Goal: Task Accomplishment & Management: Manage account settings

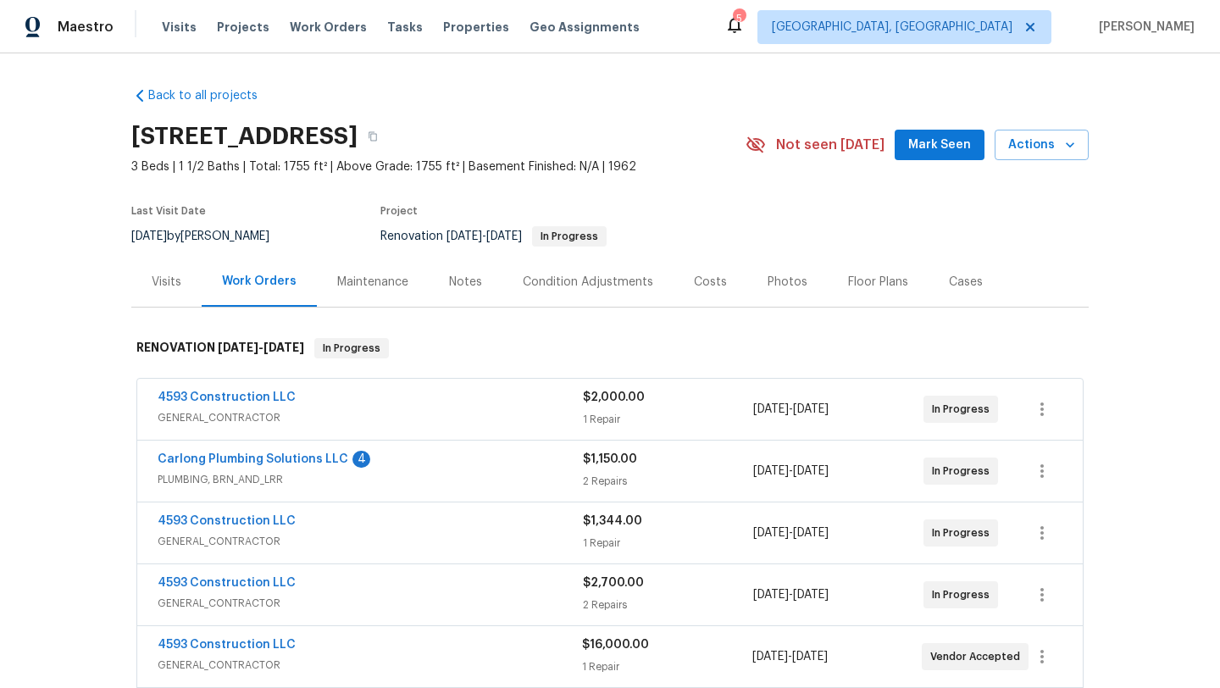
click at [946, 143] on span "Mark Seen" at bounding box center [939, 145] width 63 height 21
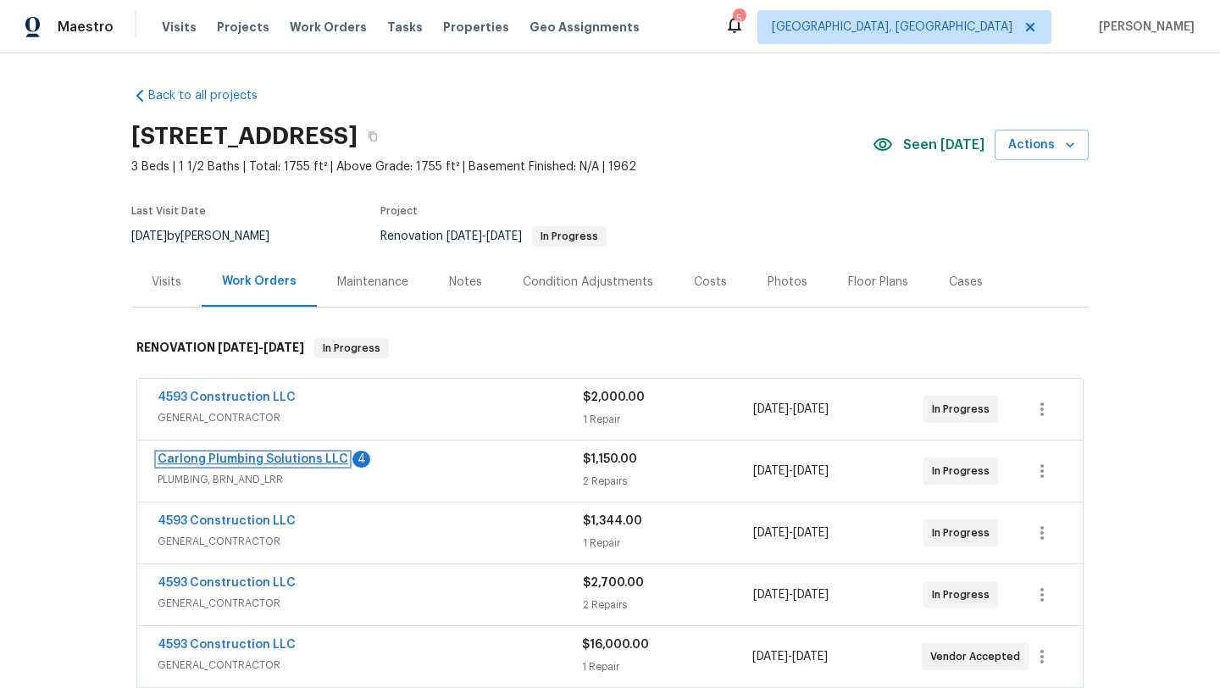
click at [203, 460] on link "Carlong Plumbing Solutions LLC" at bounding box center [253, 459] width 191 height 12
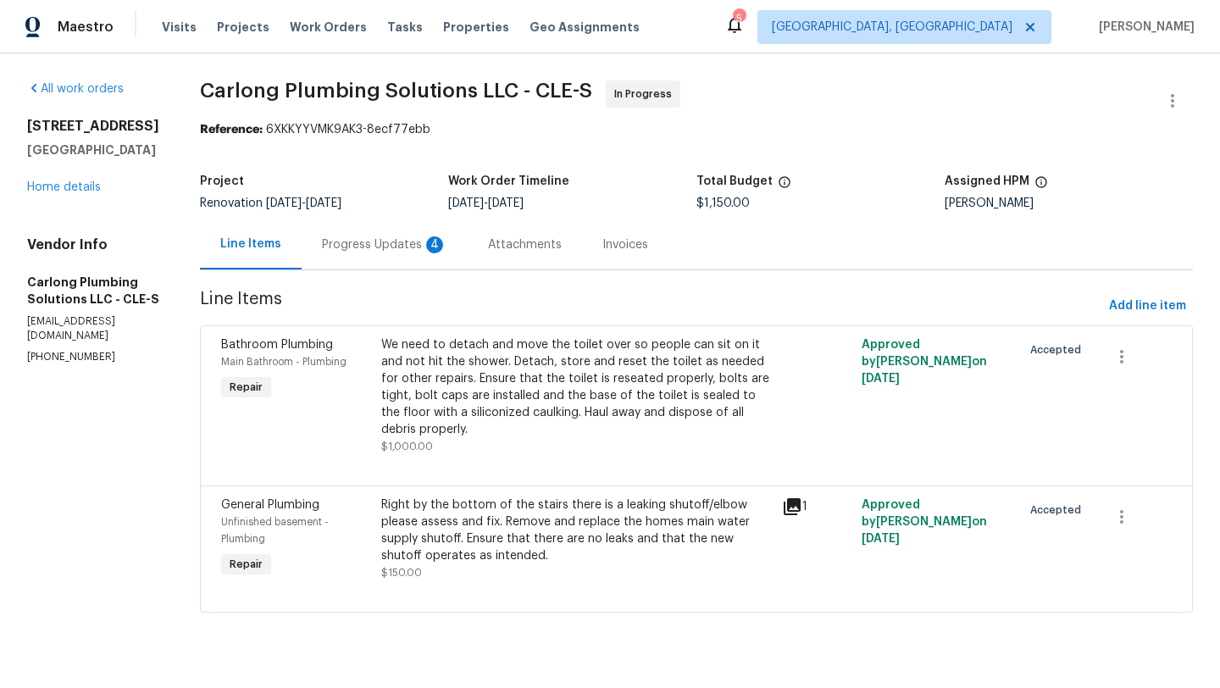
click at [364, 246] on div "Progress Updates 4" at bounding box center [384, 244] width 125 height 17
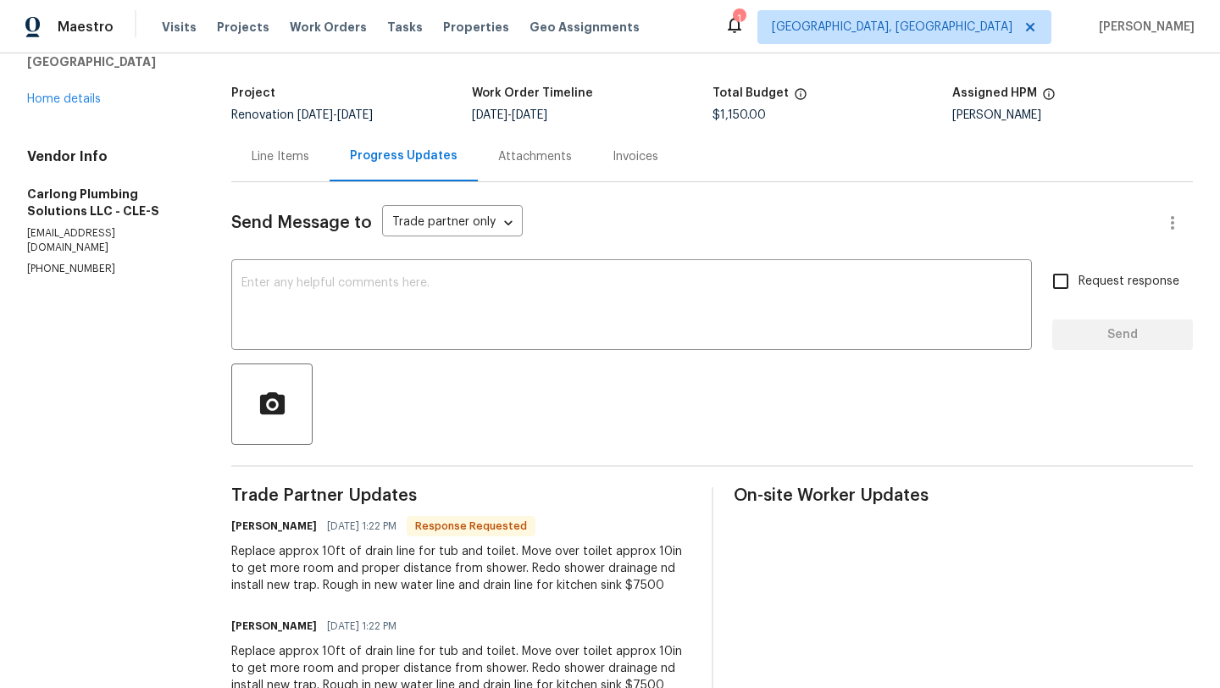
scroll to position [152, 0]
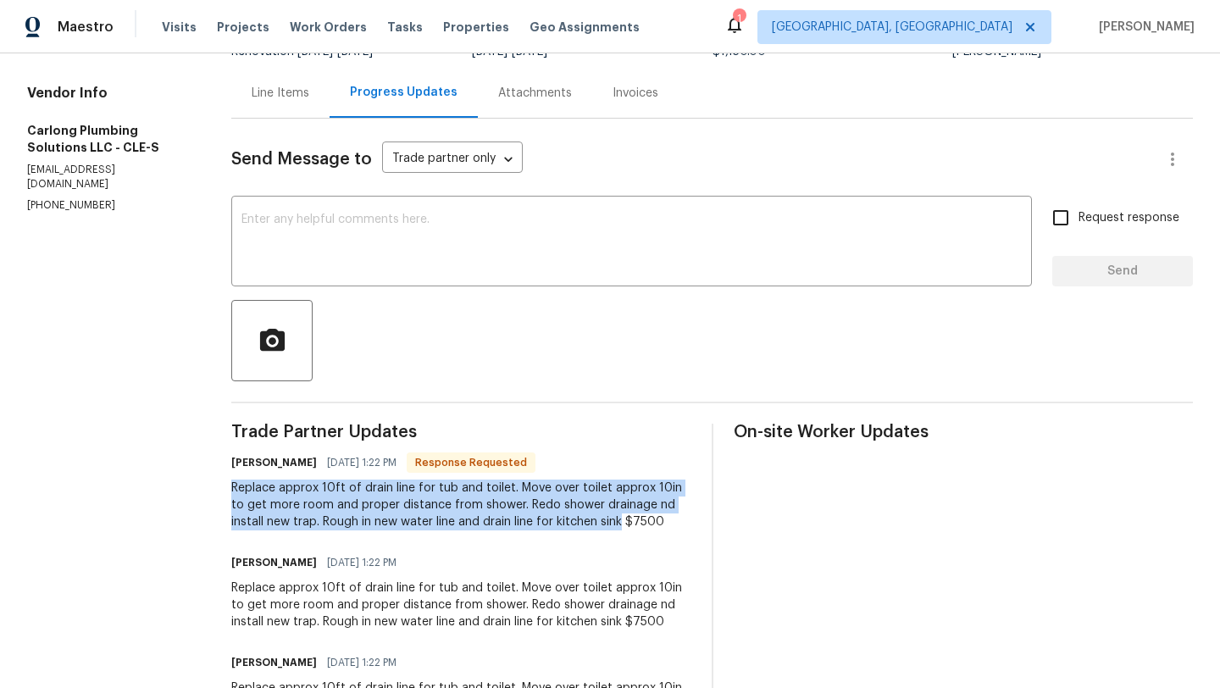
drag, startPoint x: 231, startPoint y: 484, endPoint x: 589, endPoint y: 529, distance: 360.2
click at [589, 529] on div "All work orders 848 Jamestown Ave Elyria, OH 44035 Home details Vendor Info Car…" at bounding box center [610, 423] width 1220 height 1042
copy div "Replace approx 10ft of drain line for tub and toilet. Move over toilet approx 1…"
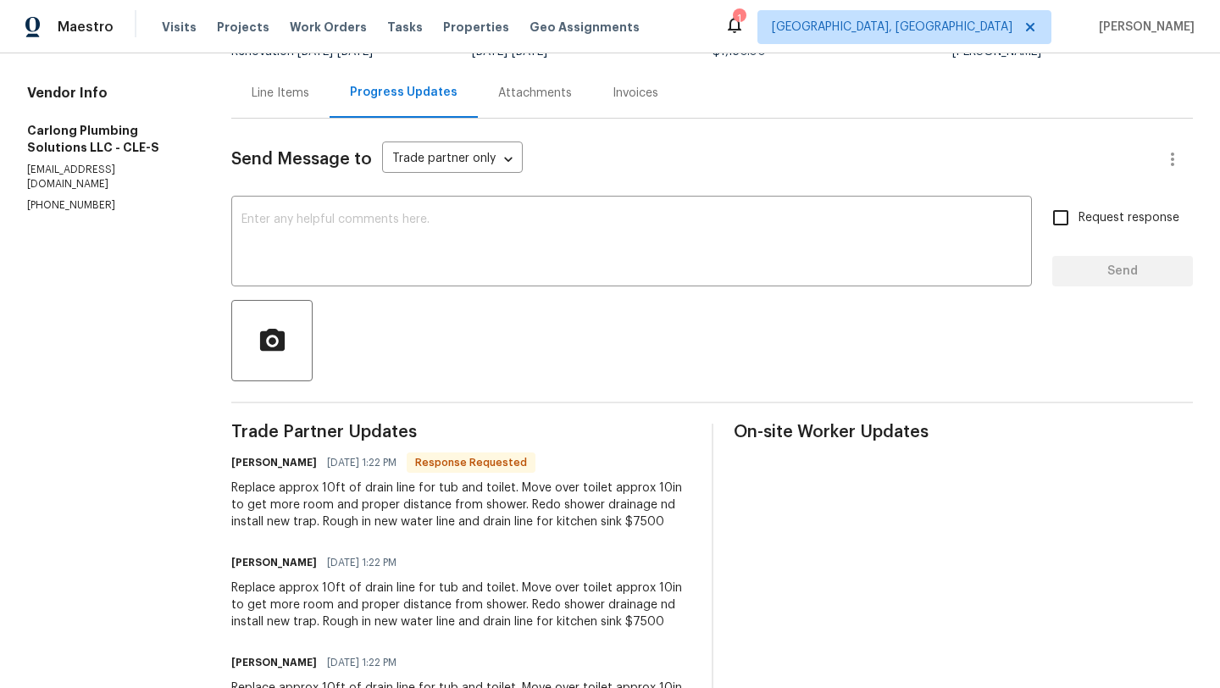
click at [288, 90] on div "Line Items" at bounding box center [281, 93] width 58 height 17
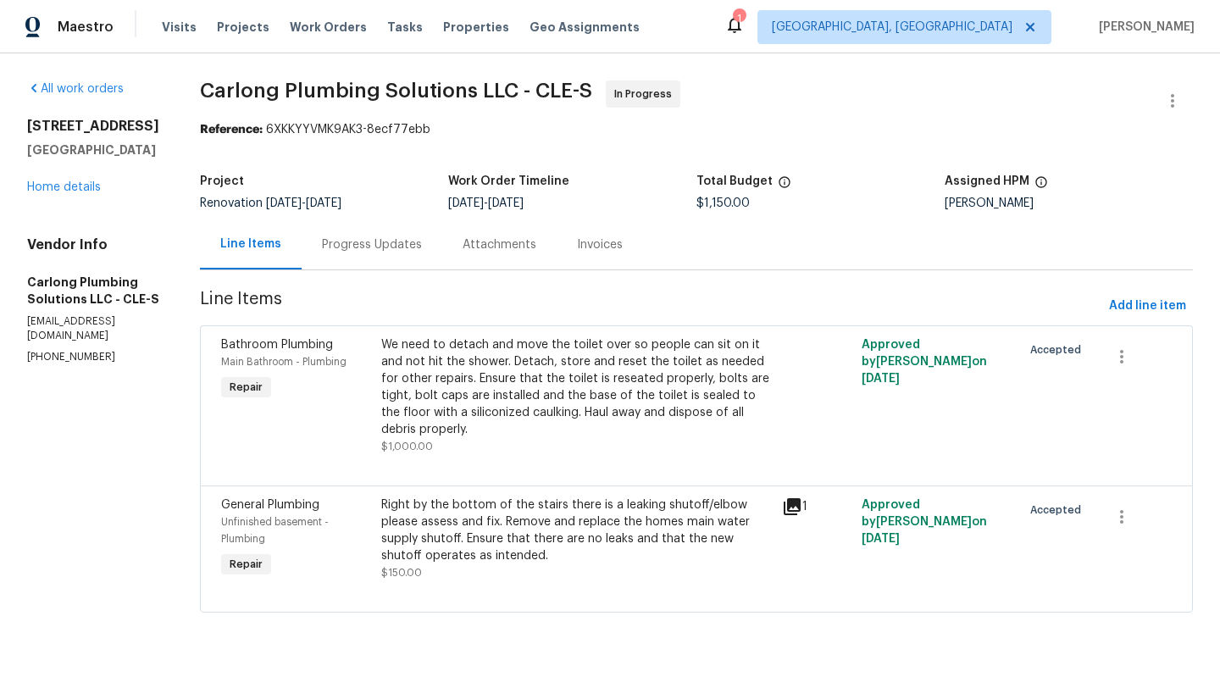
click at [451, 414] on div "We need to detach and move the toilet over so people can sit on it and not hit …" at bounding box center [576, 387] width 390 height 102
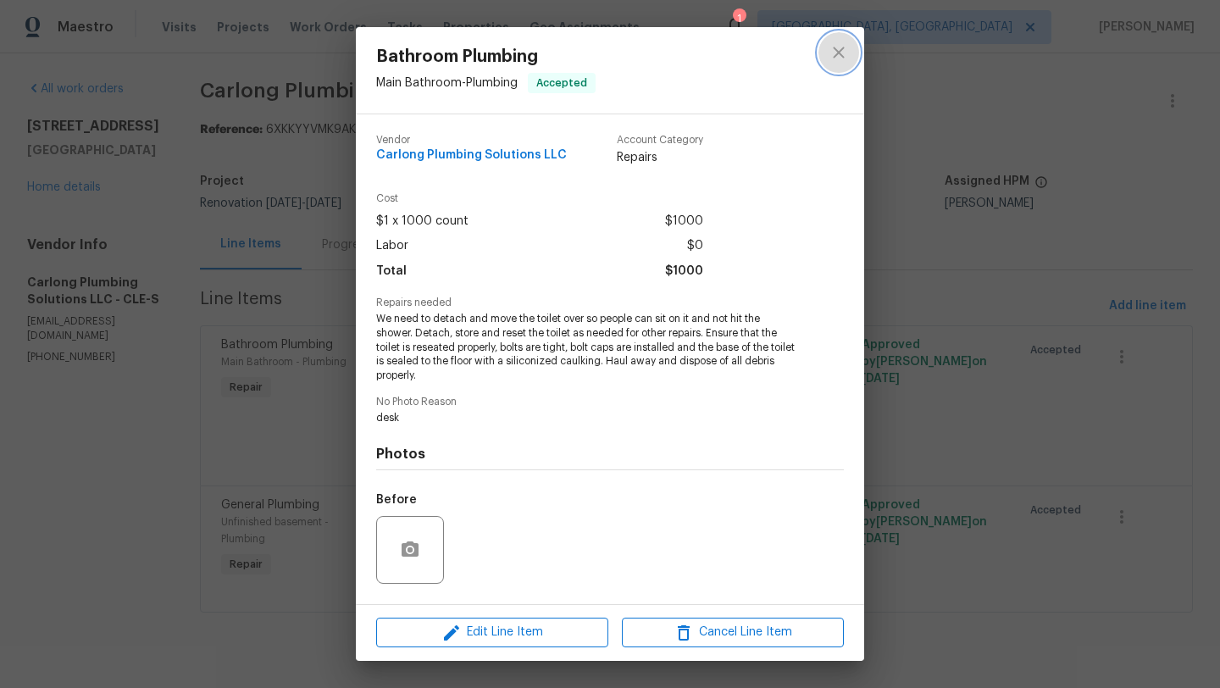
click at [843, 46] on icon "close" at bounding box center [838, 52] width 20 height 20
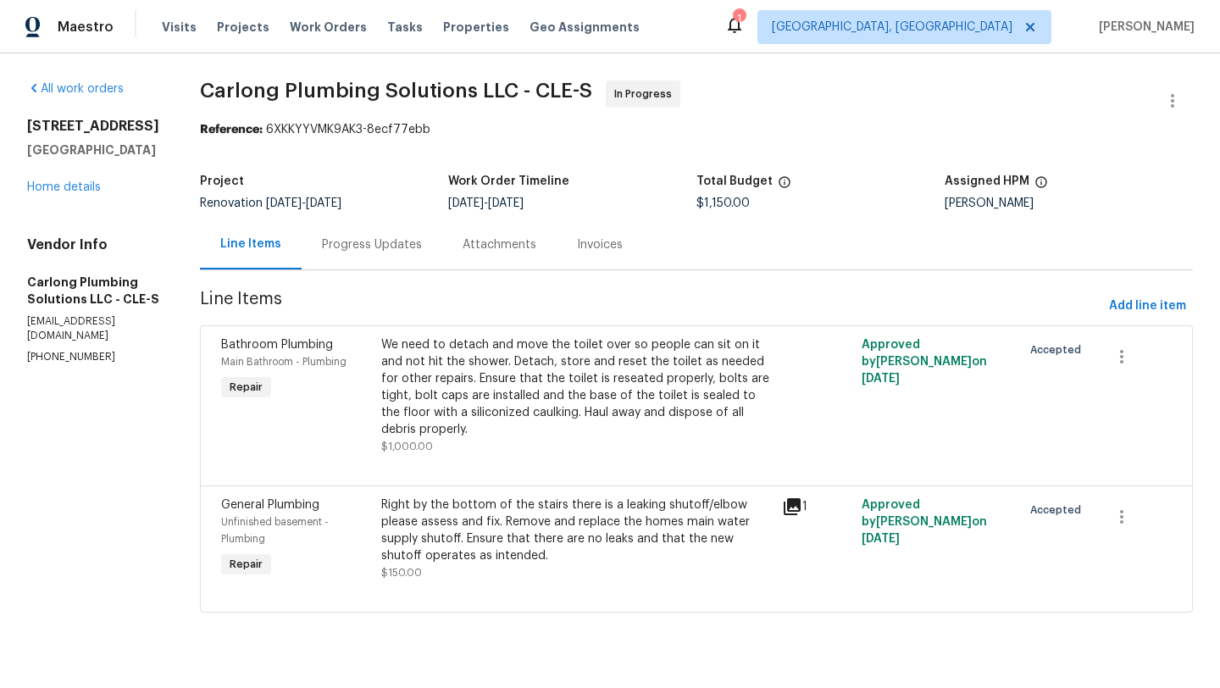
click at [479, 547] on div "Right by the bottom of the stairs there is a leaking shutoff/elbow please asses…" at bounding box center [576, 530] width 390 height 68
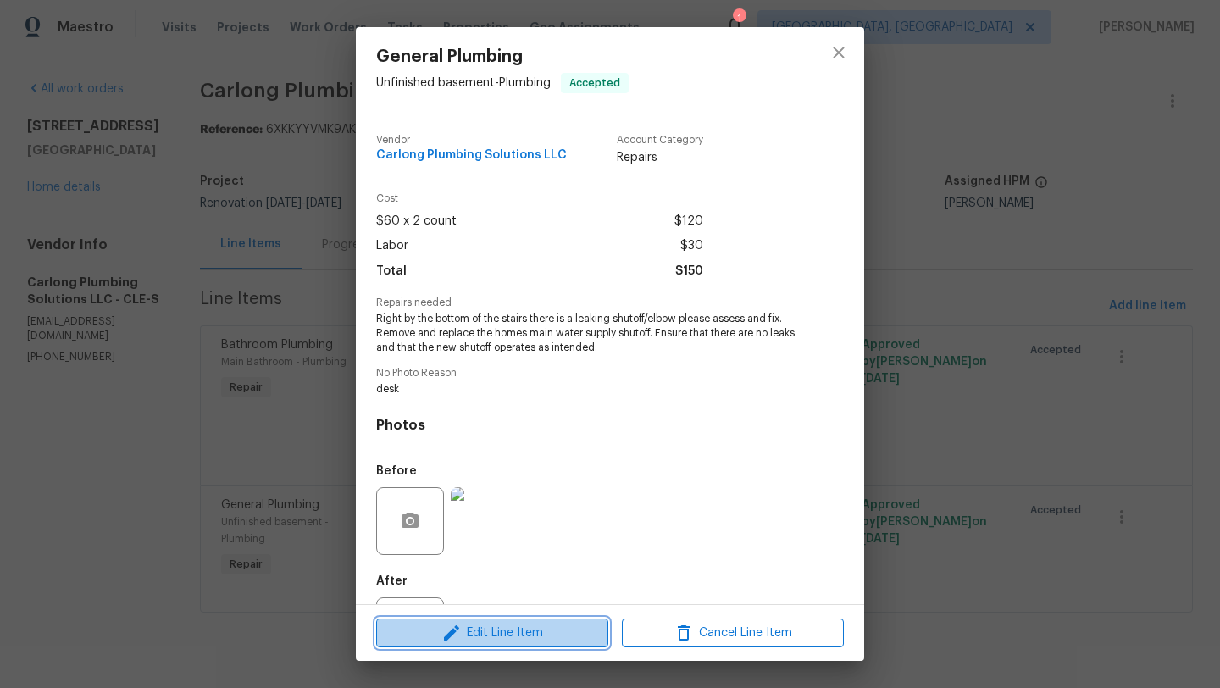
click at [462, 635] on span "Edit Line Item" at bounding box center [492, 633] width 222 height 21
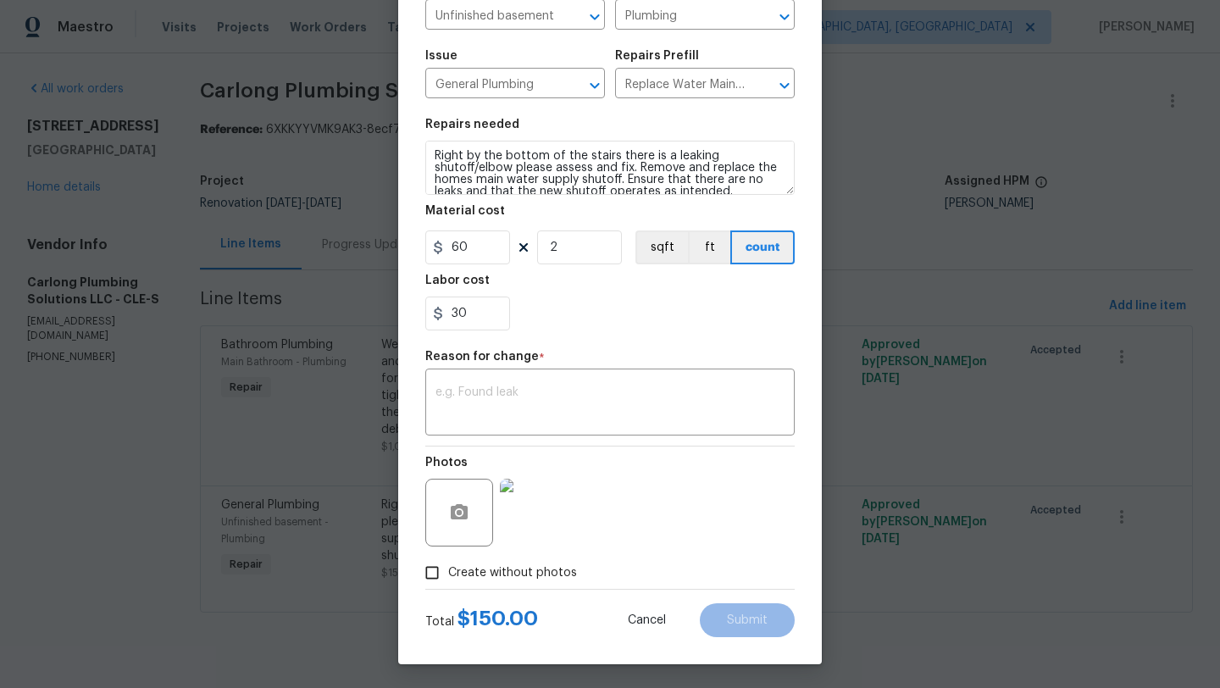
scroll to position [147, 0]
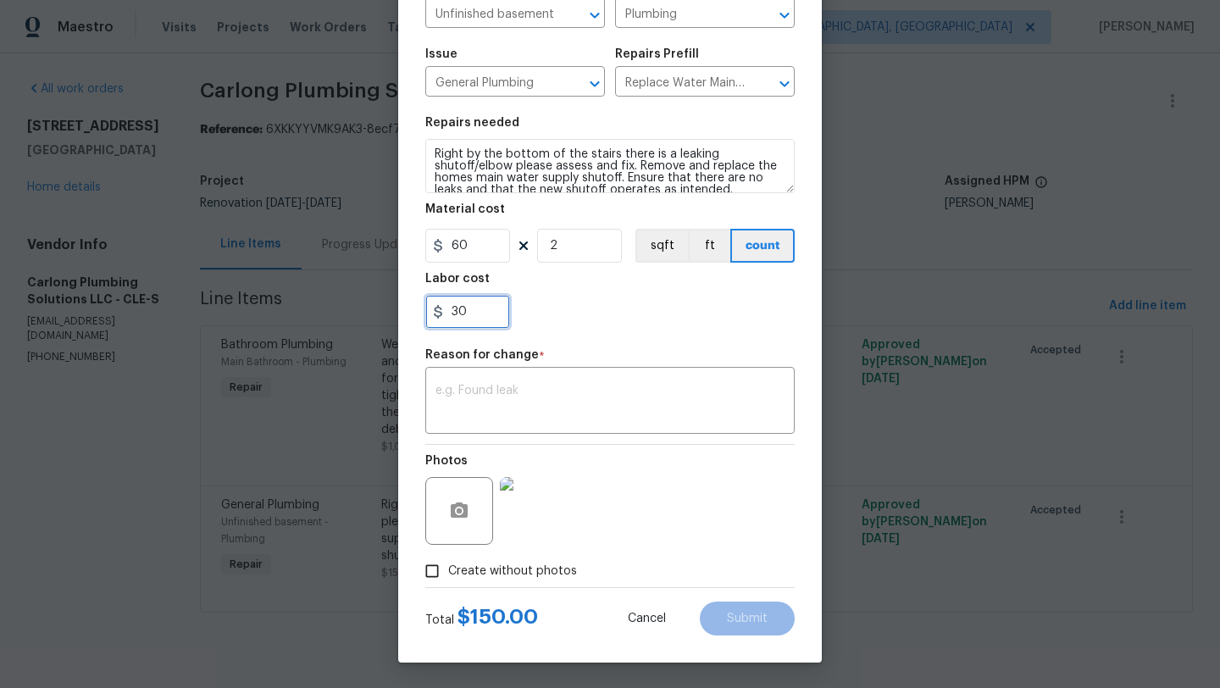
click at [452, 314] on input "30" at bounding box center [467, 312] width 85 height 34
click at [531, 387] on textarea at bounding box center [609, 403] width 349 height 36
click at [461, 315] on input "480" at bounding box center [467, 312] width 85 height 34
type input "380"
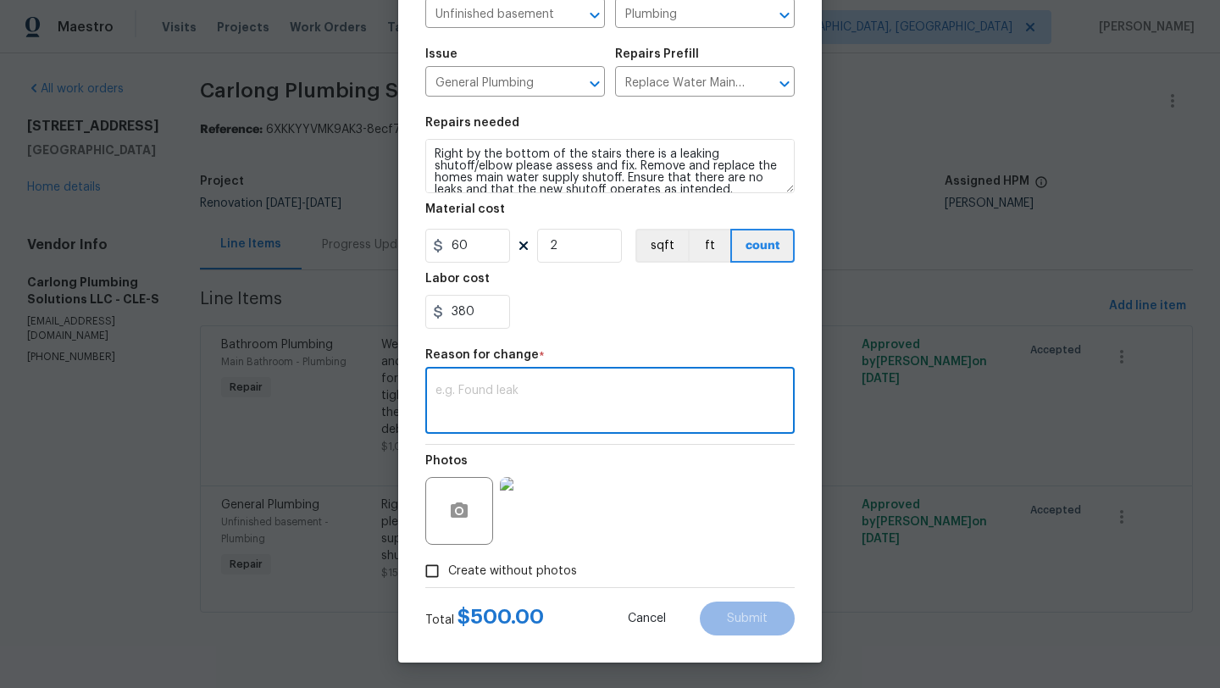
click at [514, 404] on textarea at bounding box center [609, 403] width 349 height 36
paste textarea "Replace approx 10ft of drain line for tub and toilet. Move over toilet approx 1…"
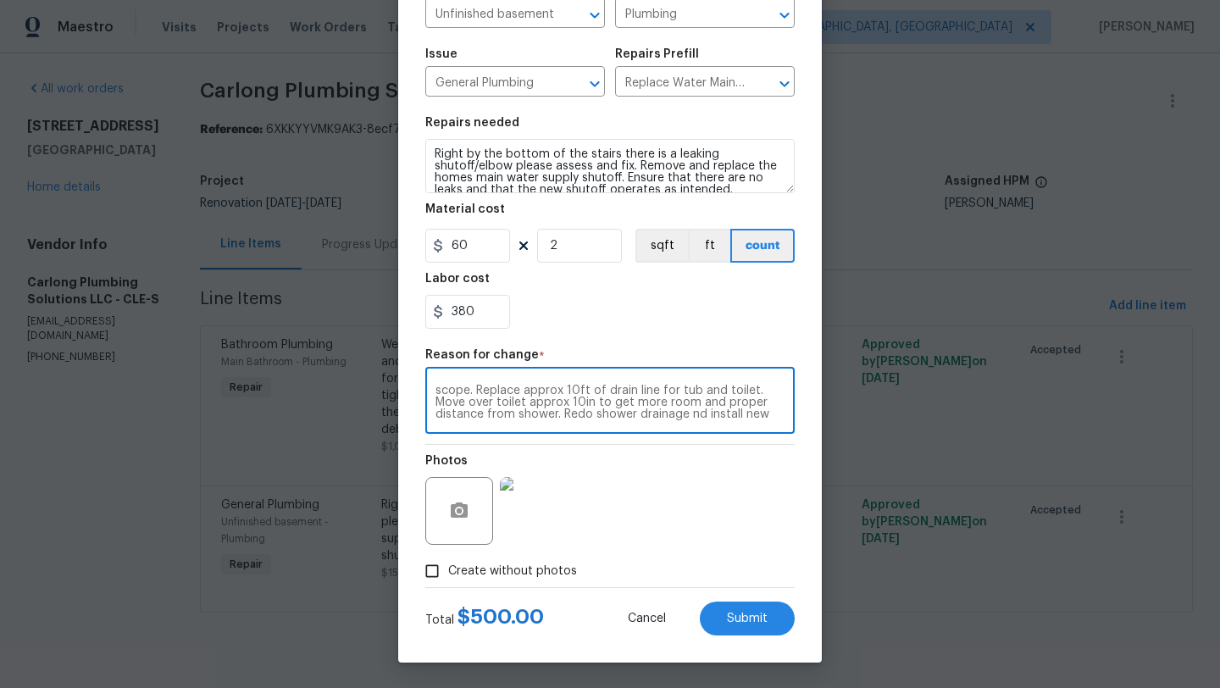
scroll to position [12, 0]
type textarea "scope. Replace approx 10ft of drain line for tub and toilet. Move over toilet a…"
click at [753, 626] on button "Submit" at bounding box center [747, 618] width 95 height 34
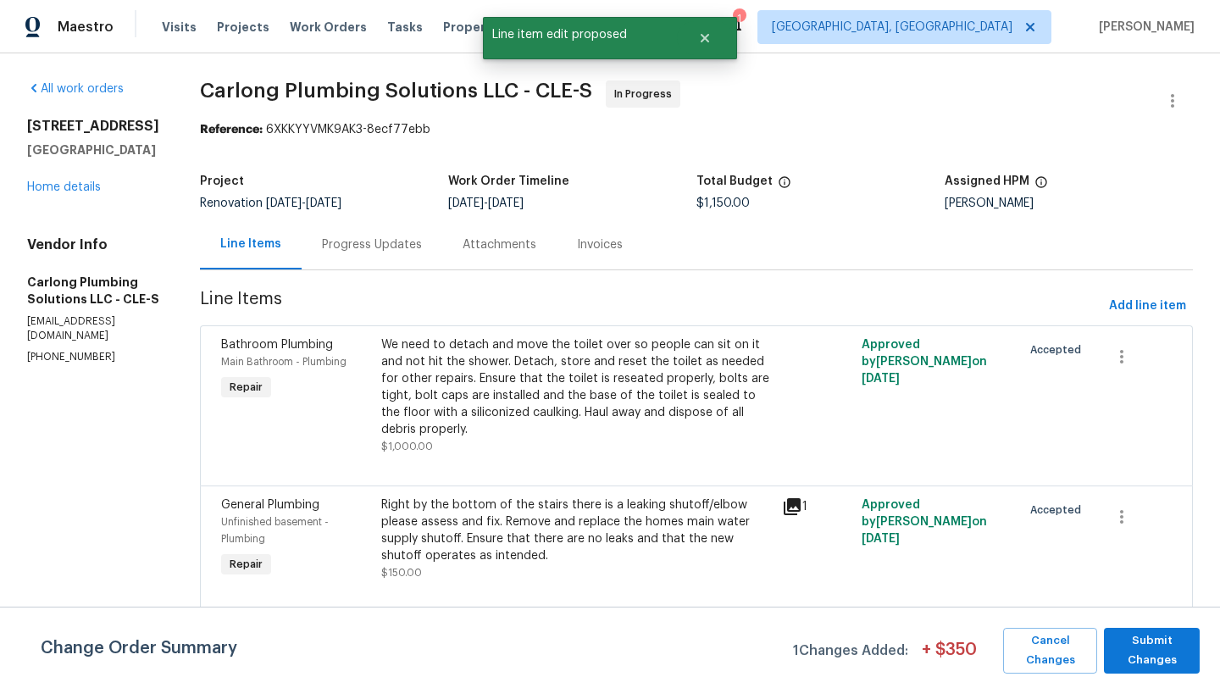
scroll to position [0, 0]
click at [460, 400] on div "We need to detach and move the toilet over so people can sit on it and not hit …" at bounding box center [576, 387] width 390 height 102
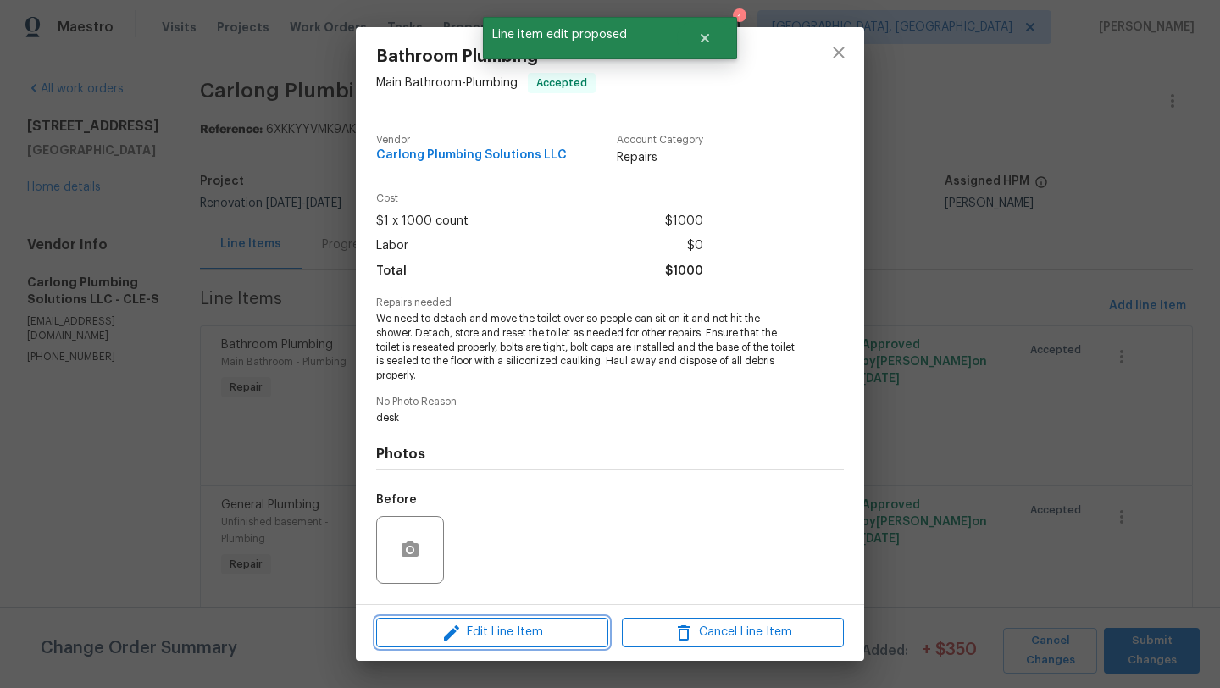
click at [486, 636] on span "Edit Line Item" at bounding box center [492, 632] width 222 height 21
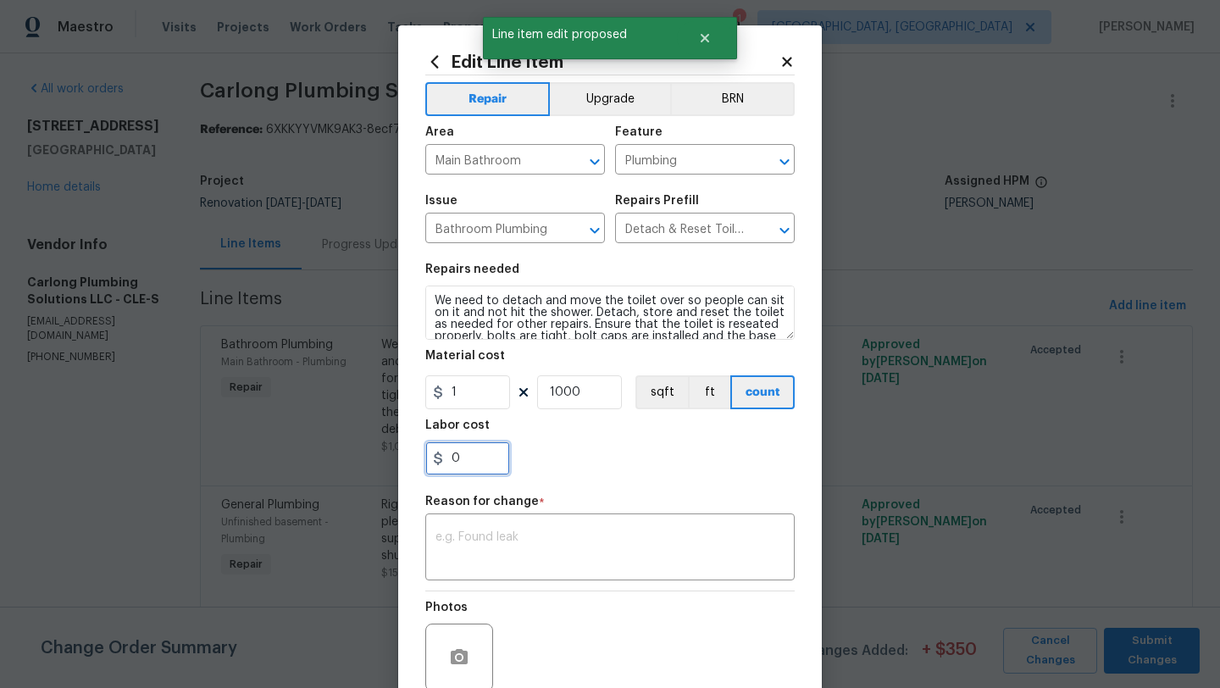
drag, startPoint x: 468, startPoint y: 463, endPoint x: 429, endPoint y: 462, distance: 39.8
click at [429, 462] on input "0" at bounding box center [467, 458] width 85 height 34
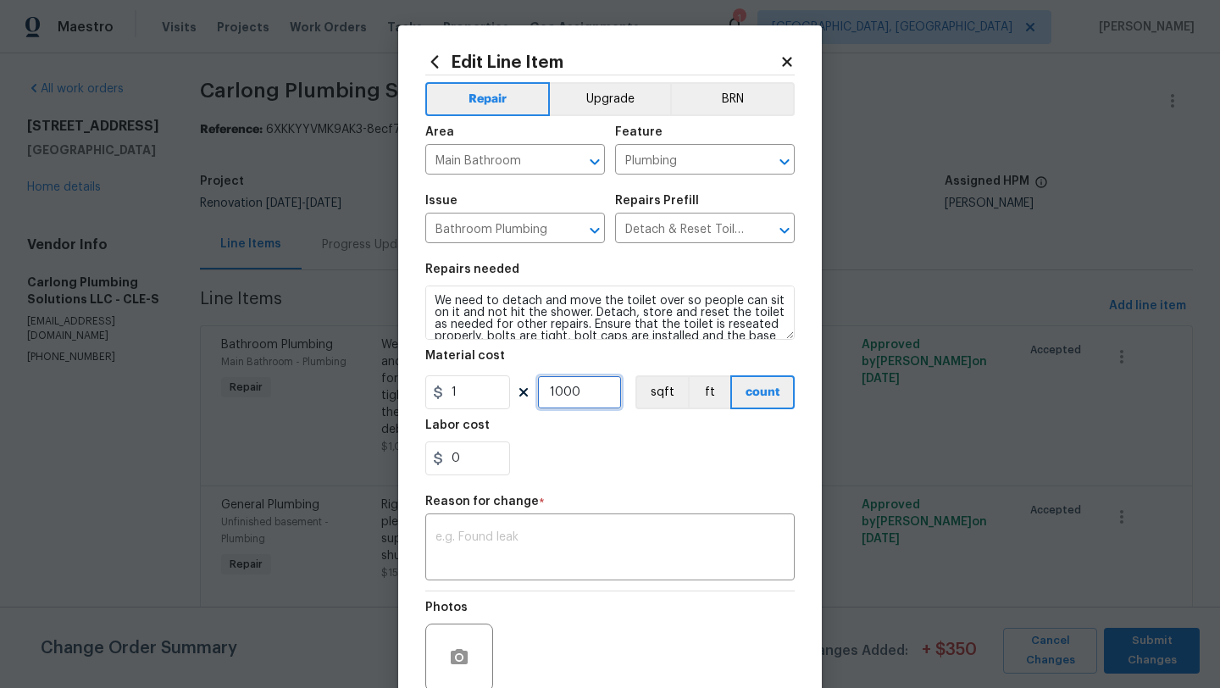
click at [557, 394] on input "1000" at bounding box center [579, 392] width 85 height 34
drag, startPoint x: 551, startPoint y: 395, endPoint x: 595, endPoint y: 393, distance: 44.1
click at [595, 393] on input "6000" at bounding box center [579, 392] width 85 height 34
type input "7000"
click at [575, 524] on div "x ​" at bounding box center [609, 549] width 369 height 63
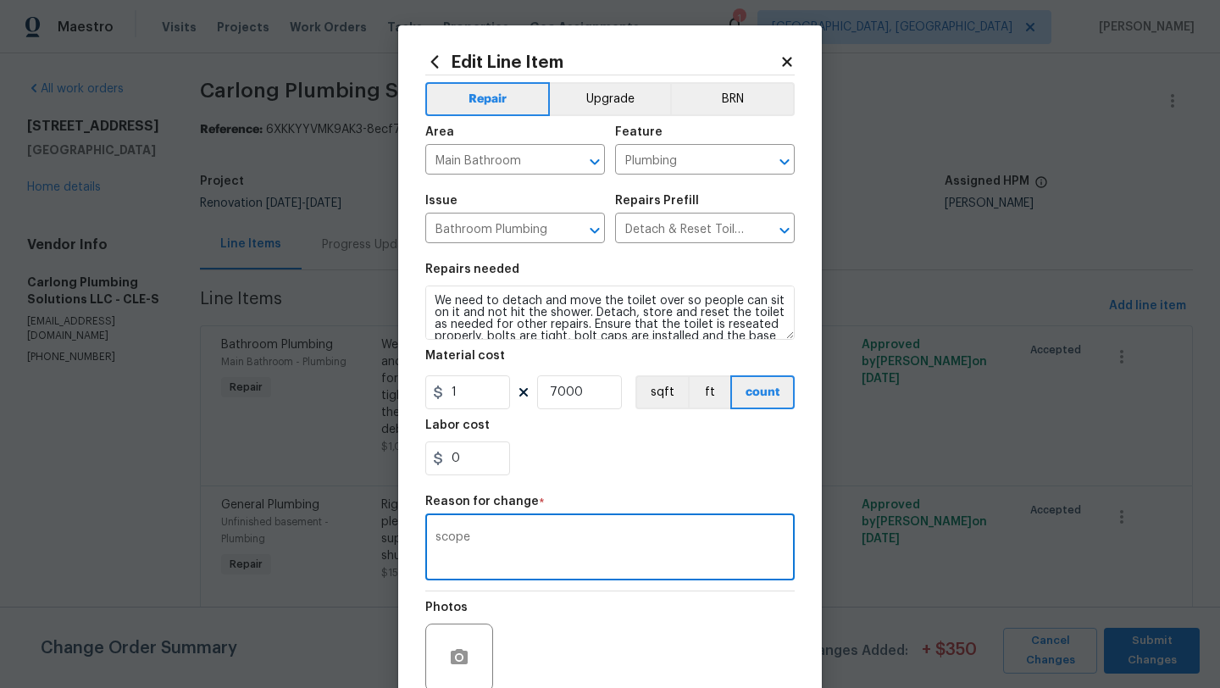
click at [599, 554] on textarea "scope" at bounding box center [609, 549] width 349 height 36
paste textarea "Replace approx 10ft of drain line for tub and toilet. Move over toilet approx 1…"
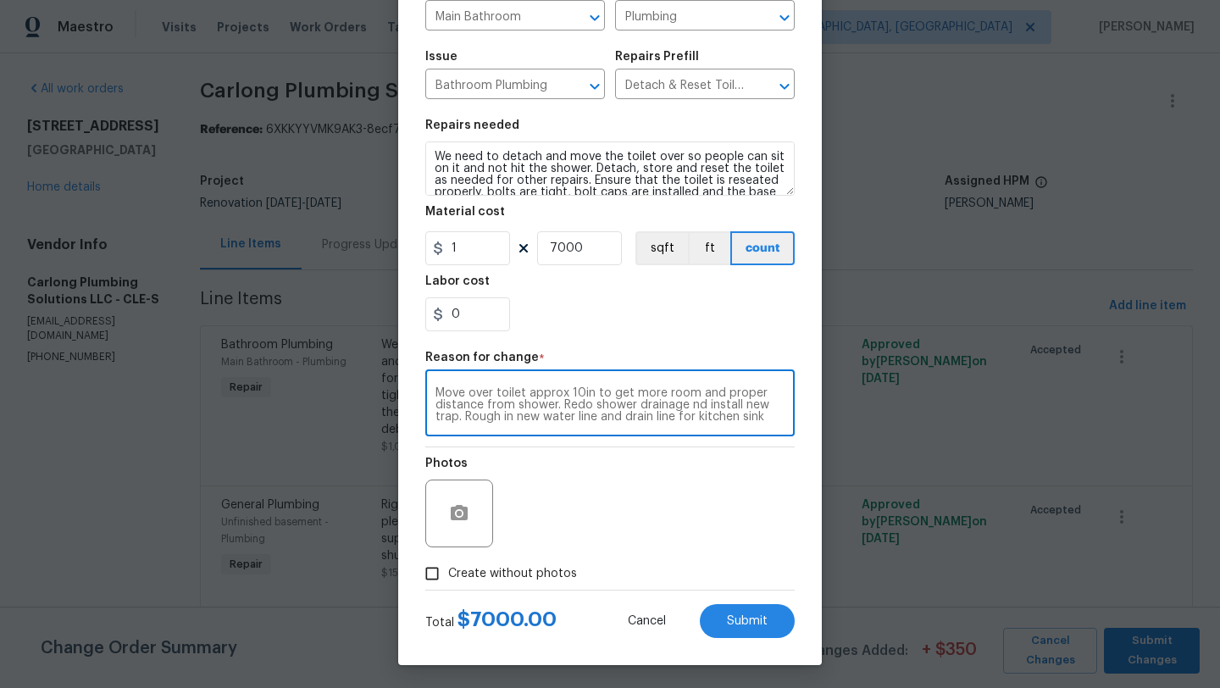
scroll to position [147, 0]
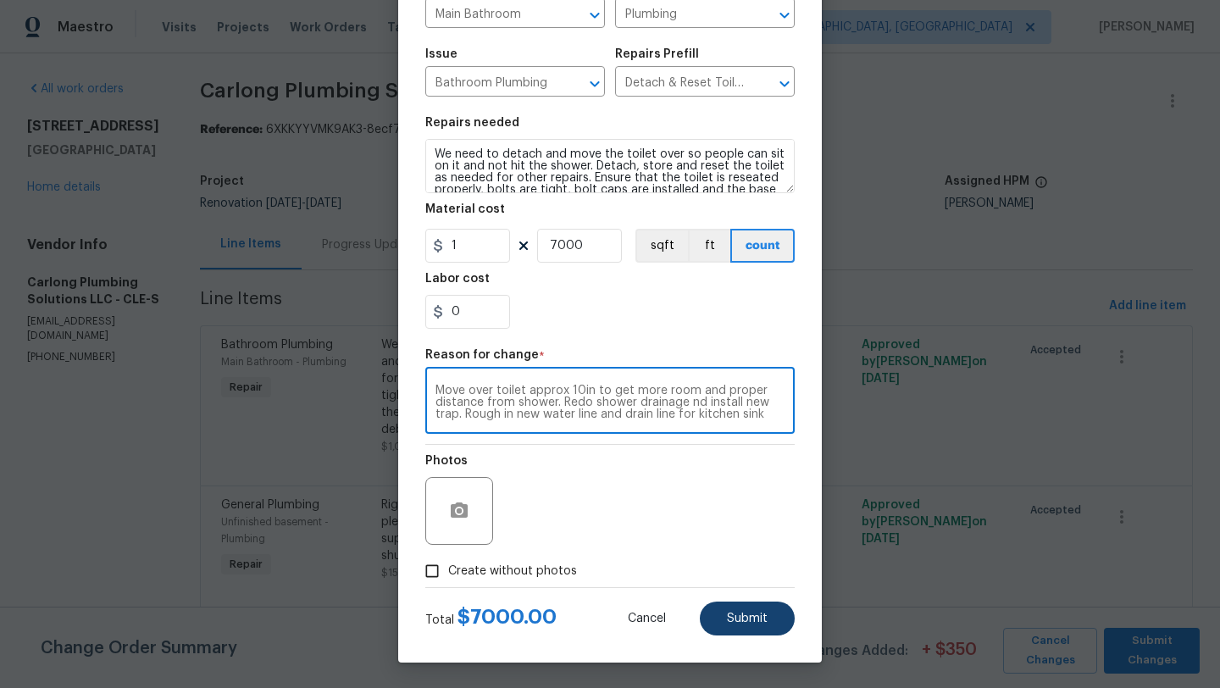
type textarea "scope Replace approx 10ft of drain line for tub and toilet. Move over toilet ap…"
click at [756, 612] on span "Submit" at bounding box center [747, 618] width 41 height 13
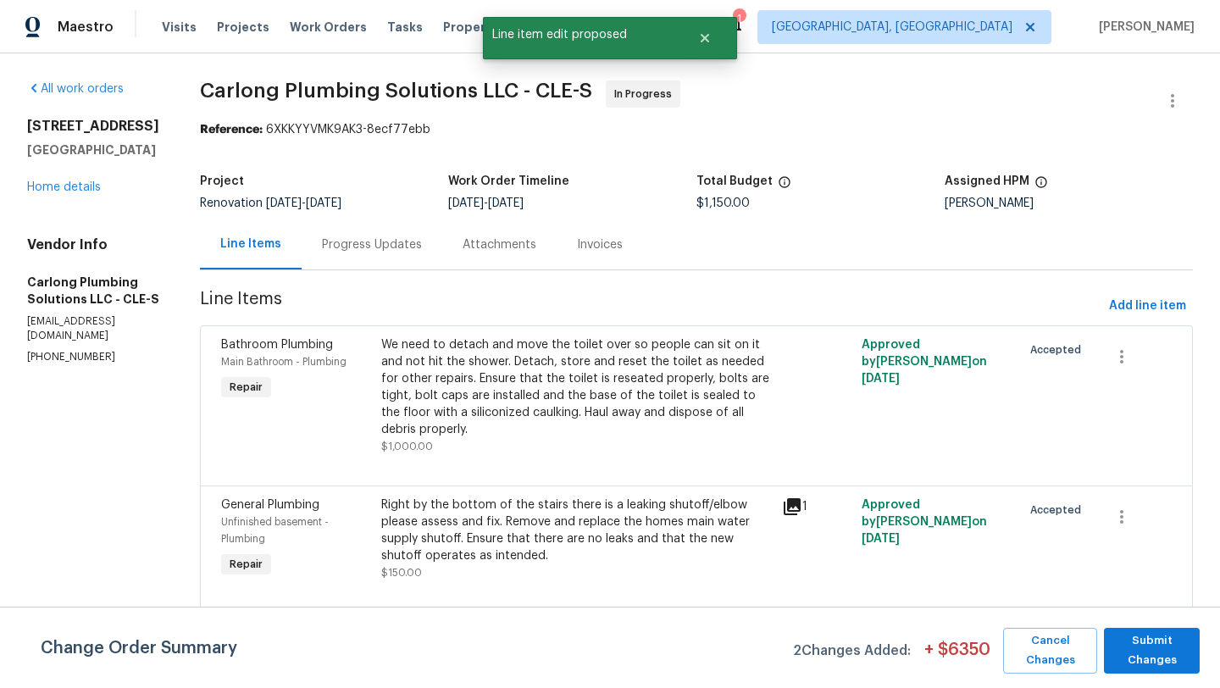
scroll to position [0, 0]
click at [1145, 639] on span "Submit Changes" at bounding box center [1151, 650] width 79 height 39
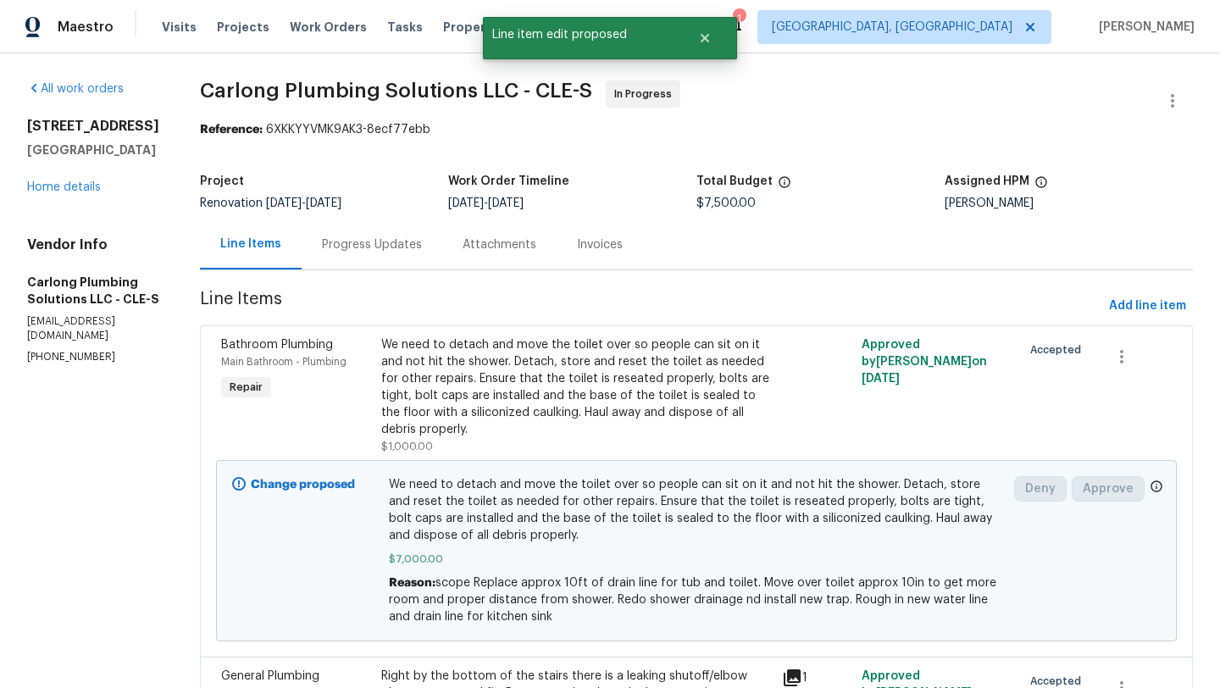
click at [350, 241] on div "Progress Updates" at bounding box center [372, 244] width 100 height 17
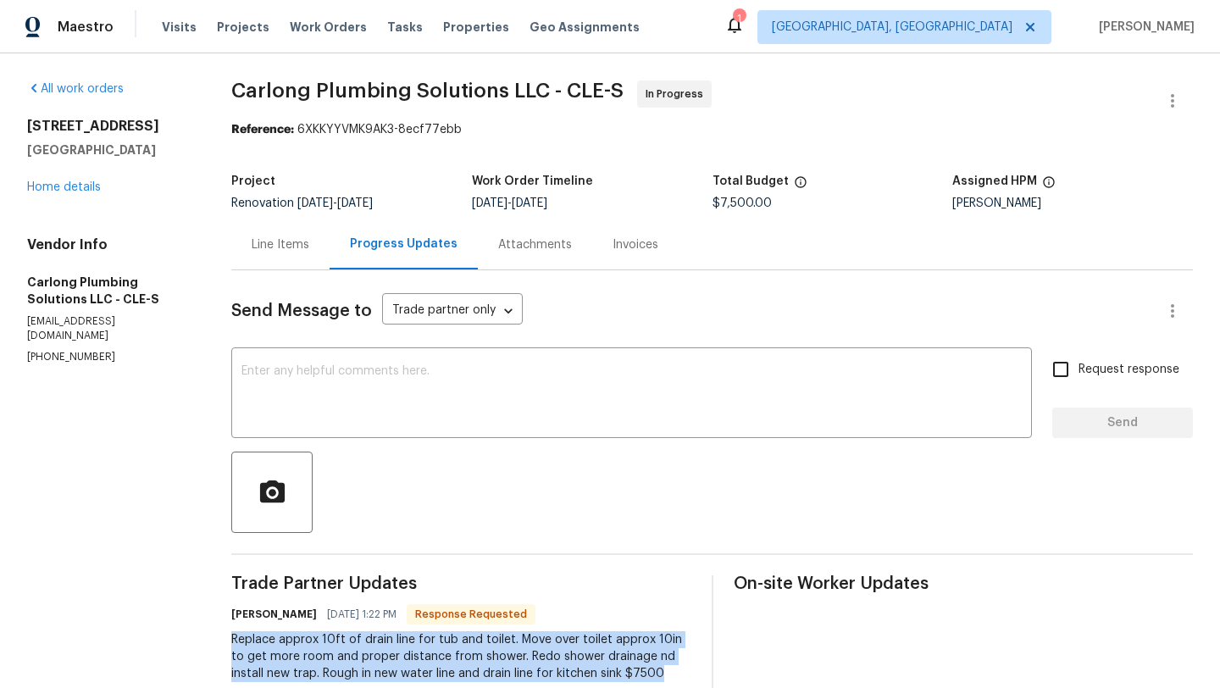
drag, startPoint x: 234, startPoint y: 638, endPoint x: 628, endPoint y: 669, distance: 395.9
click at [628, 669] on div "Replace approx 10ft of drain line for tub and toilet. Move over toilet approx 1…" at bounding box center [460, 656] width 459 height 51
copy div "Replace approx 10ft of drain line for tub and toilet. Move over toilet approx 1…"
click at [61, 191] on link "Home details" at bounding box center [64, 187] width 74 height 12
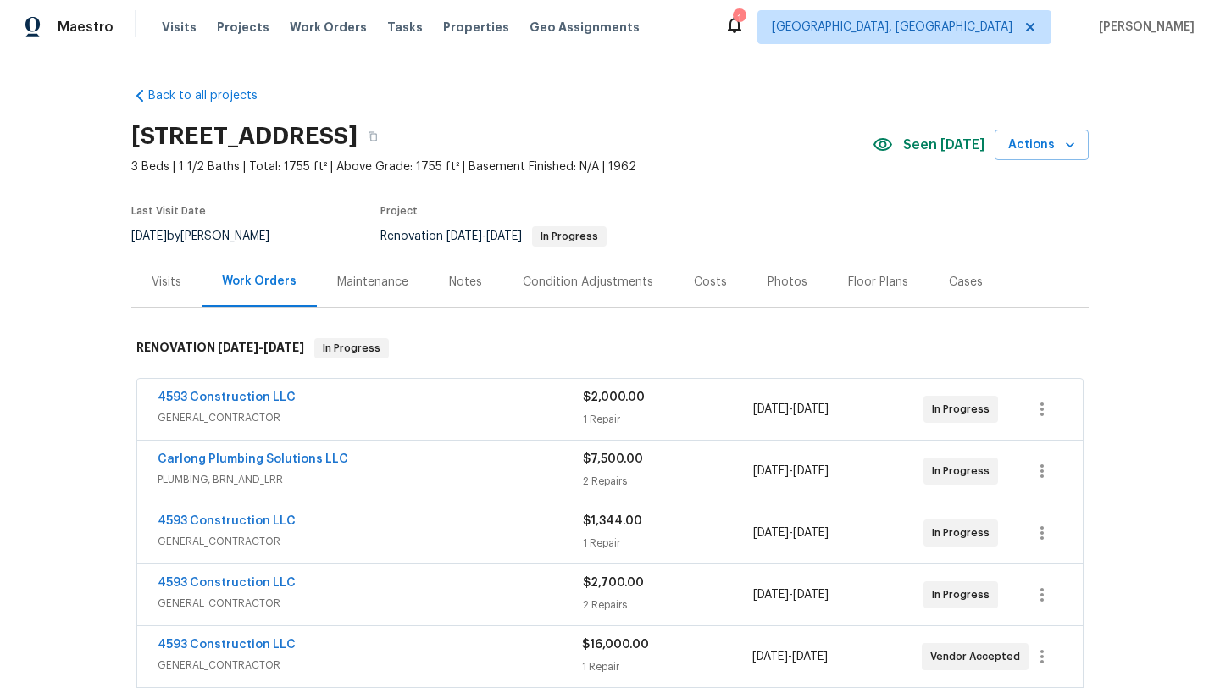
click at [171, 274] on div "Visits" at bounding box center [167, 282] width 30 height 17
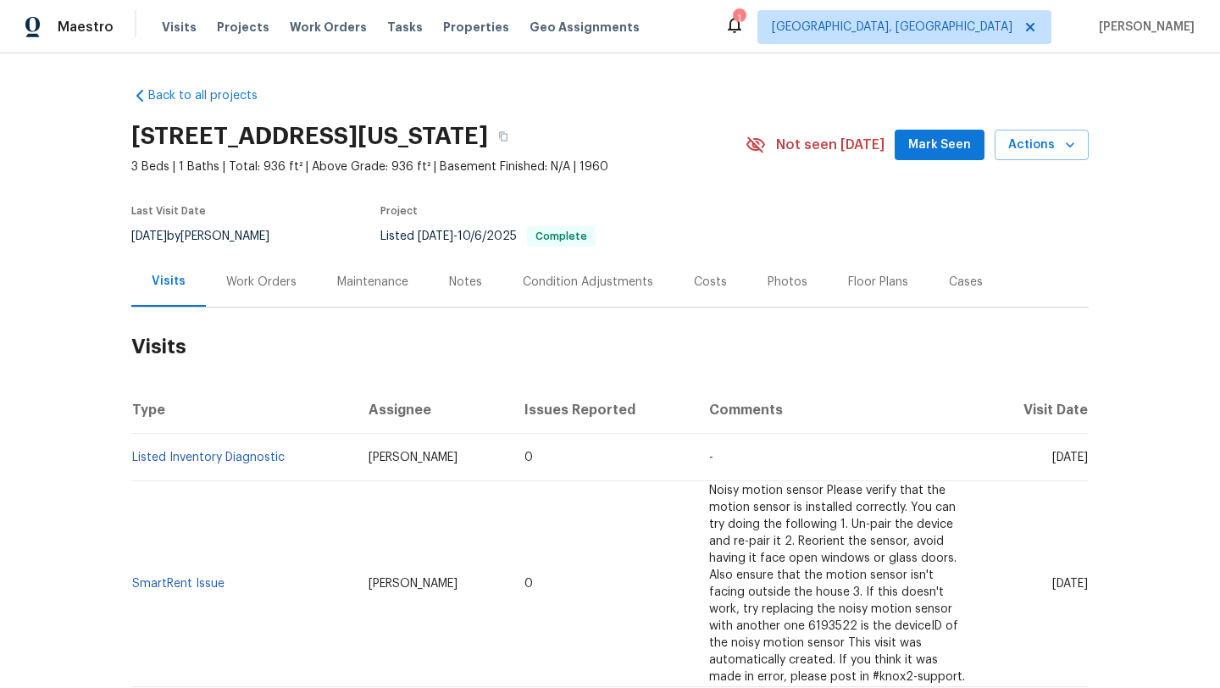
click at [268, 282] on div "Work Orders" at bounding box center [261, 282] width 70 height 17
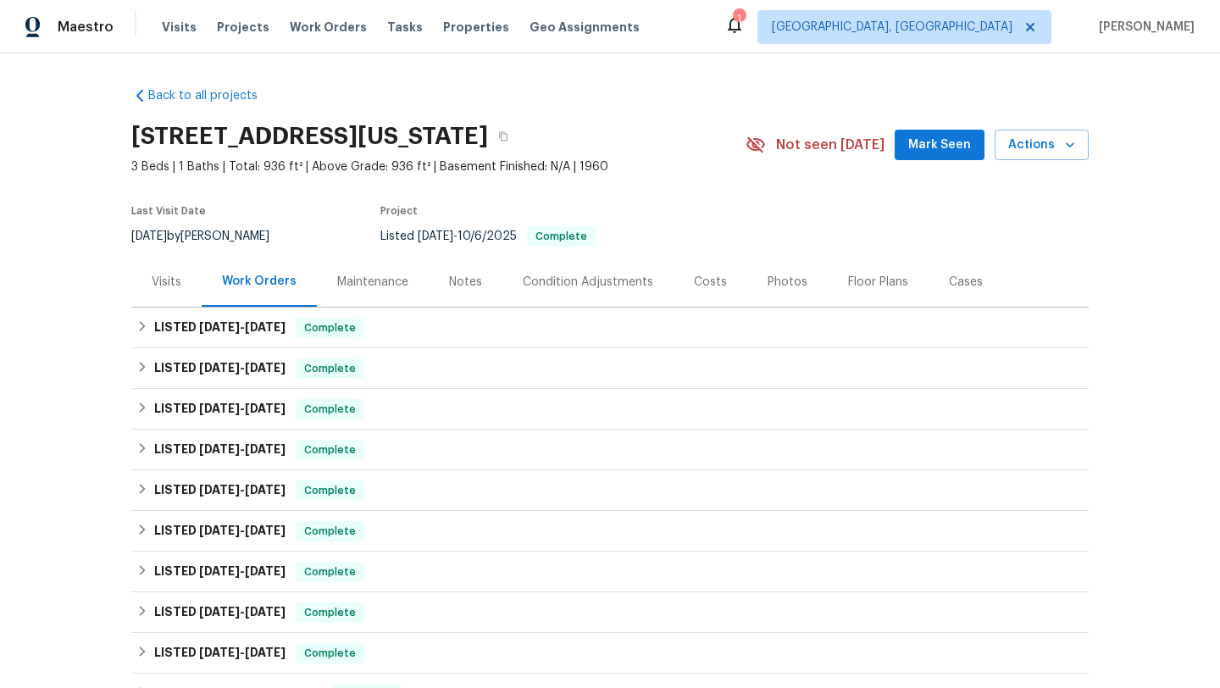
click at [167, 281] on div "Visits" at bounding box center [167, 282] width 30 height 17
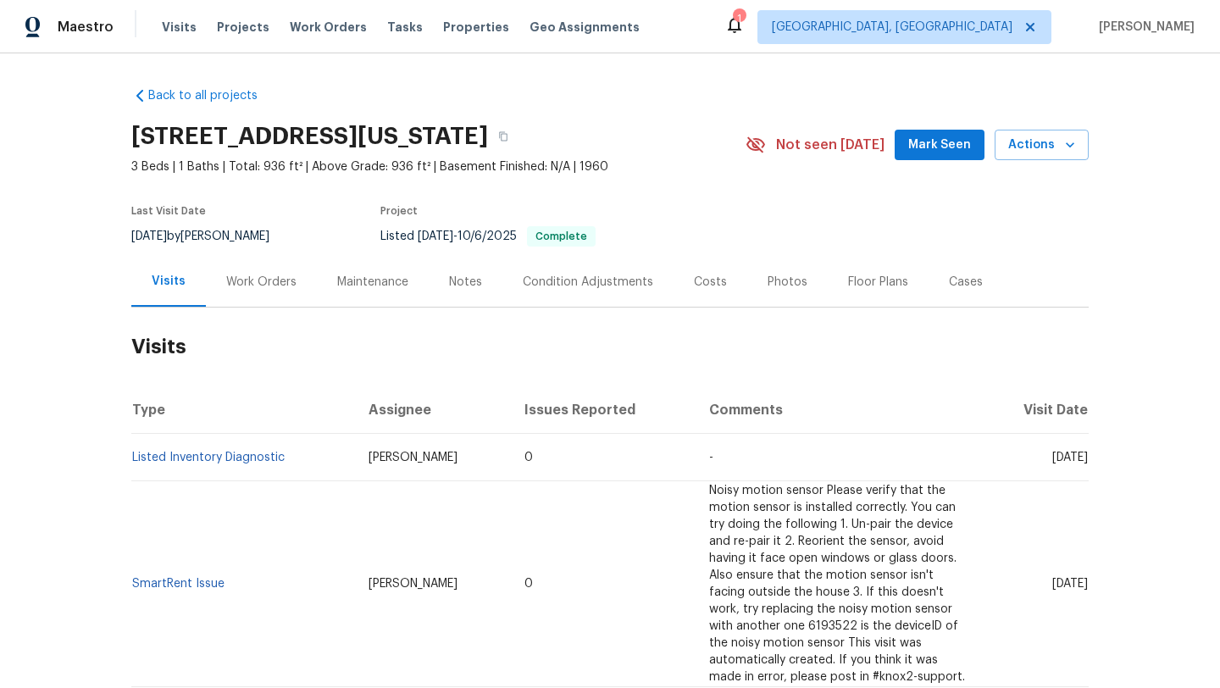
click at [937, 158] on button "Mark Seen" at bounding box center [939, 145] width 90 height 31
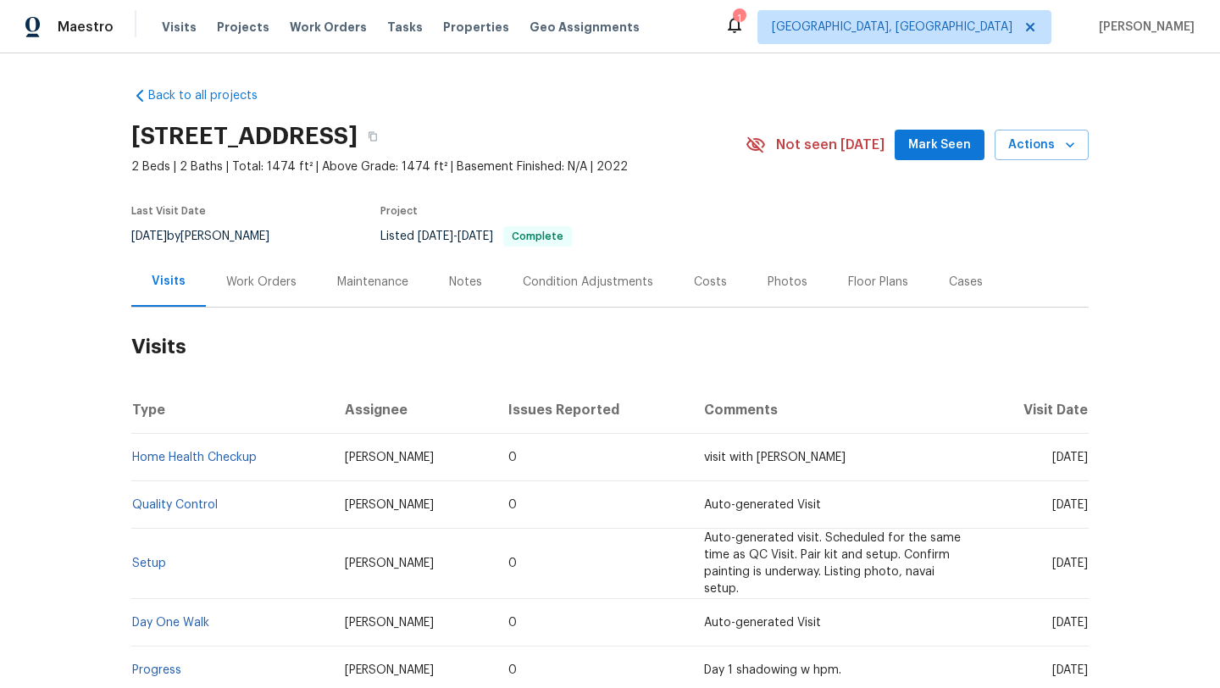
click at [262, 285] on div "Work Orders" at bounding box center [261, 282] width 70 height 17
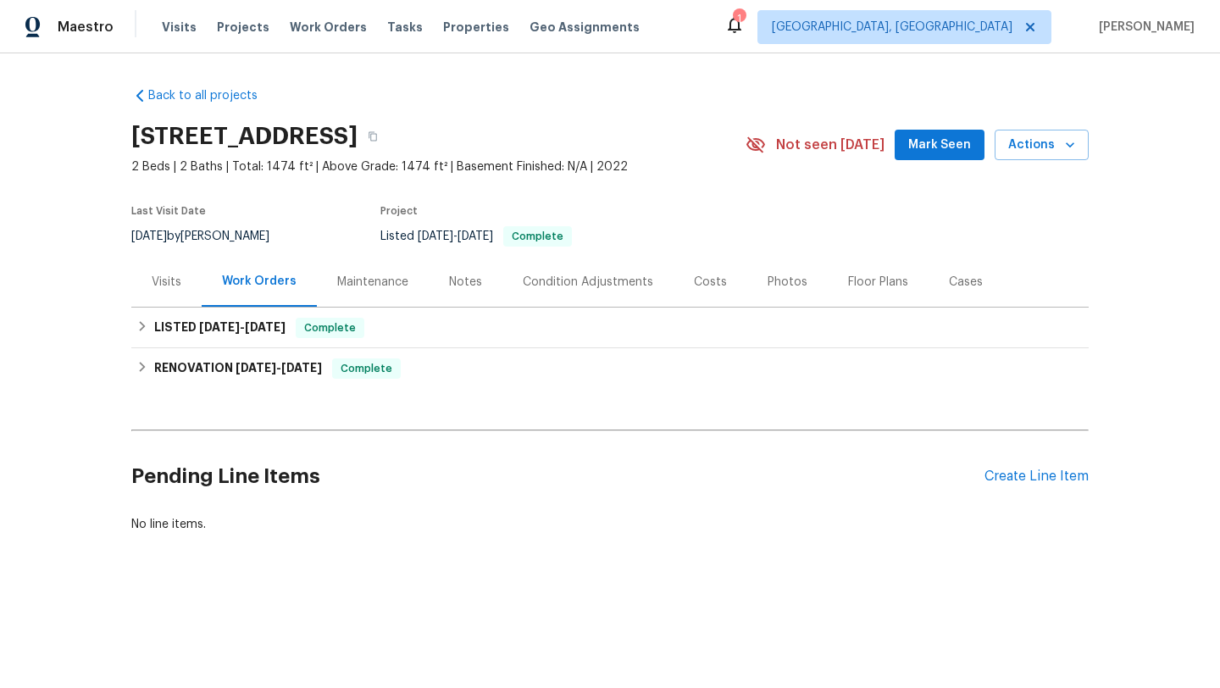
click at [169, 283] on div "Visits" at bounding box center [167, 282] width 30 height 17
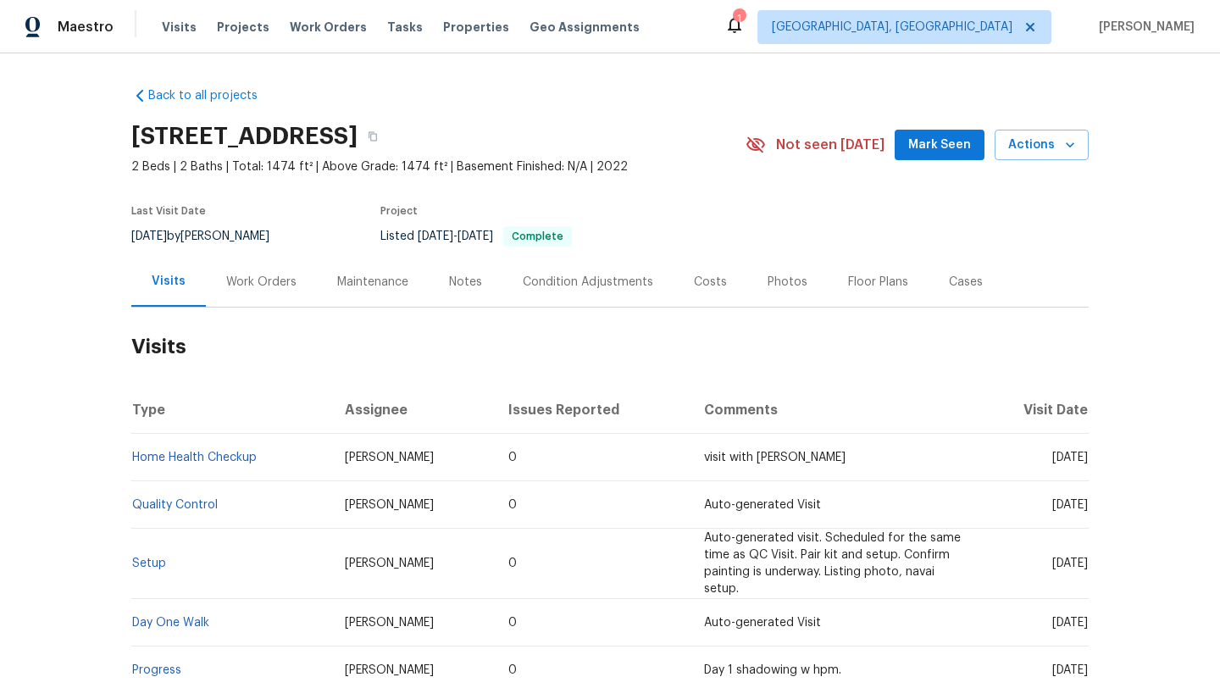
click at [968, 141] on span "Mark Seen" at bounding box center [939, 145] width 63 height 21
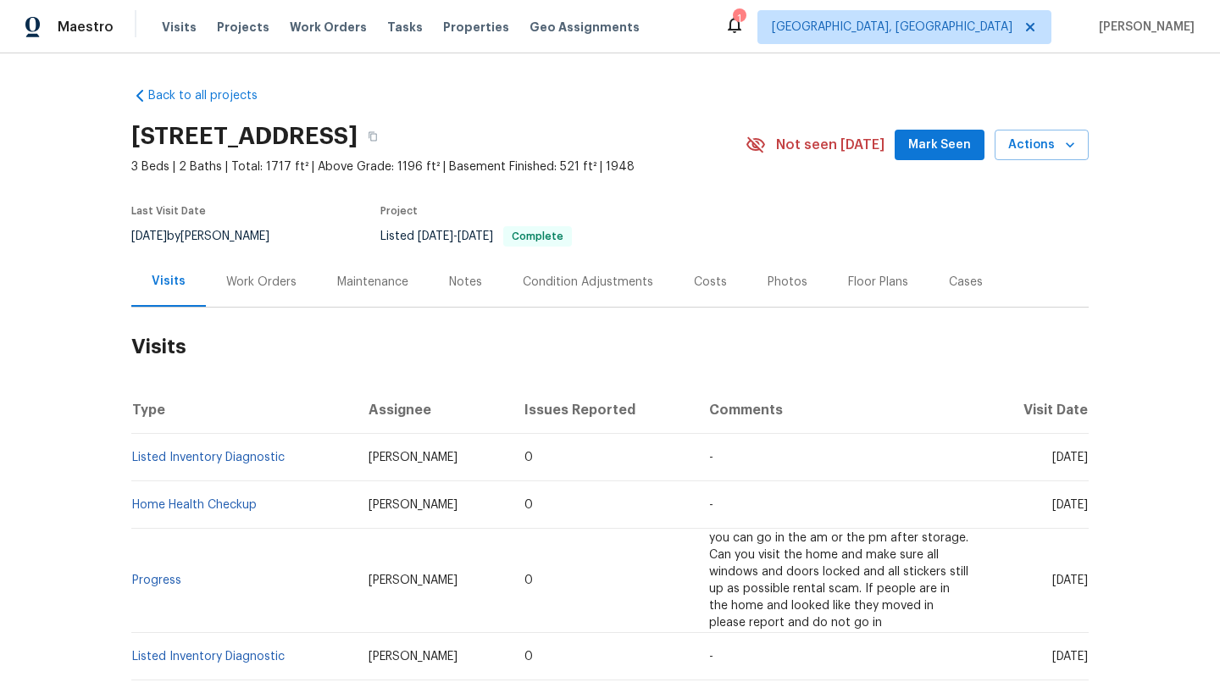
click at [265, 285] on div "Work Orders" at bounding box center [261, 282] width 70 height 17
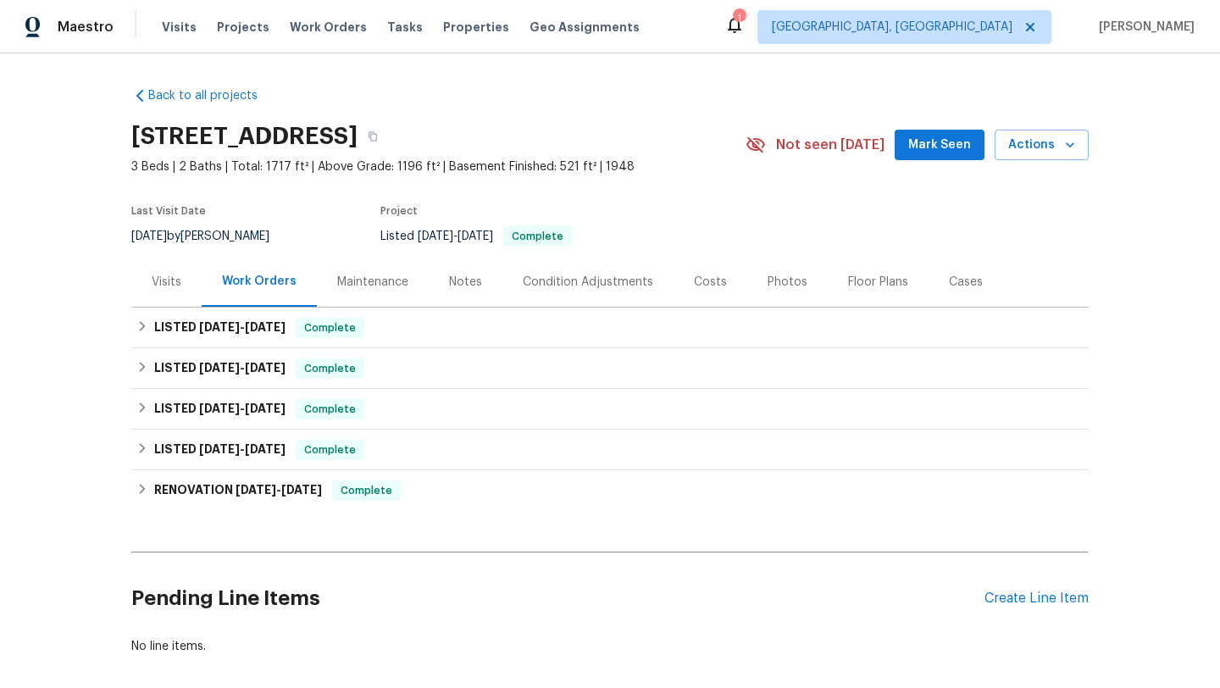
click at [165, 278] on div "Visits" at bounding box center [167, 282] width 30 height 17
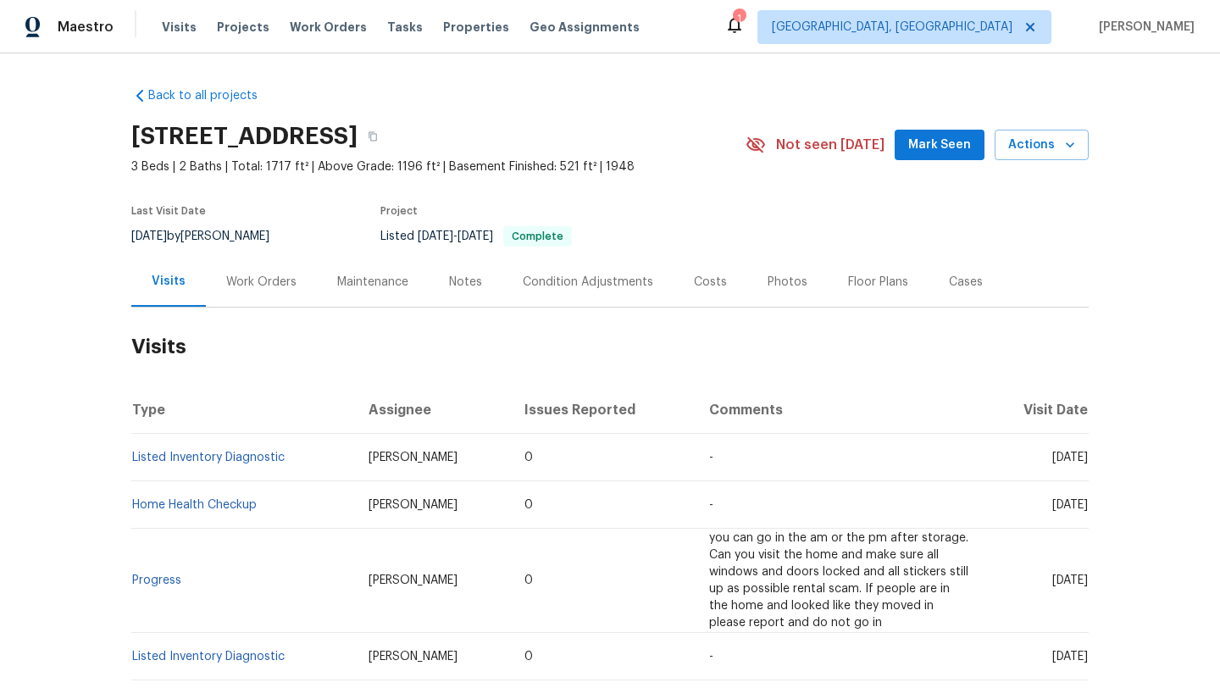
click at [947, 141] on span "Mark Seen" at bounding box center [939, 145] width 63 height 21
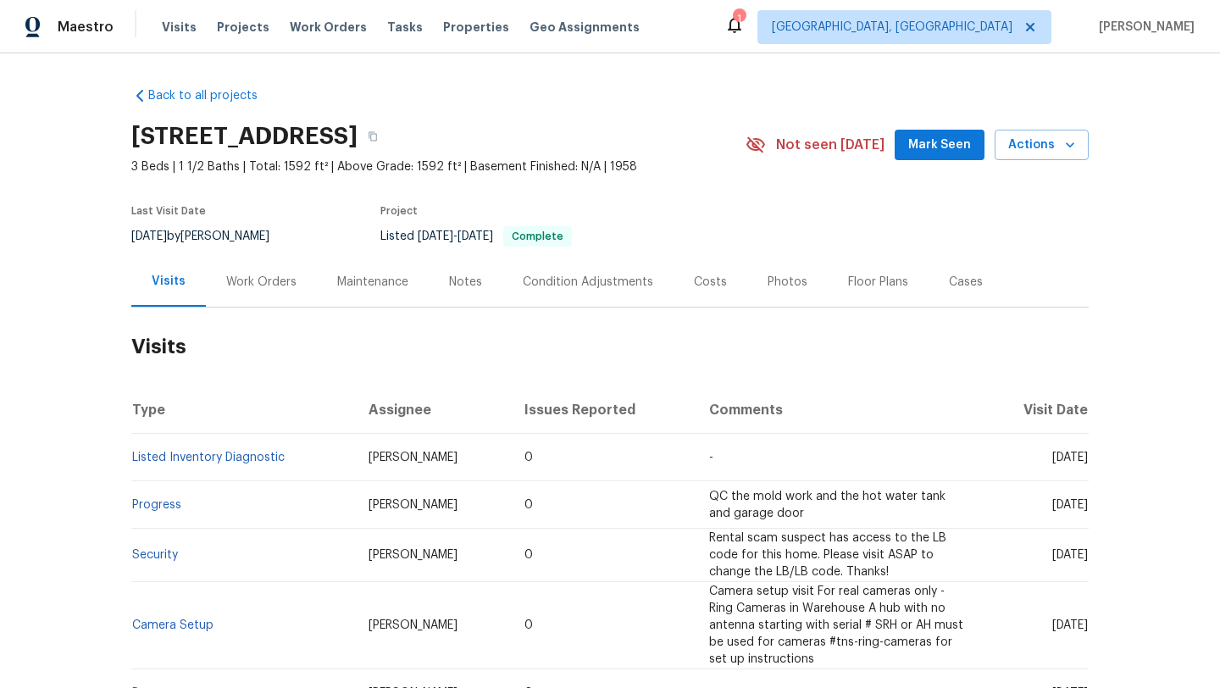
click at [280, 285] on div "Work Orders" at bounding box center [261, 282] width 70 height 17
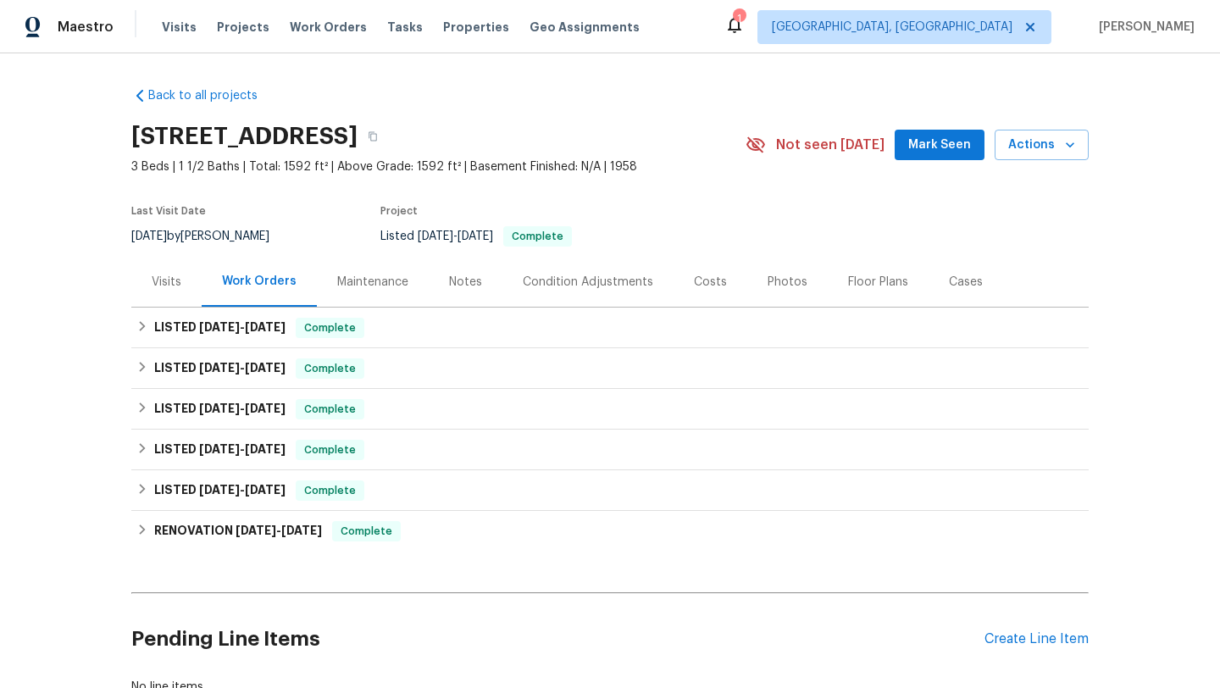
click at [158, 276] on div "Visits" at bounding box center [167, 282] width 30 height 17
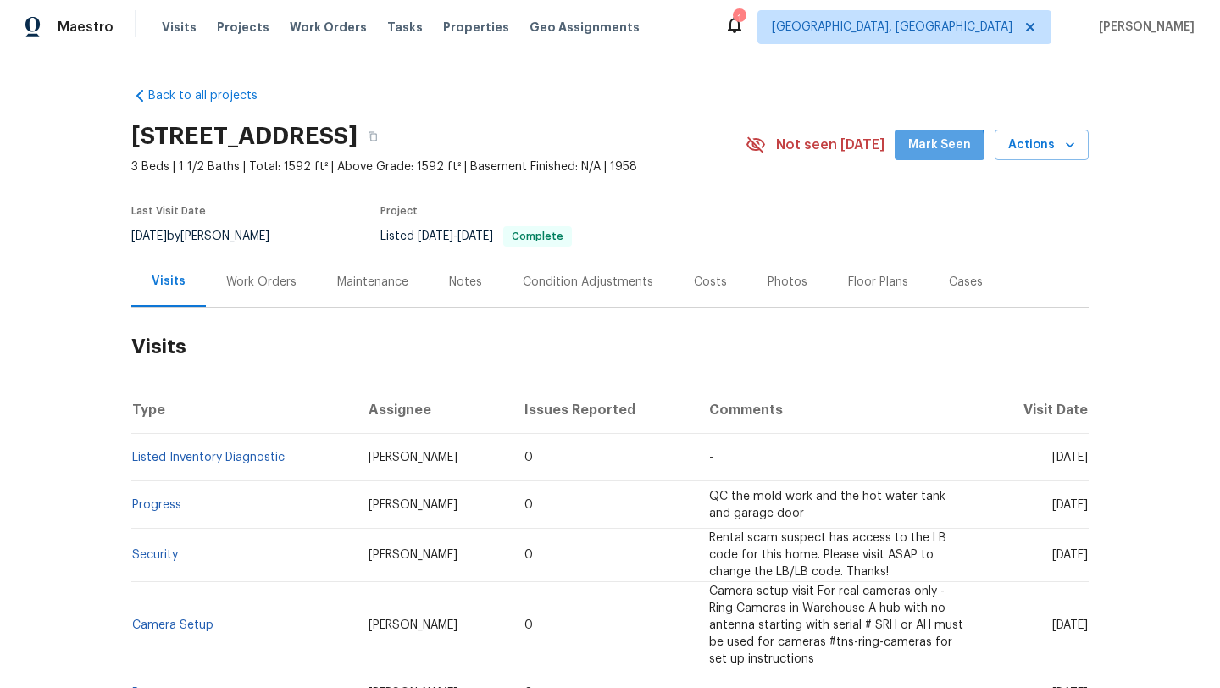
click at [919, 150] on span "Mark Seen" at bounding box center [939, 145] width 63 height 21
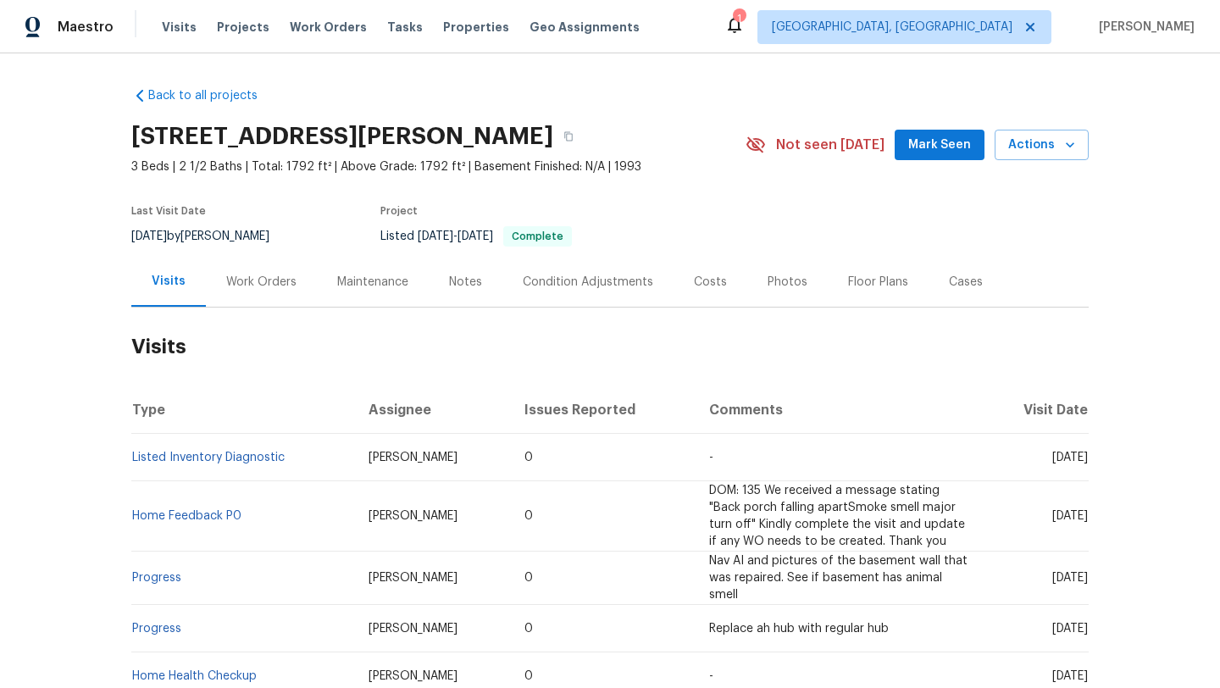
click at [262, 282] on div "Work Orders" at bounding box center [261, 282] width 70 height 17
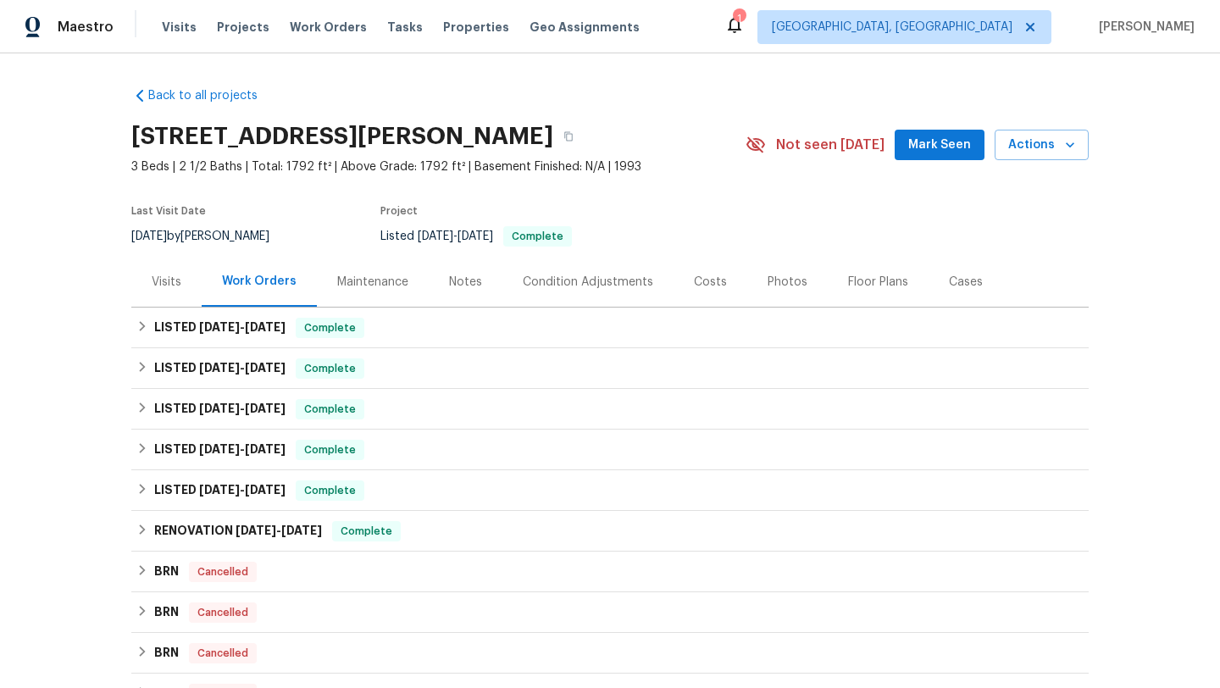
click at [156, 282] on div "Visits" at bounding box center [167, 282] width 30 height 17
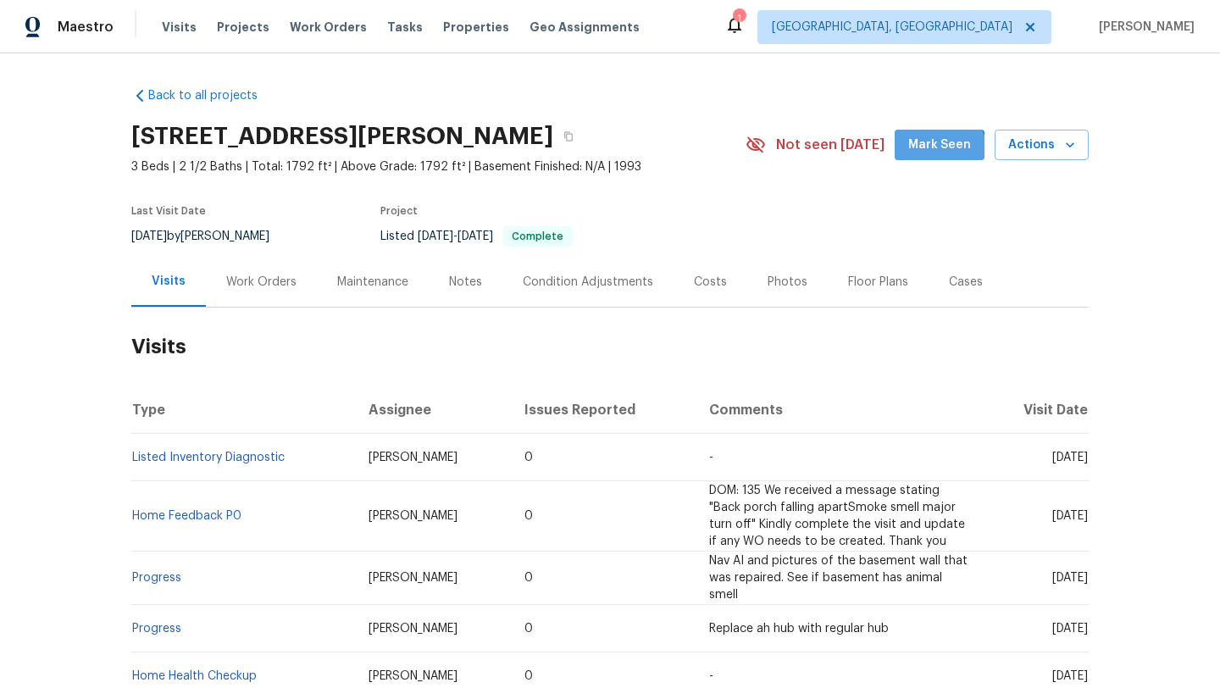
click at [941, 150] on span "Mark Seen" at bounding box center [939, 145] width 63 height 21
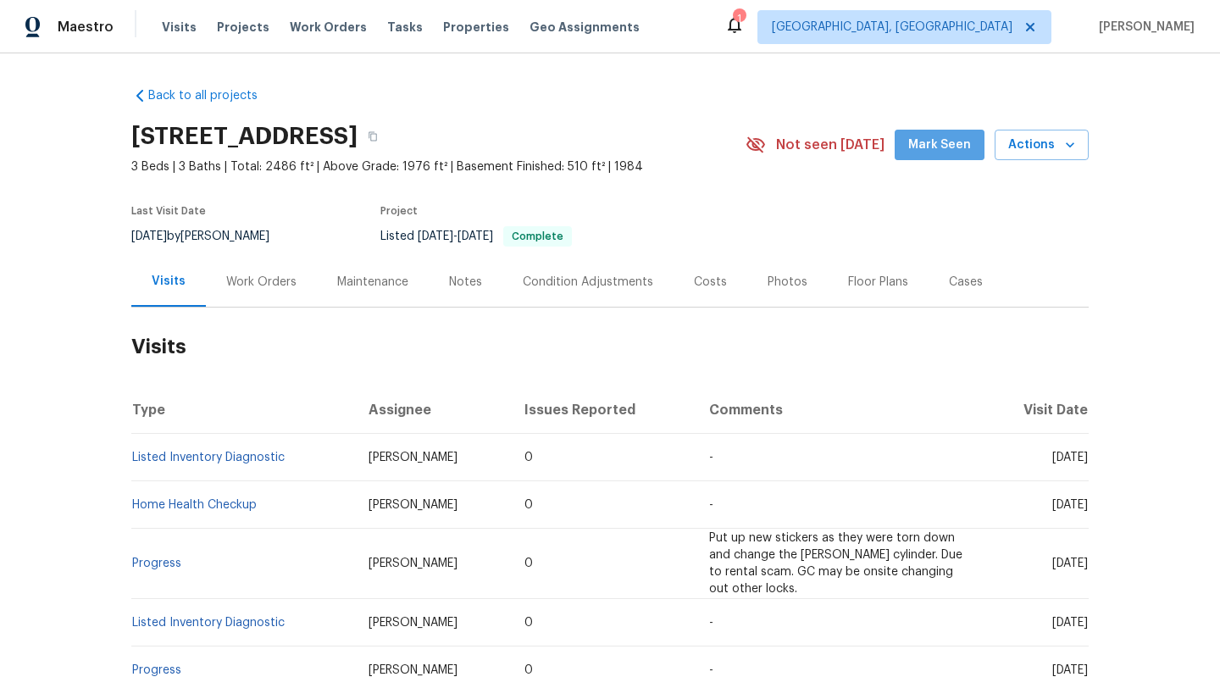
click at [955, 145] on span "Mark Seen" at bounding box center [939, 145] width 63 height 21
click at [238, 292] on div "Work Orders" at bounding box center [261, 282] width 111 height 50
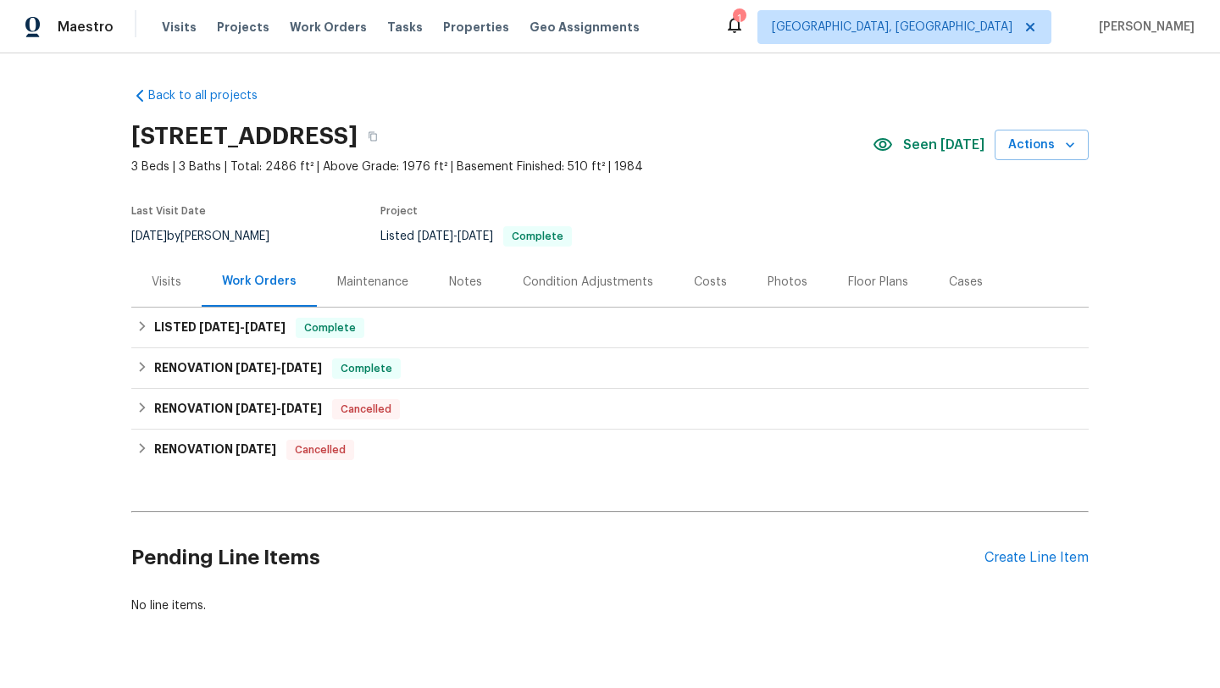
click at [172, 285] on div "Visits" at bounding box center [167, 282] width 30 height 17
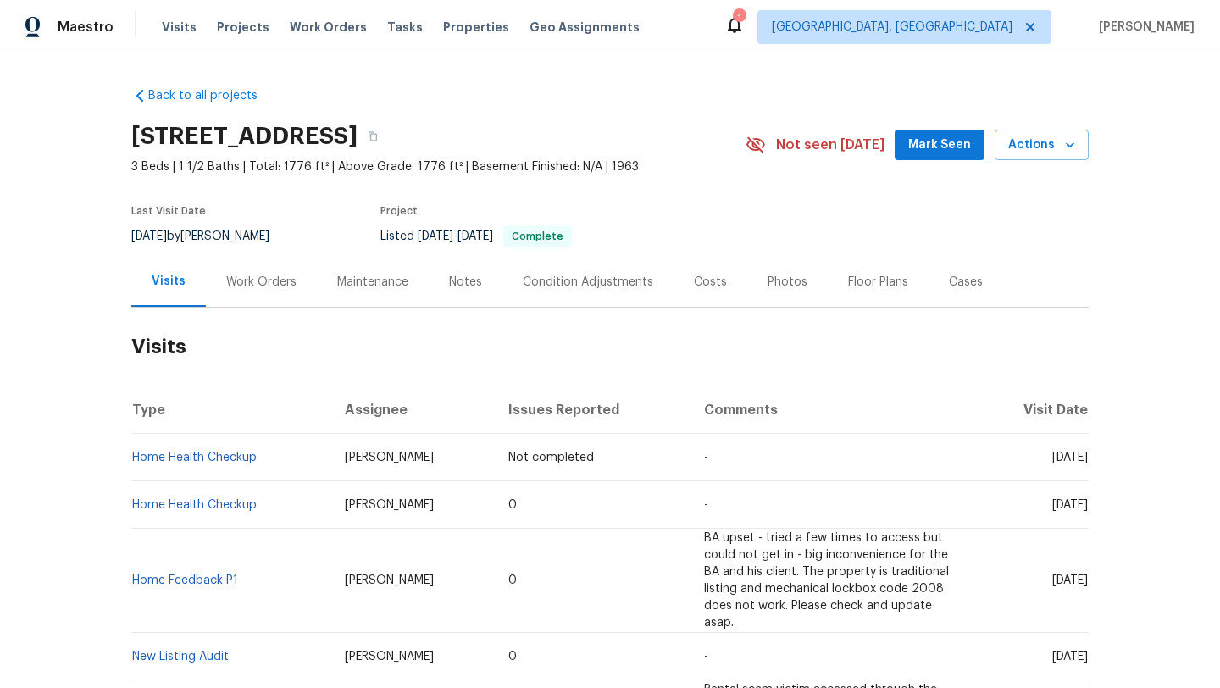
click at [267, 288] on div "Work Orders" at bounding box center [261, 282] width 70 height 17
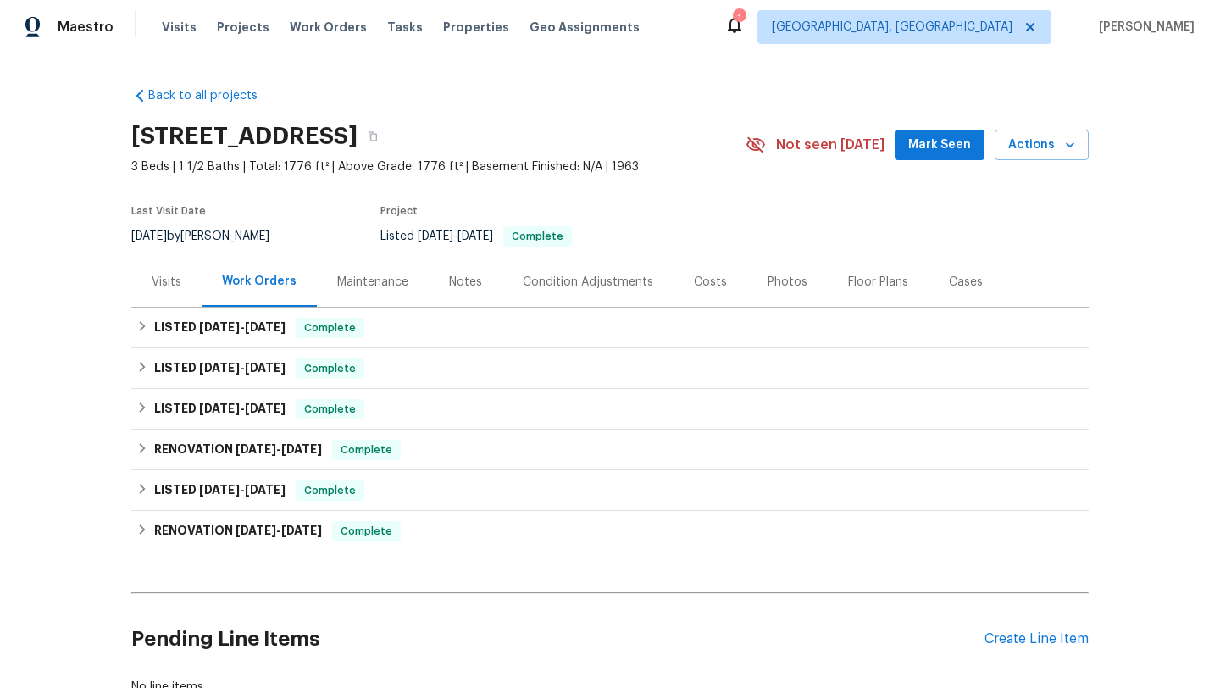
click at [176, 278] on div "Visits" at bounding box center [167, 282] width 30 height 17
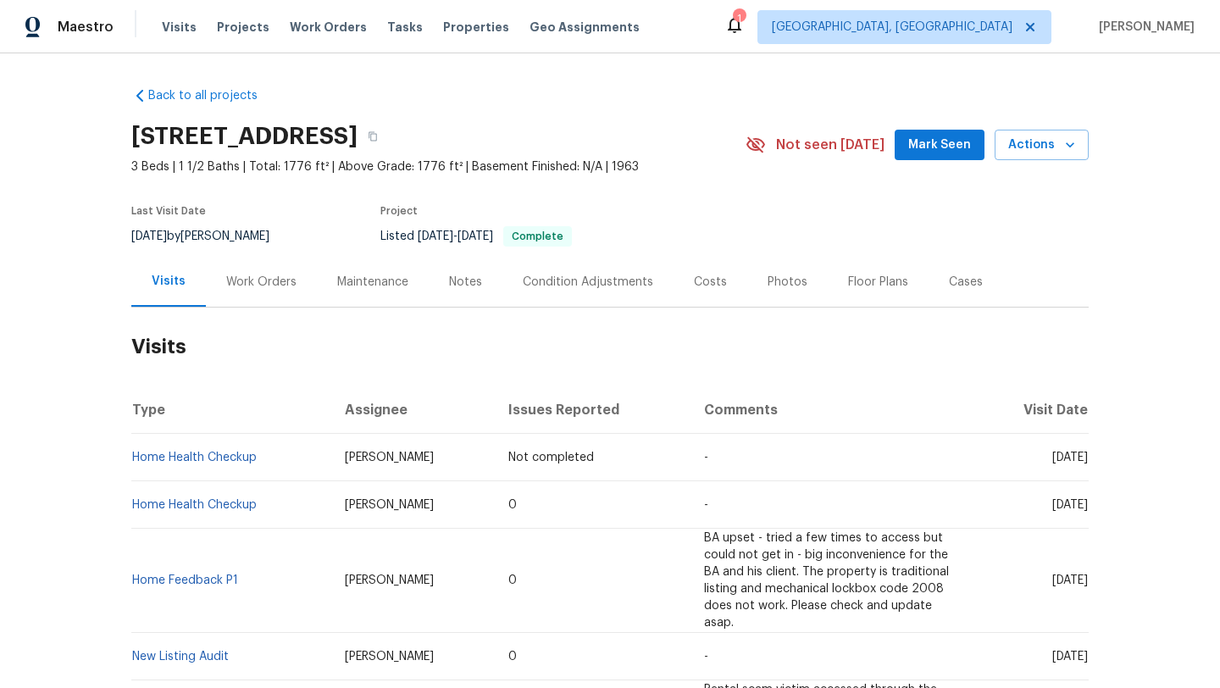
click at [937, 145] on span "Mark Seen" at bounding box center [939, 145] width 63 height 21
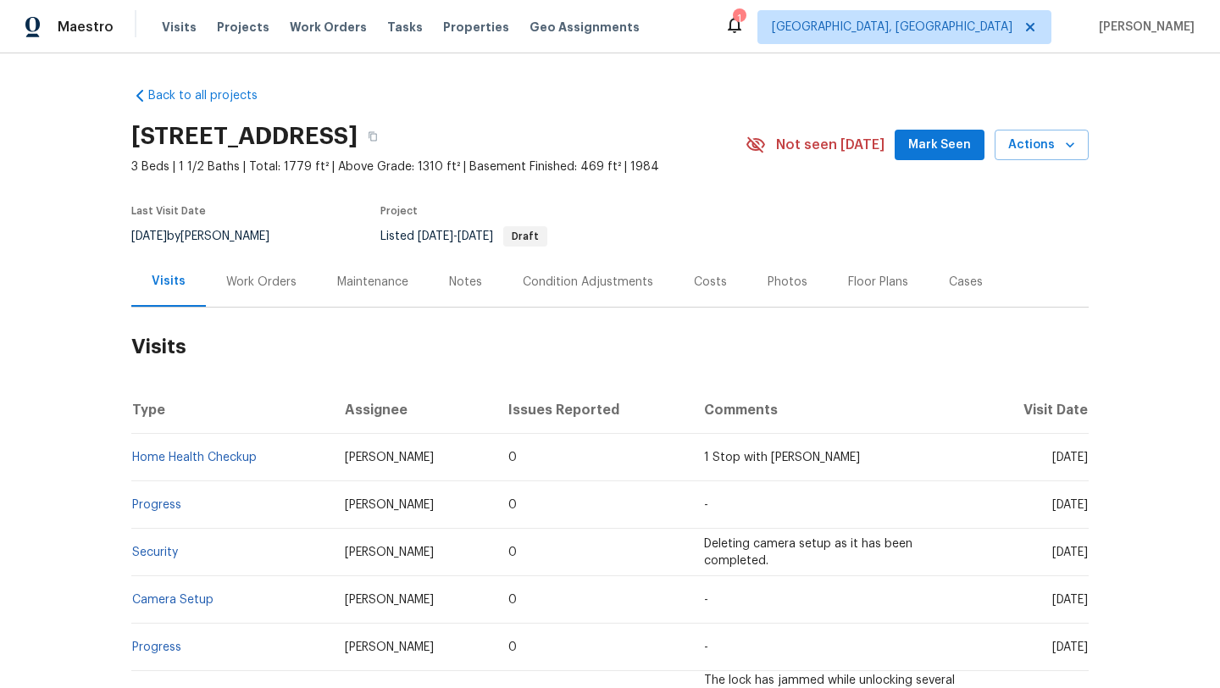
click at [265, 286] on div "Work Orders" at bounding box center [261, 282] width 70 height 17
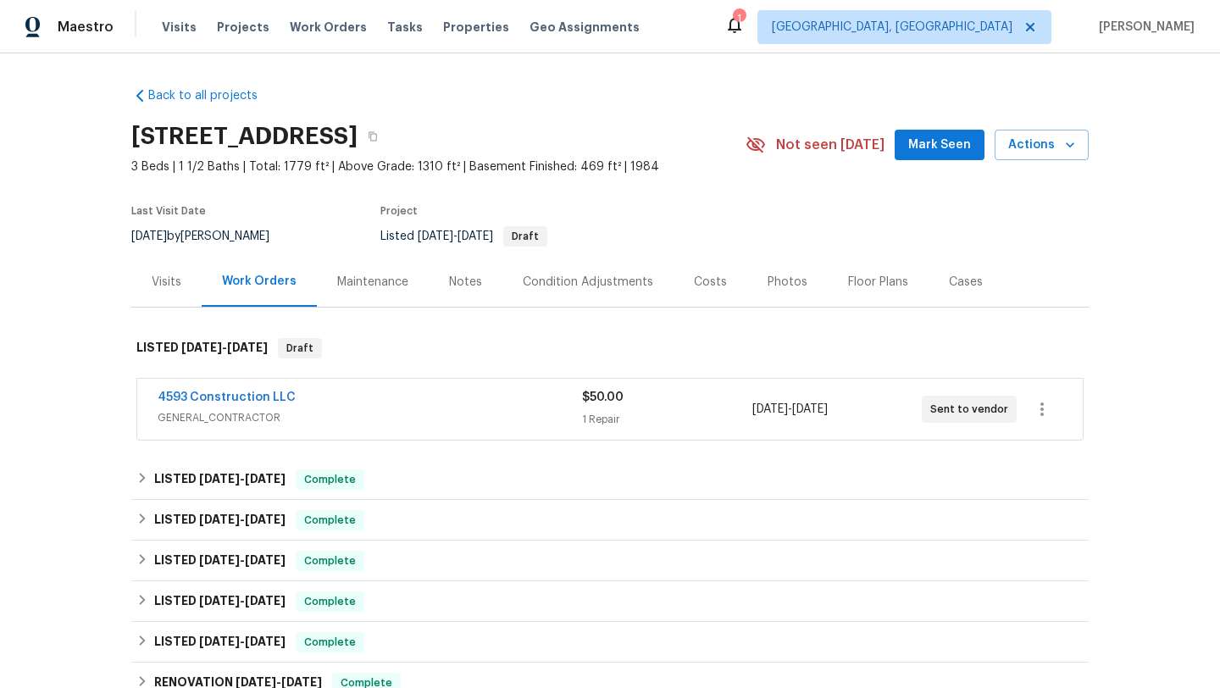
click at [180, 281] on div "Visits" at bounding box center [167, 282] width 30 height 17
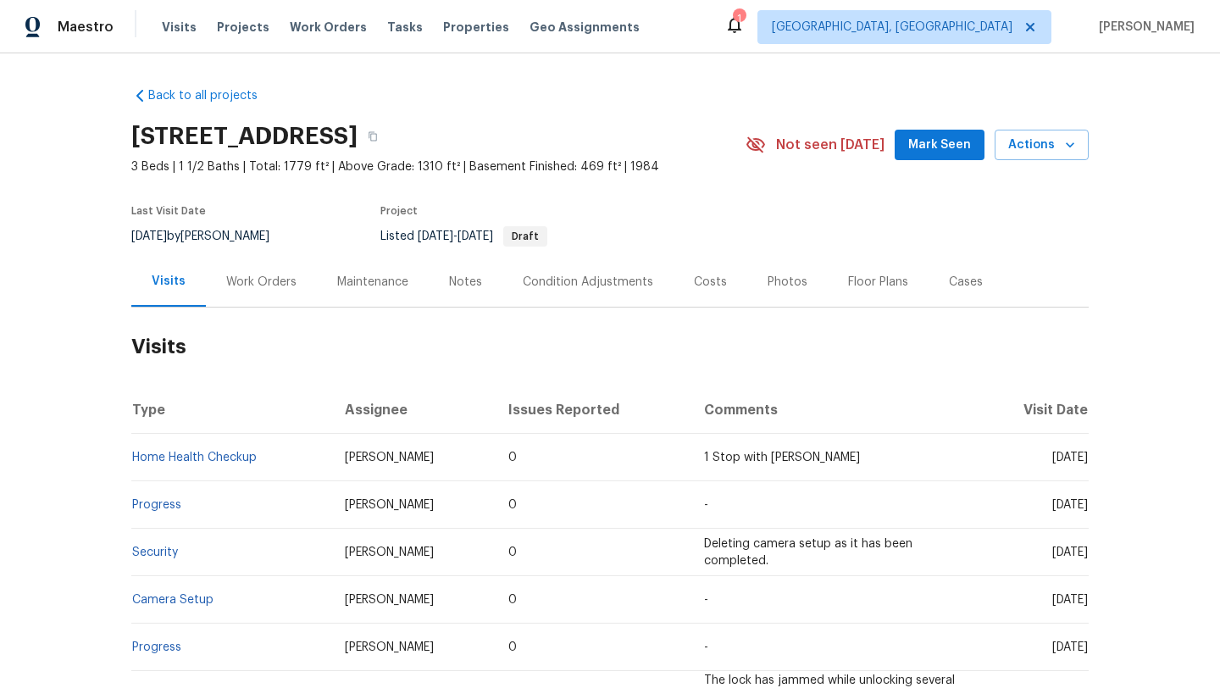
click at [934, 147] on span "Mark Seen" at bounding box center [939, 145] width 63 height 21
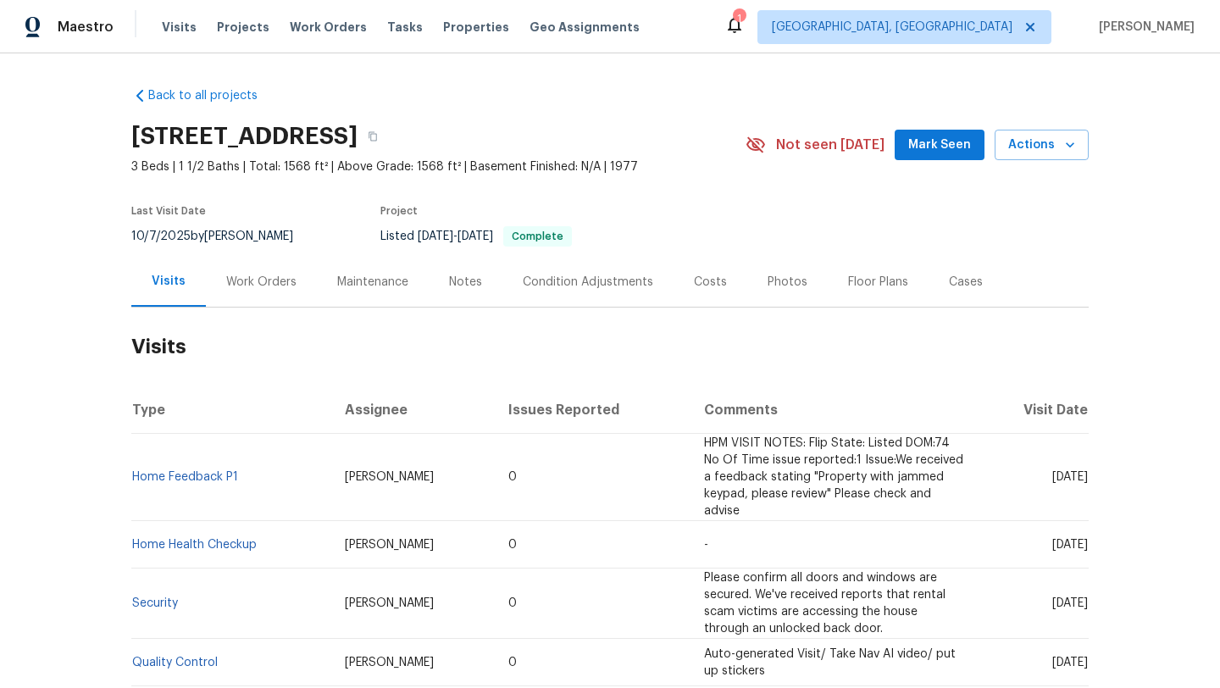
click at [243, 278] on div "Work Orders" at bounding box center [261, 282] width 70 height 17
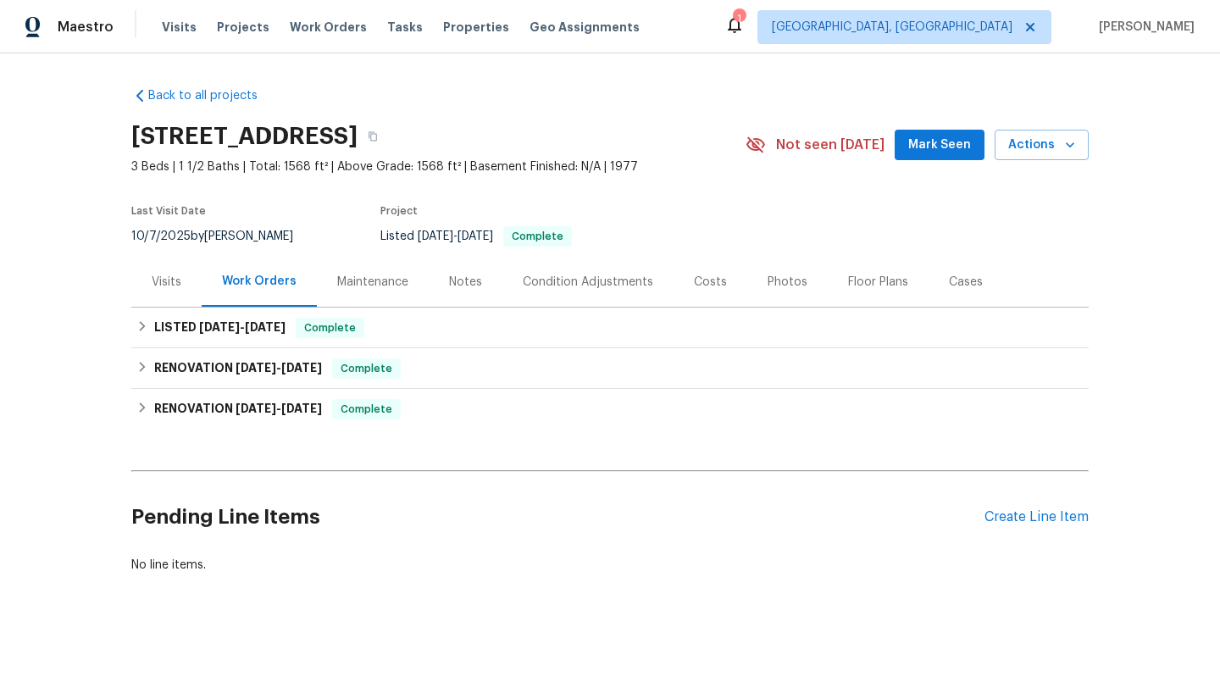
click at [172, 285] on div "Visits" at bounding box center [167, 282] width 30 height 17
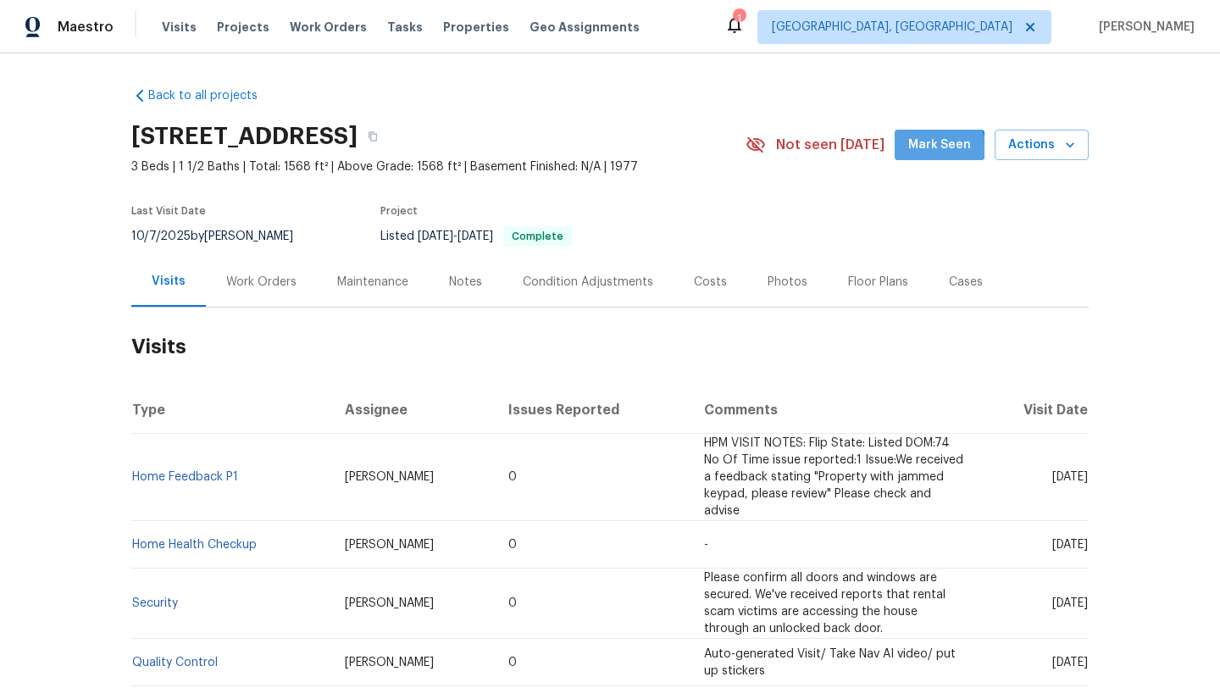
click at [944, 147] on span "Mark Seen" at bounding box center [939, 145] width 63 height 21
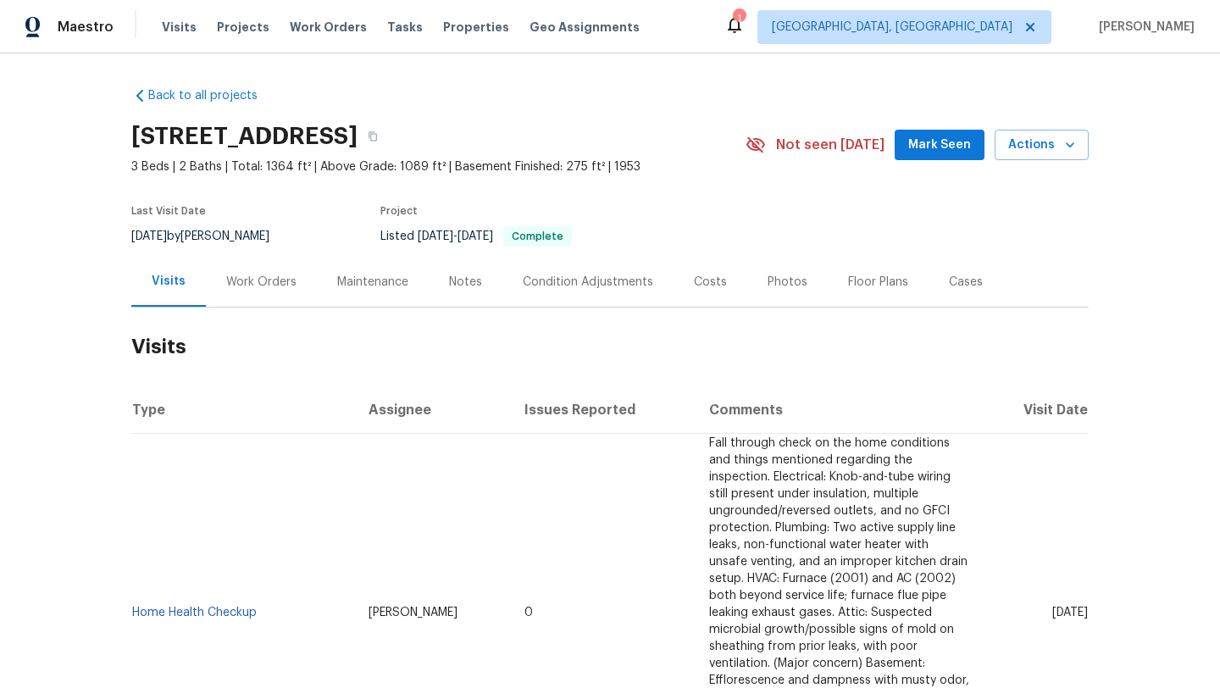
click at [268, 284] on div "Work Orders" at bounding box center [261, 282] width 70 height 17
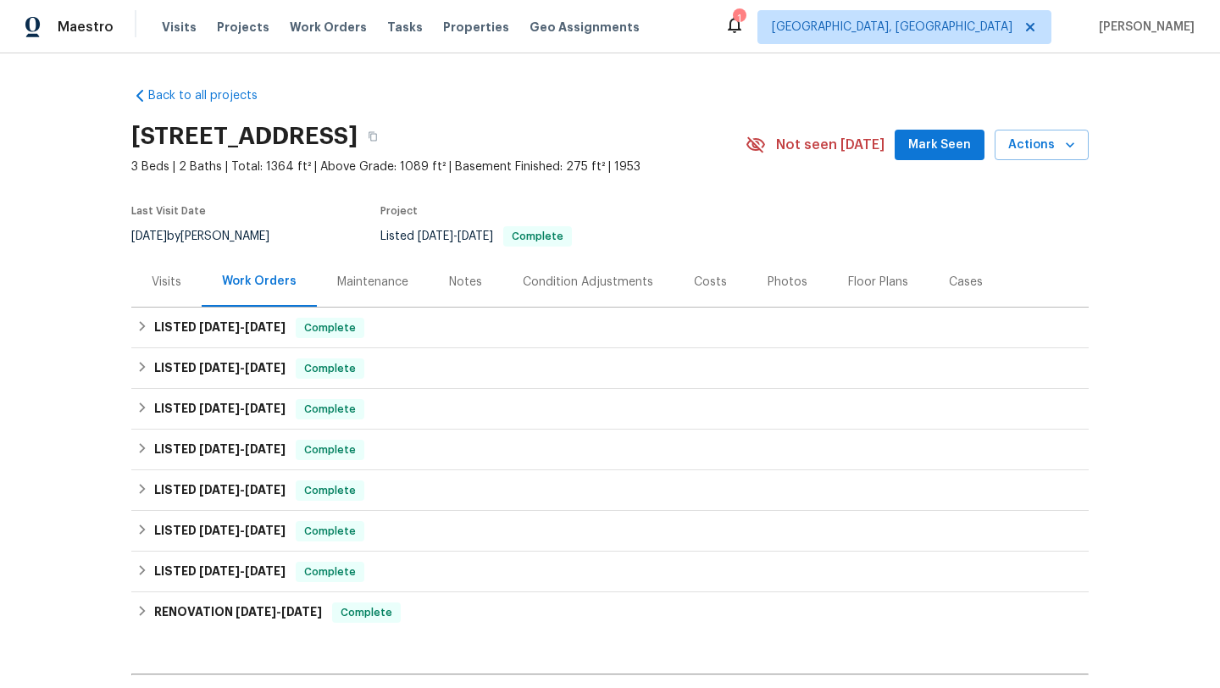
click at [159, 275] on div "Visits" at bounding box center [167, 282] width 30 height 17
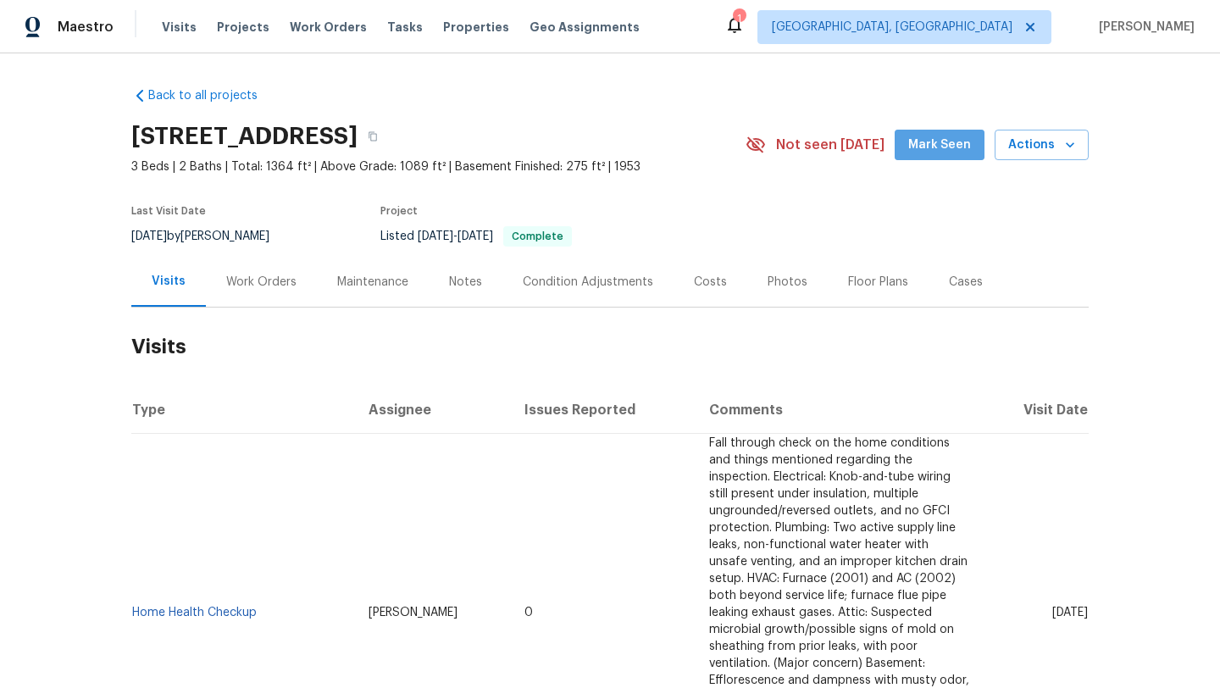
click at [953, 149] on span "Mark Seen" at bounding box center [939, 145] width 63 height 21
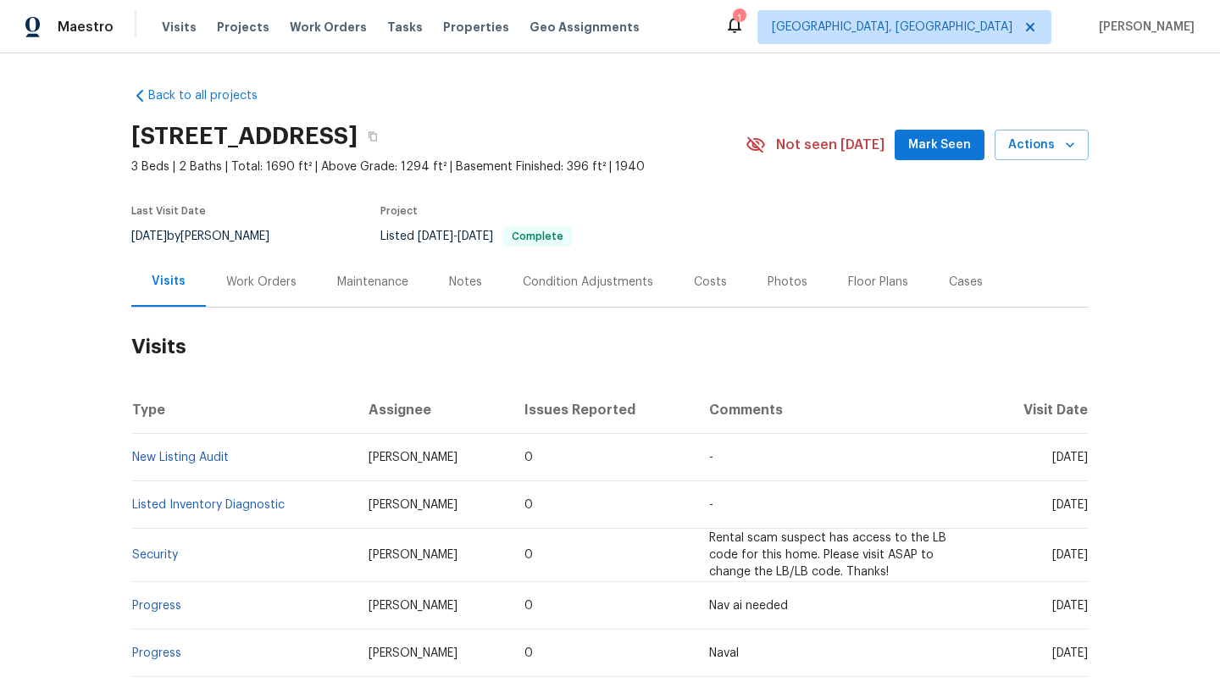
click at [238, 281] on div "Work Orders" at bounding box center [261, 282] width 70 height 17
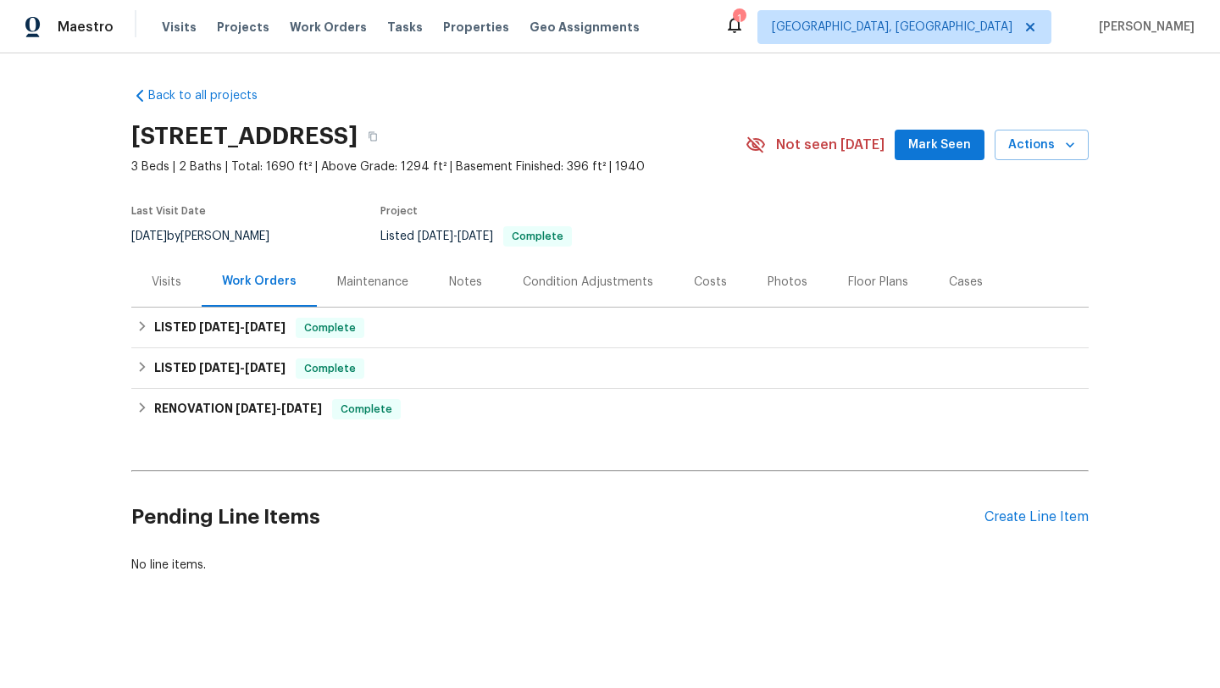
click at [174, 285] on div "Visits" at bounding box center [167, 282] width 30 height 17
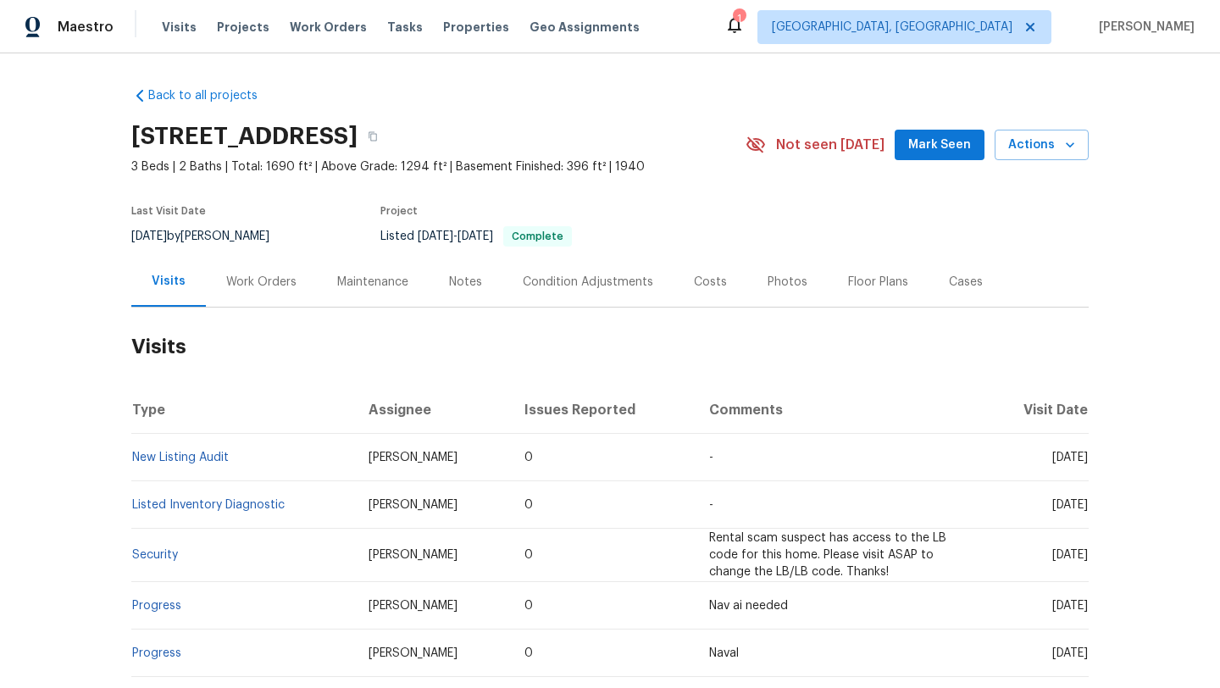
click at [922, 150] on span "Mark Seen" at bounding box center [939, 145] width 63 height 21
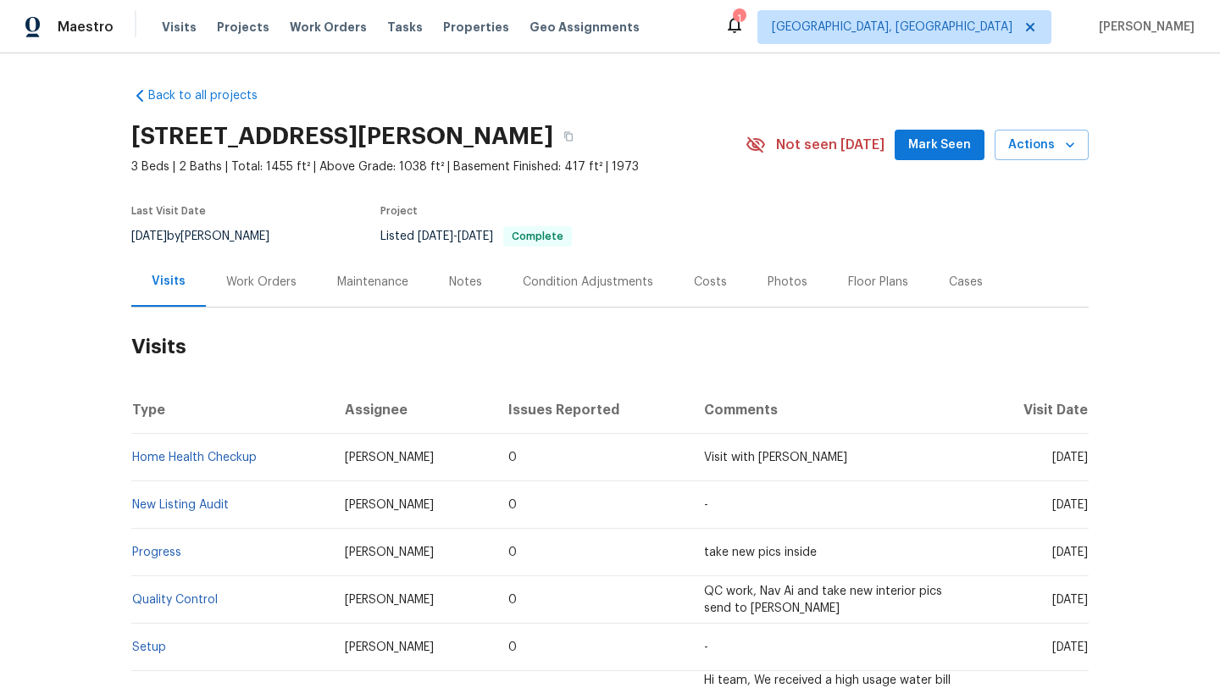
click at [241, 285] on div "Work Orders" at bounding box center [261, 282] width 70 height 17
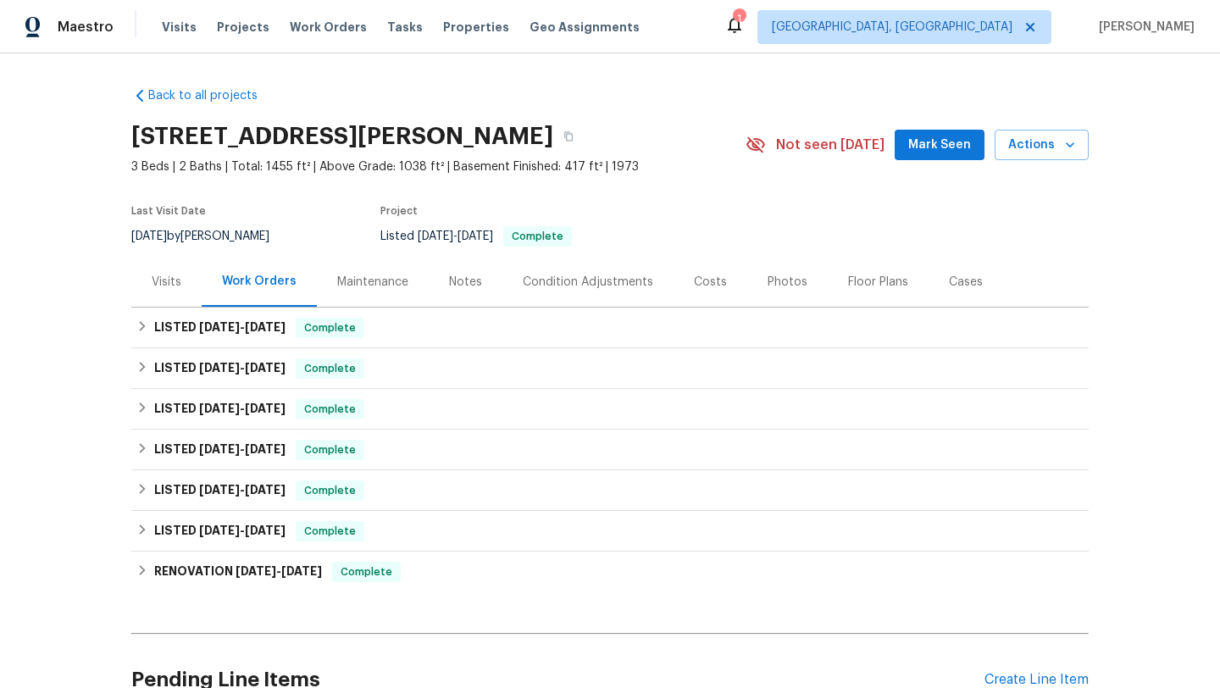
click at [182, 288] on div "Visits" at bounding box center [166, 282] width 70 height 50
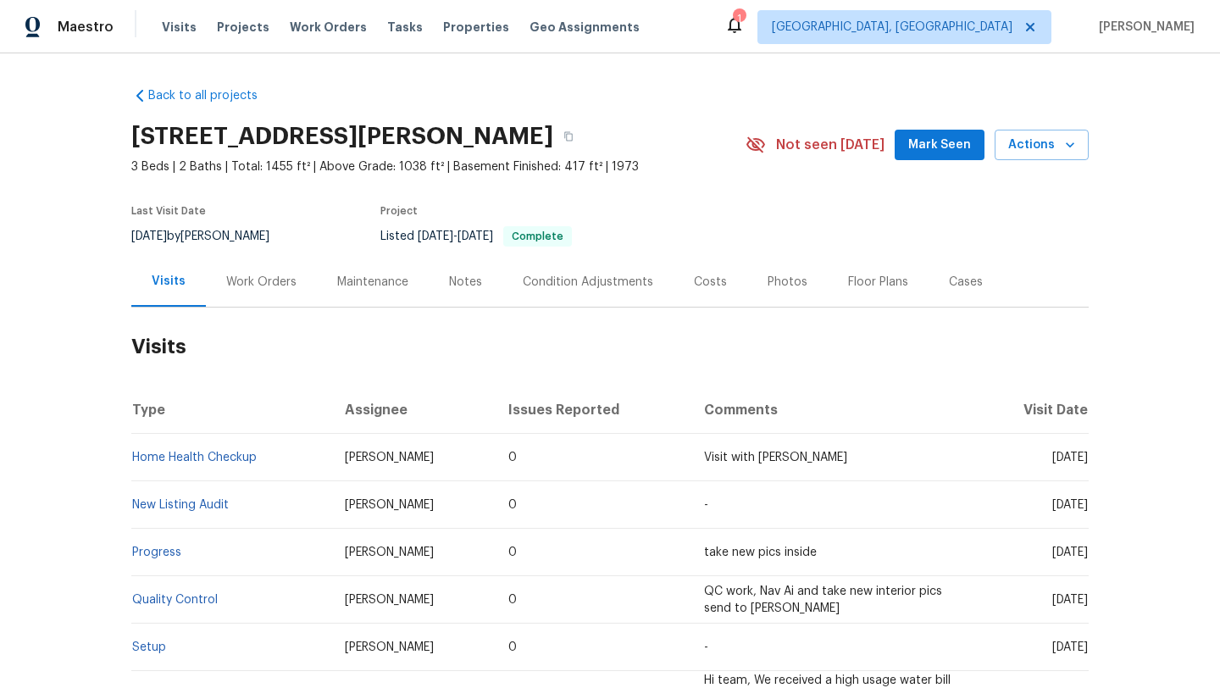
click at [936, 157] on button "Mark Seen" at bounding box center [939, 145] width 90 height 31
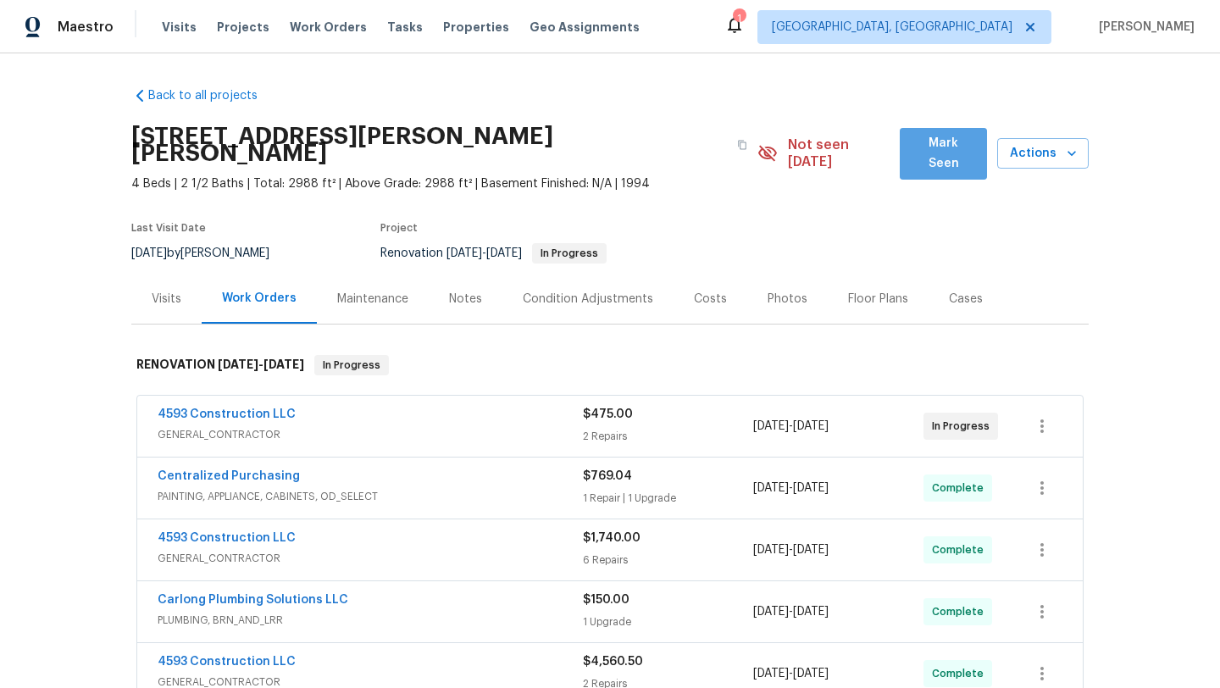
click at [946, 154] on span "Mark Seen" at bounding box center [943, 154] width 60 height 42
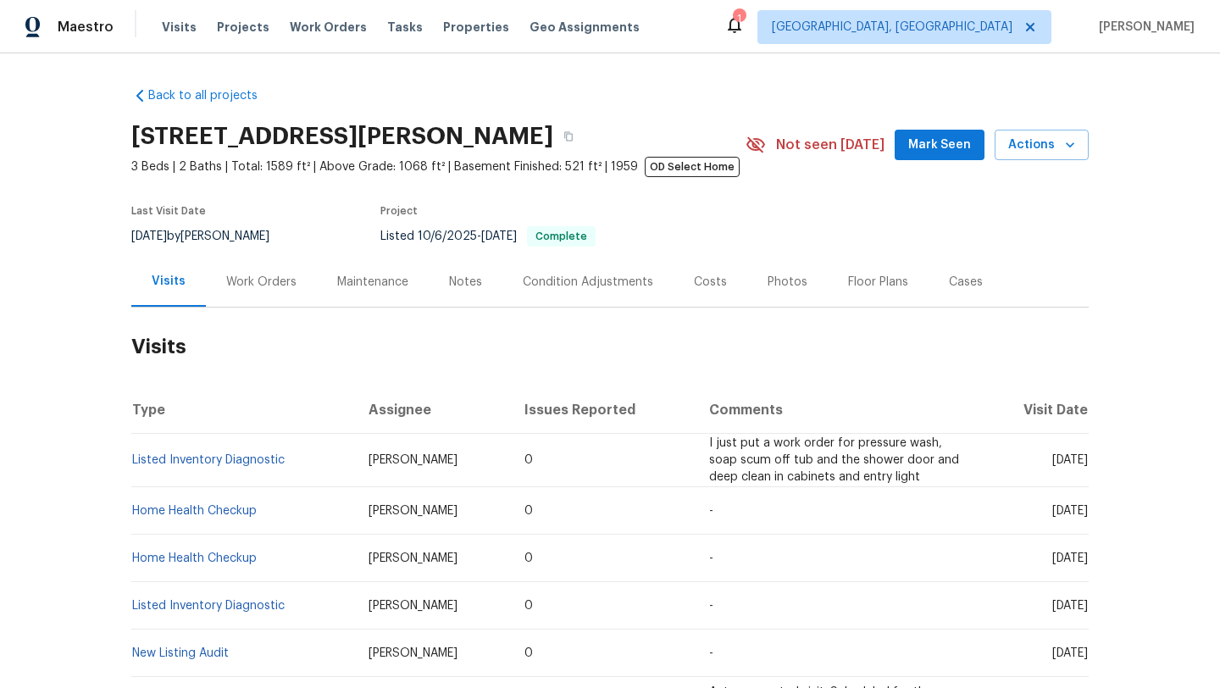
click at [263, 278] on div "Work Orders" at bounding box center [261, 282] width 70 height 17
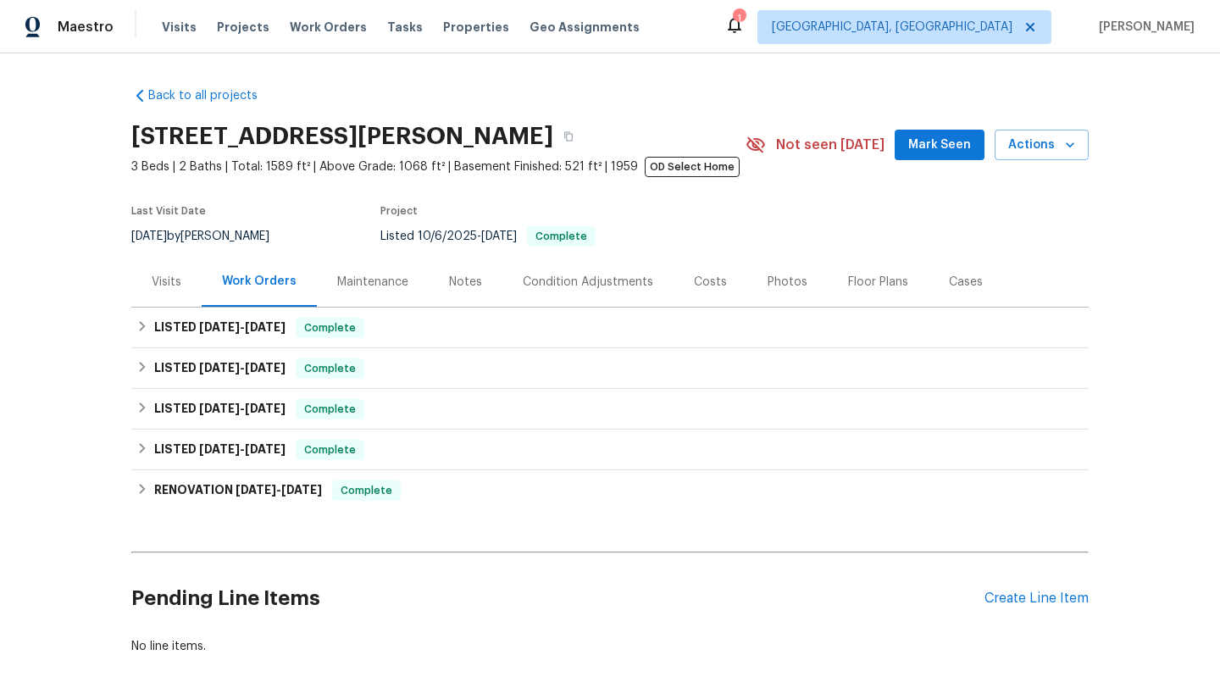
click at [183, 282] on div "Visits" at bounding box center [166, 282] width 70 height 50
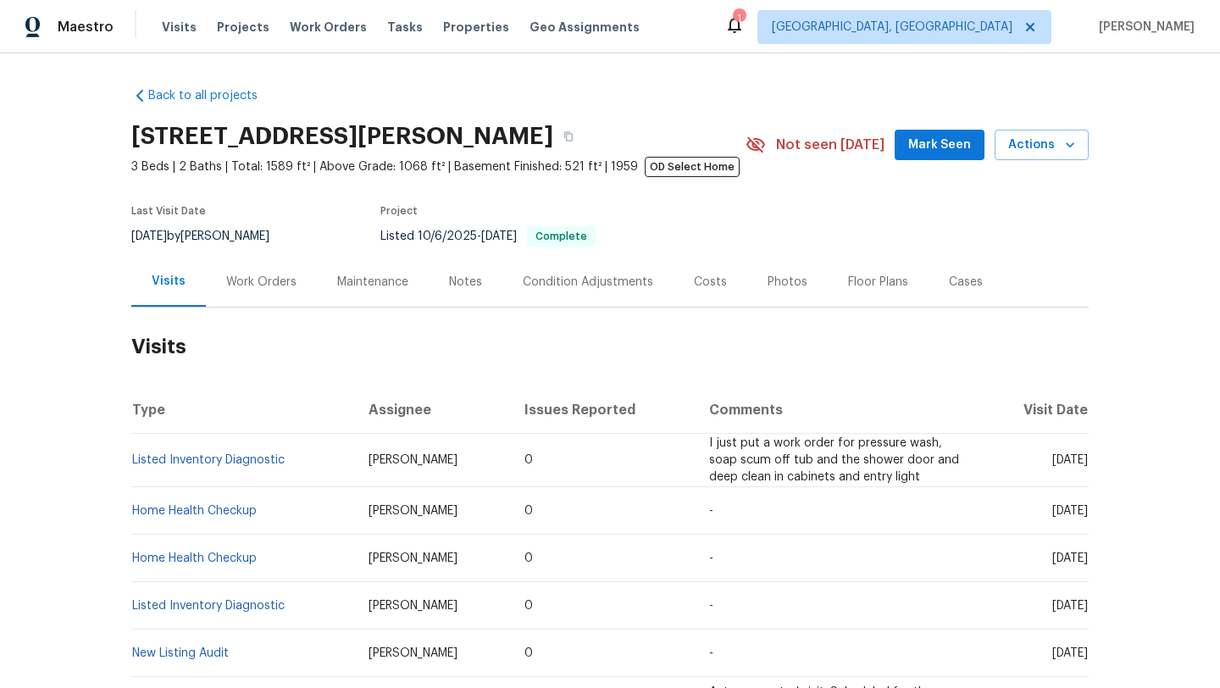
click at [912, 147] on button "Mark Seen" at bounding box center [939, 145] width 90 height 31
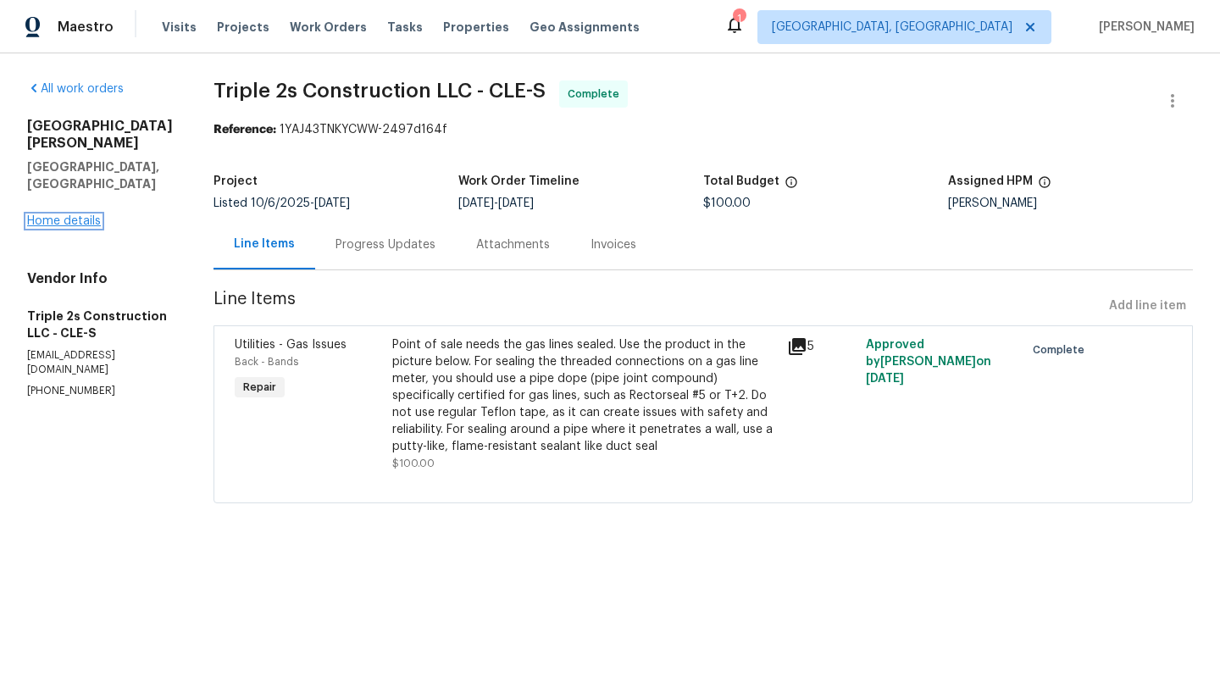
click at [76, 215] on link "Home details" at bounding box center [64, 221] width 74 height 12
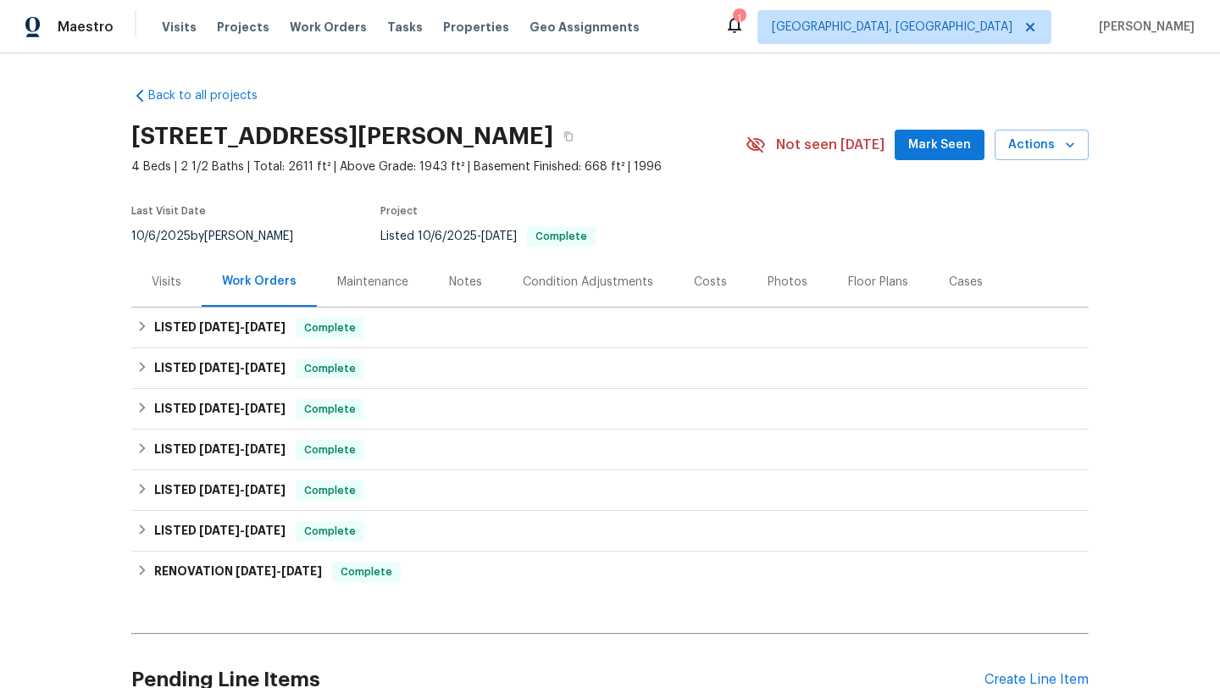
click at [173, 284] on div "Visits" at bounding box center [167, 282] width 30 height 17
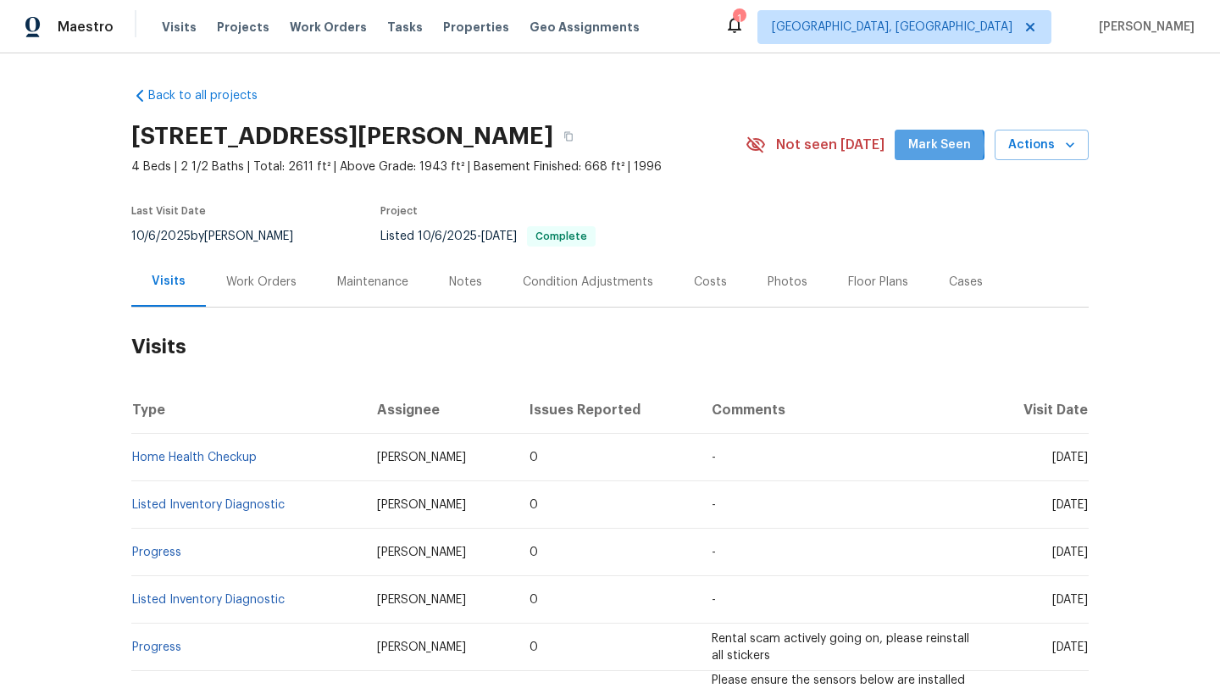
click at [941, 146] on span "Mark Seen" at bounding box center [939, 145] width 63 height 21
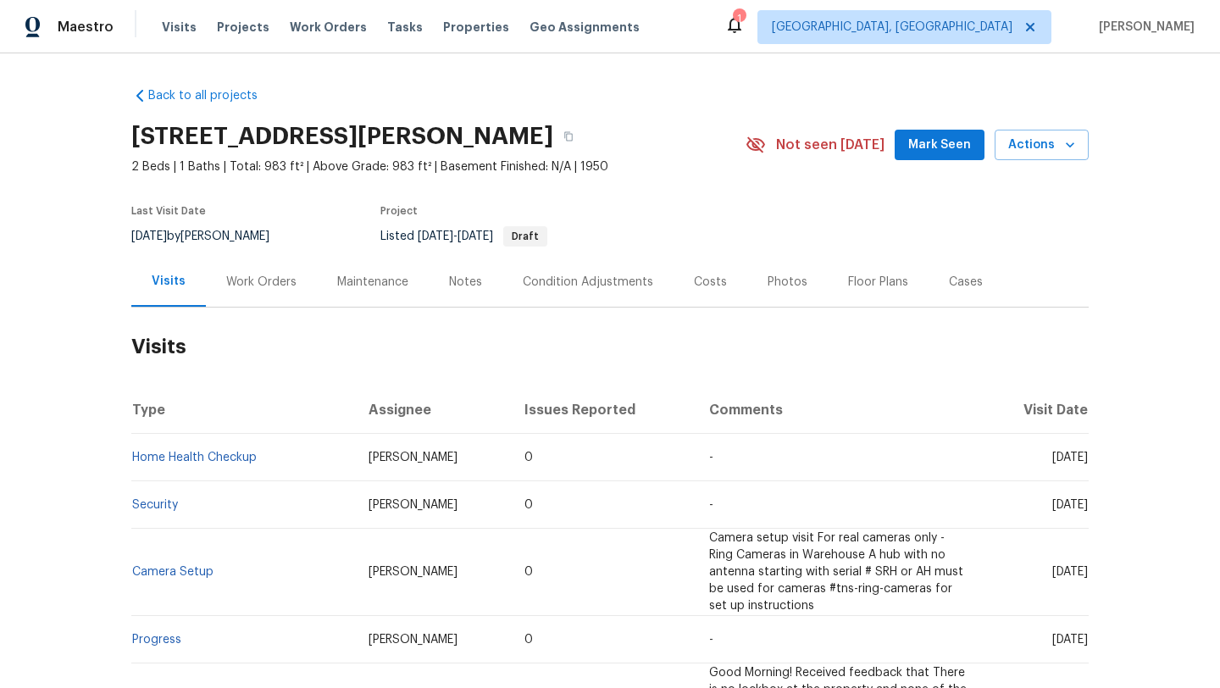
click at [264, 268] on div "Work Orders" at bounding box center [261, 282] width 111 height 50
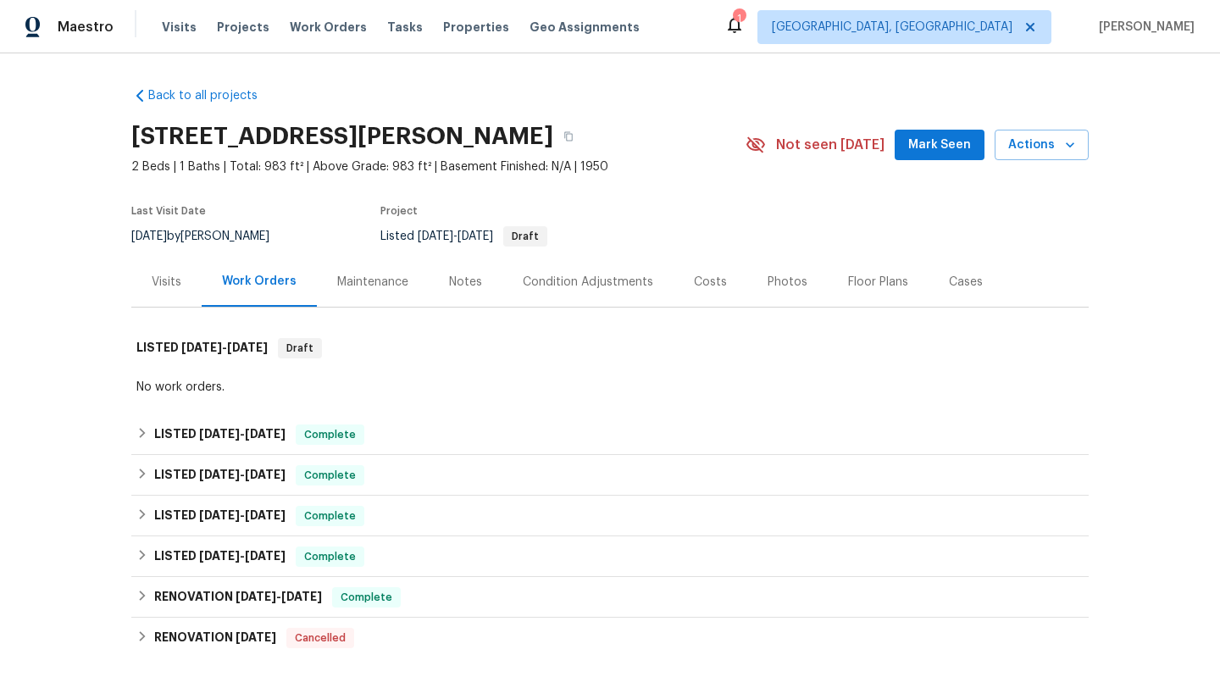
click at [169, 290] on div "Visits" at bounding box center [167, 282] width 30 height 17
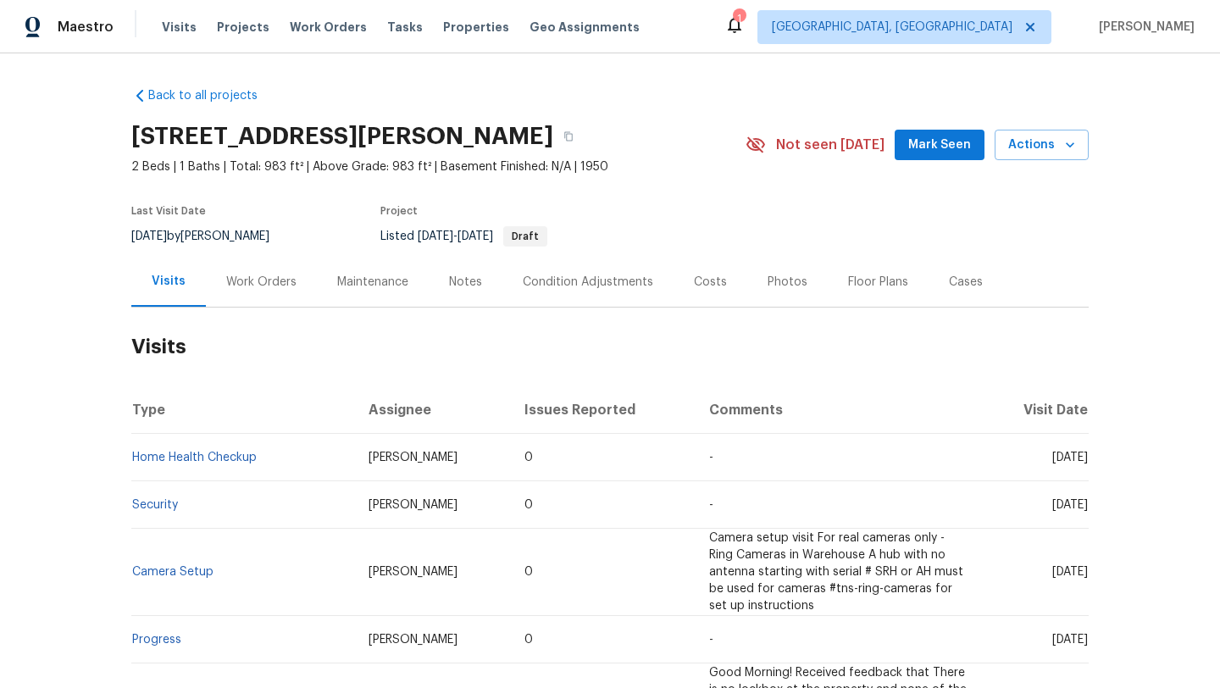
click at [922, 154] on span "Mark Seen" at bounding box center [939, 145] width 63 height 21
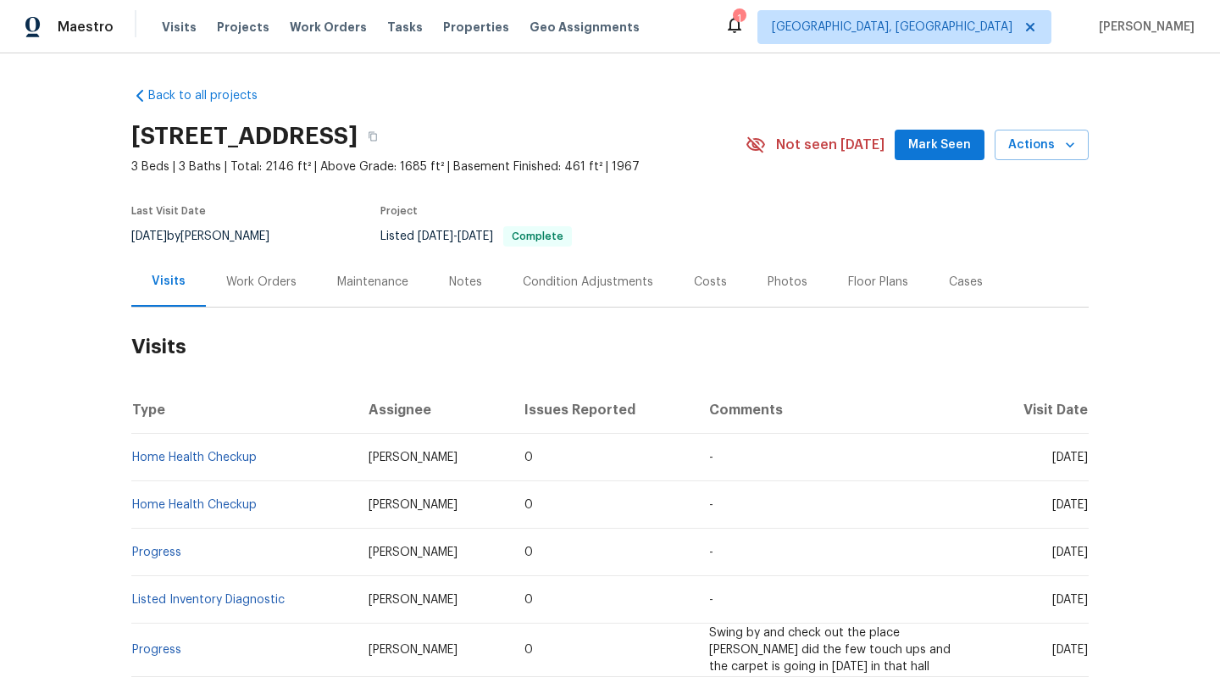
click at [246, 285] on div "Work Orders" at bounding box center [261, 282] width 70 height 17
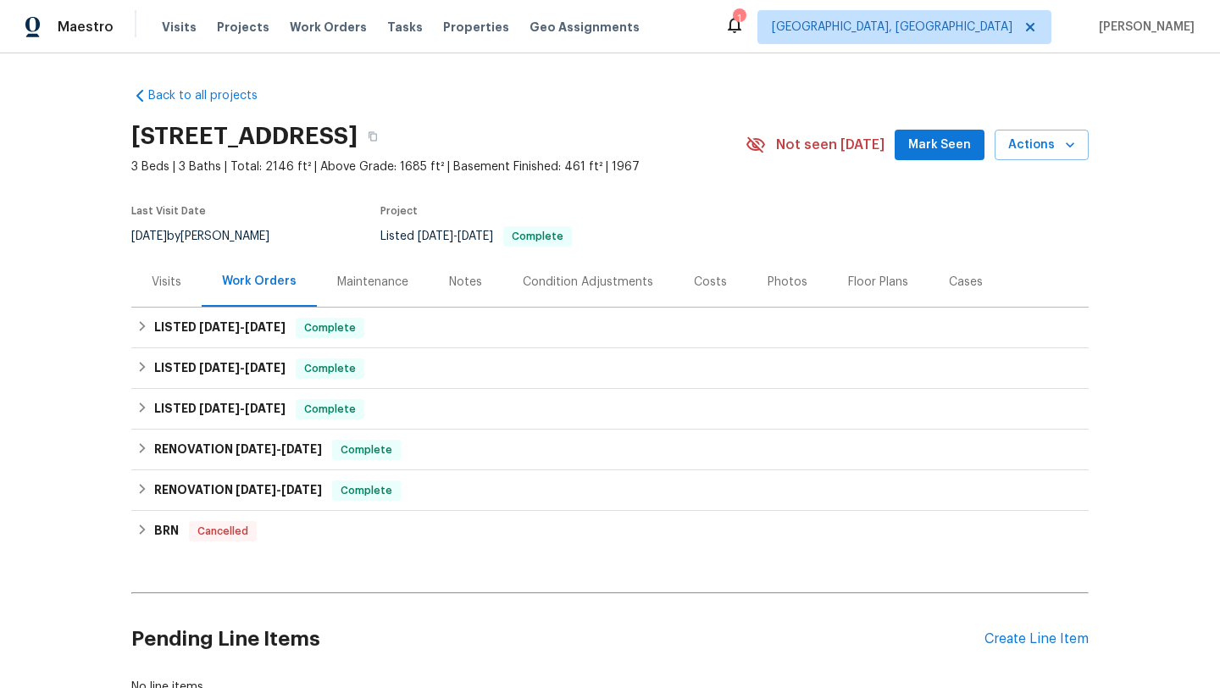
click at [188, 280] on div "Visits" at bounding box center [166, 282] width 70 height 50
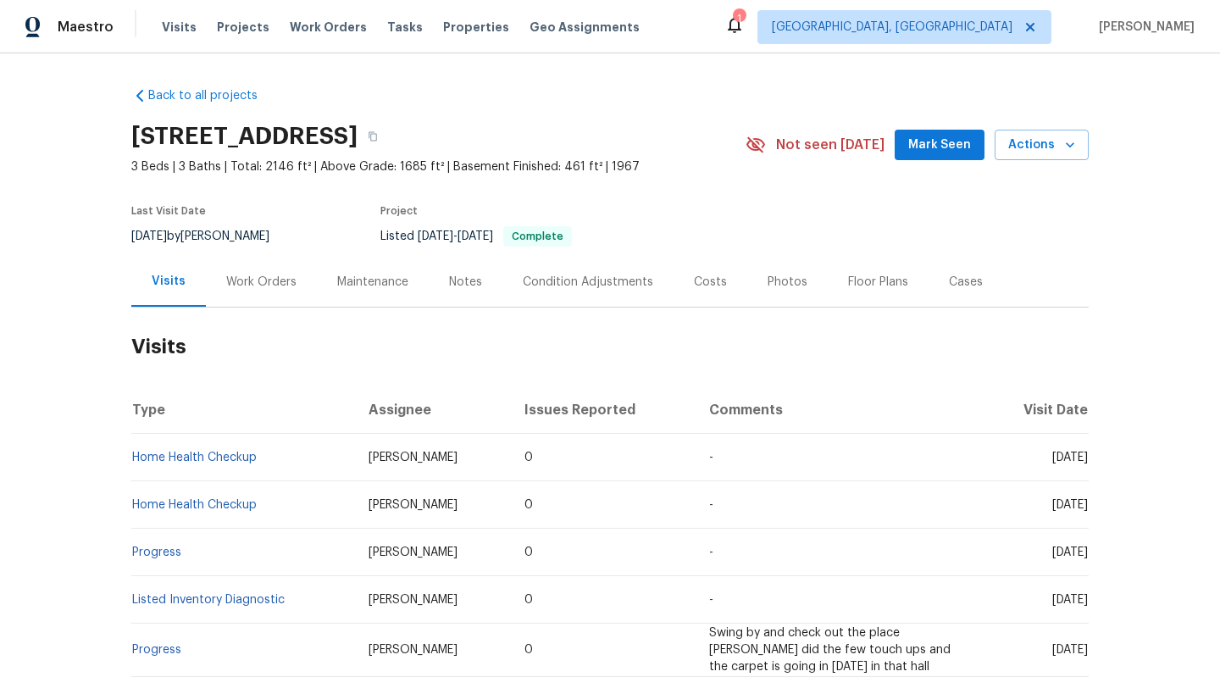
click at [933, 160] on div "[STREET_ADDRESS] 3 Beds | 3 Baths | Total: 2146 ft² | Above Grade: 1685 ft² | B…" at bounding box center [609, 144] width 957 height 61
click at [926, 146] on span "Mark Seen" at bounding box center [939, 145] width 63 height 21
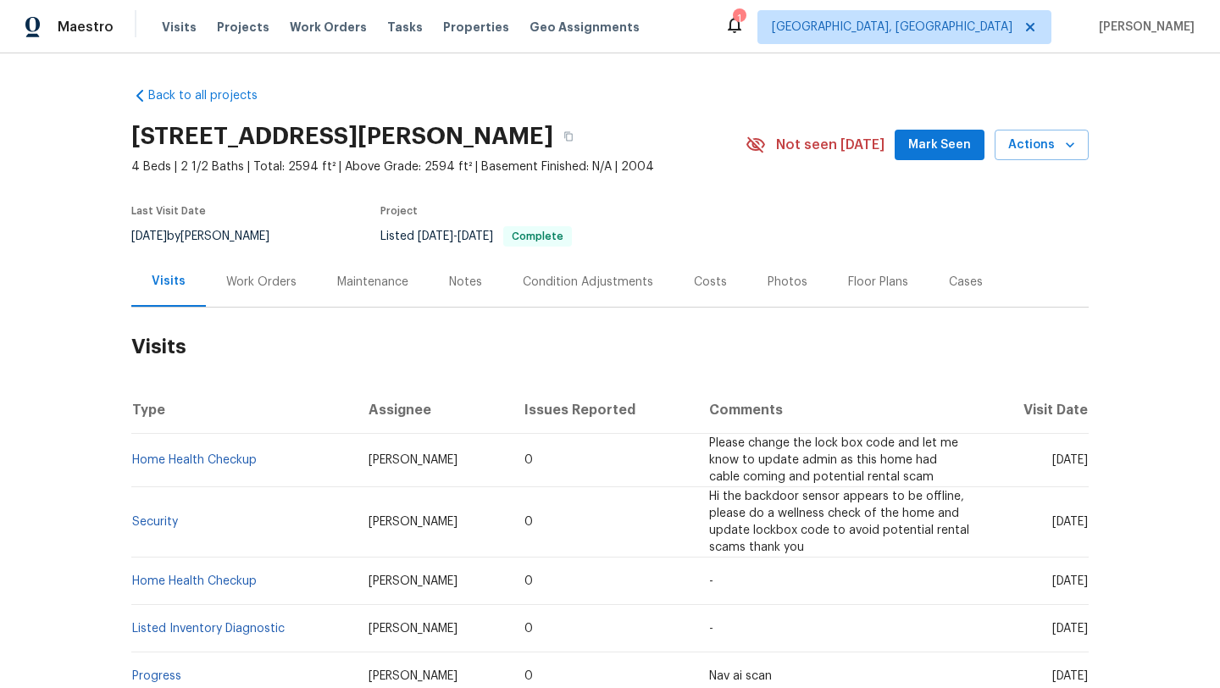
click at [241, 285] on div "Work Orders" at bounding box center [261, 282] width 70 height 17
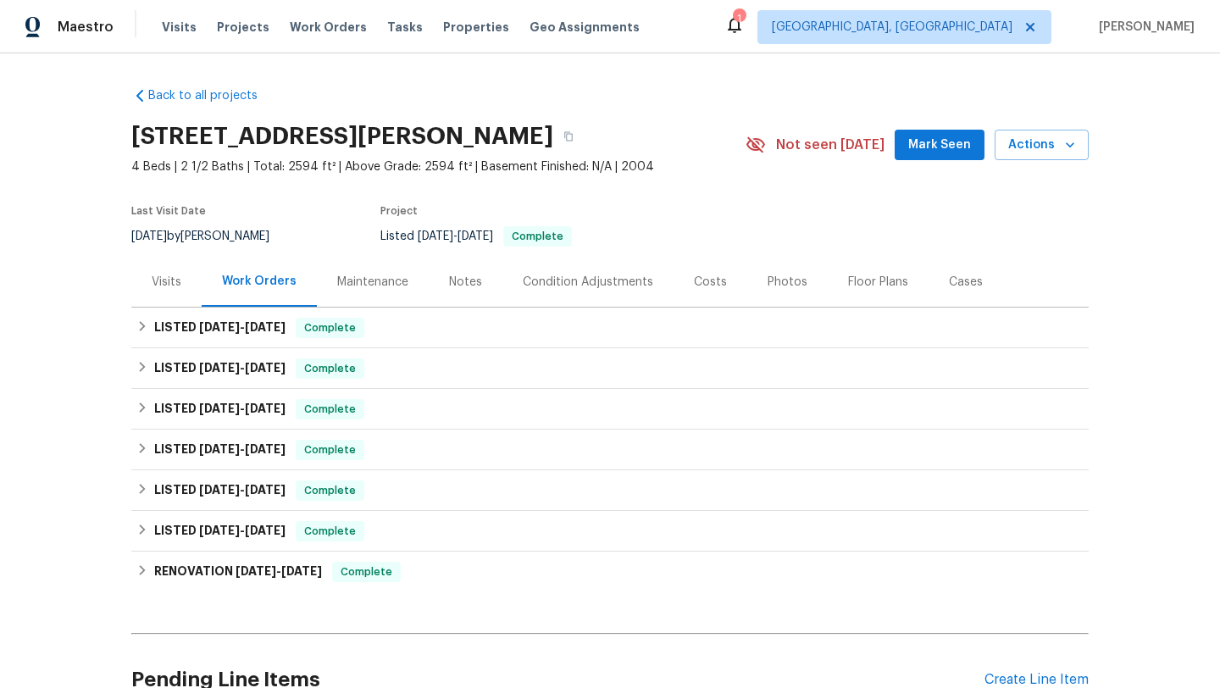
click at [161, 283] on div "Visits" at bounding box center [167, 282] width 30 height 17
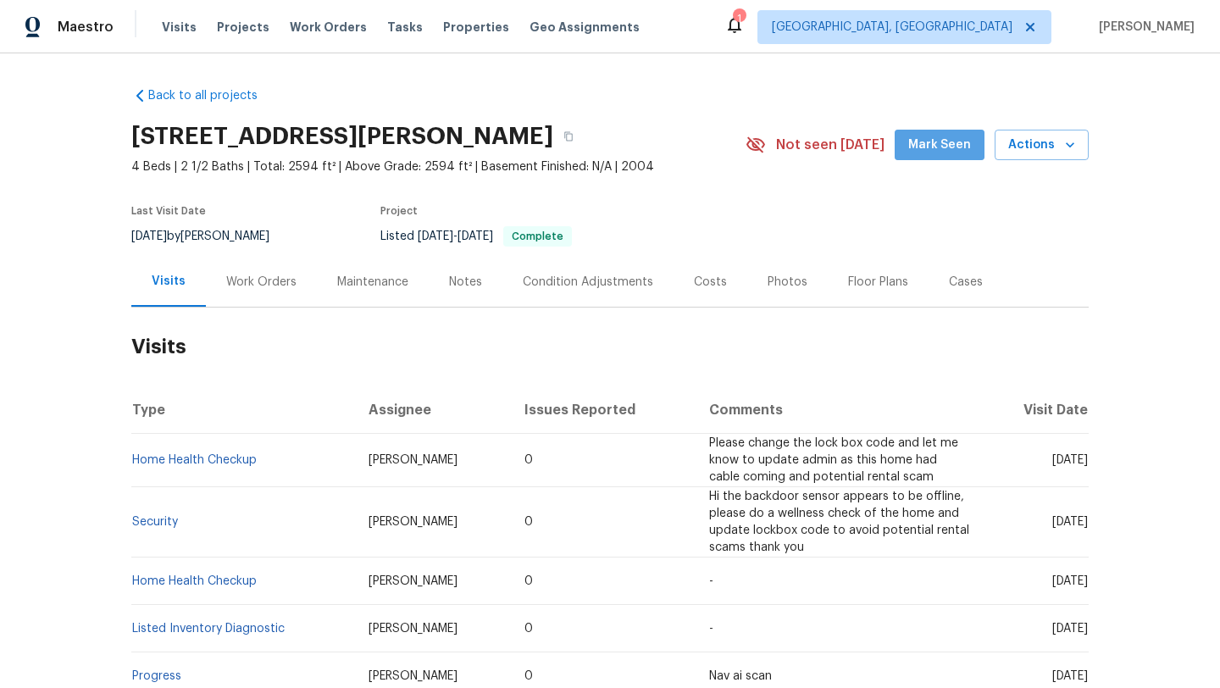
click at [946, 152] on span "Mark Seen" at bounding box center [939, 145] width 63 height 21
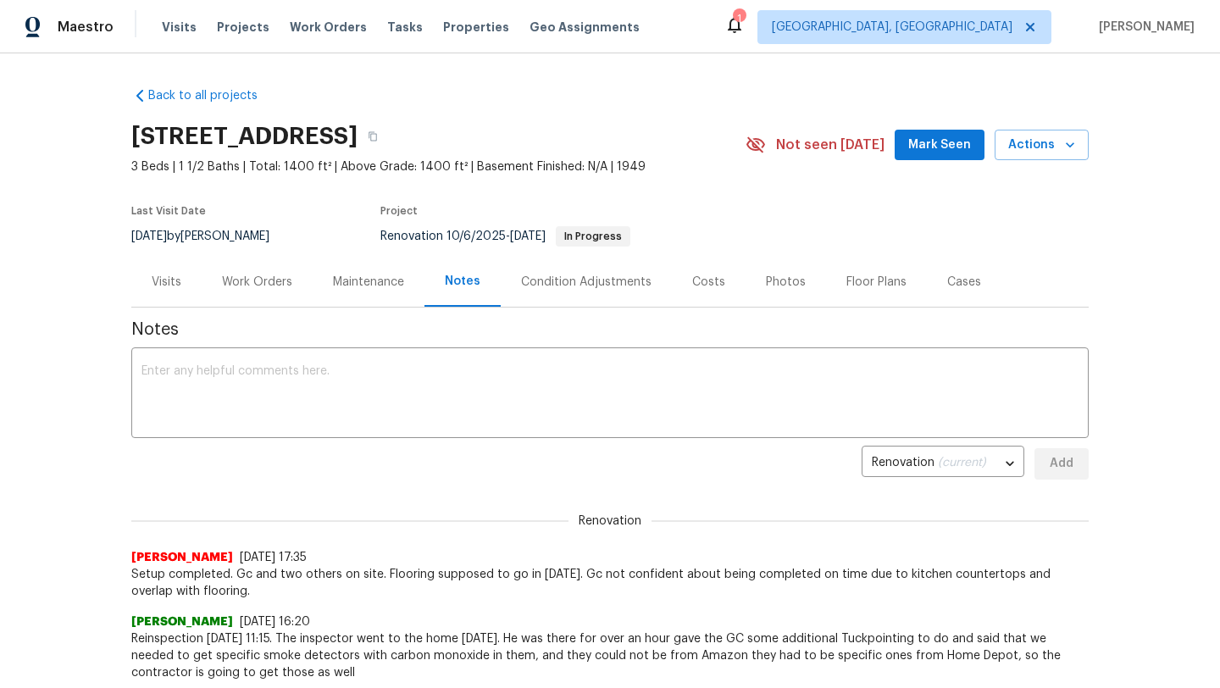
click at [246, 280] on div "Work Orders" at bounding box center [257, 282] width 70 height 17
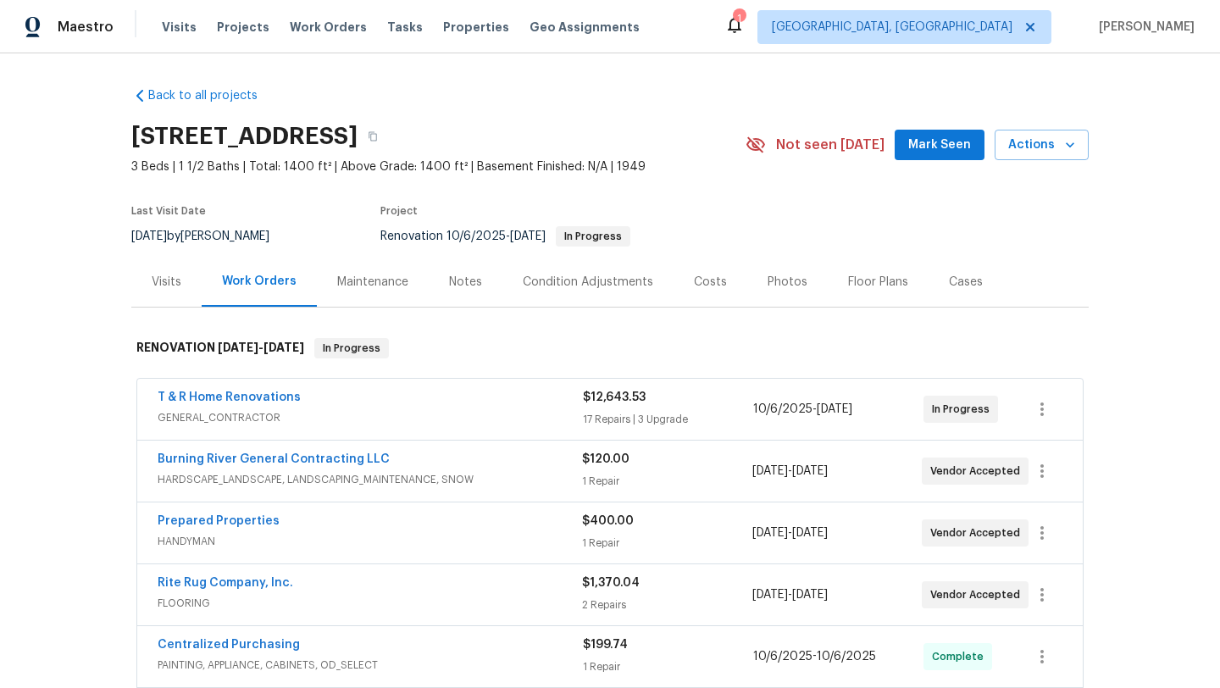
click at [172, 286] on div "Visits" at bounding box center [167, 282] width 30 height 17
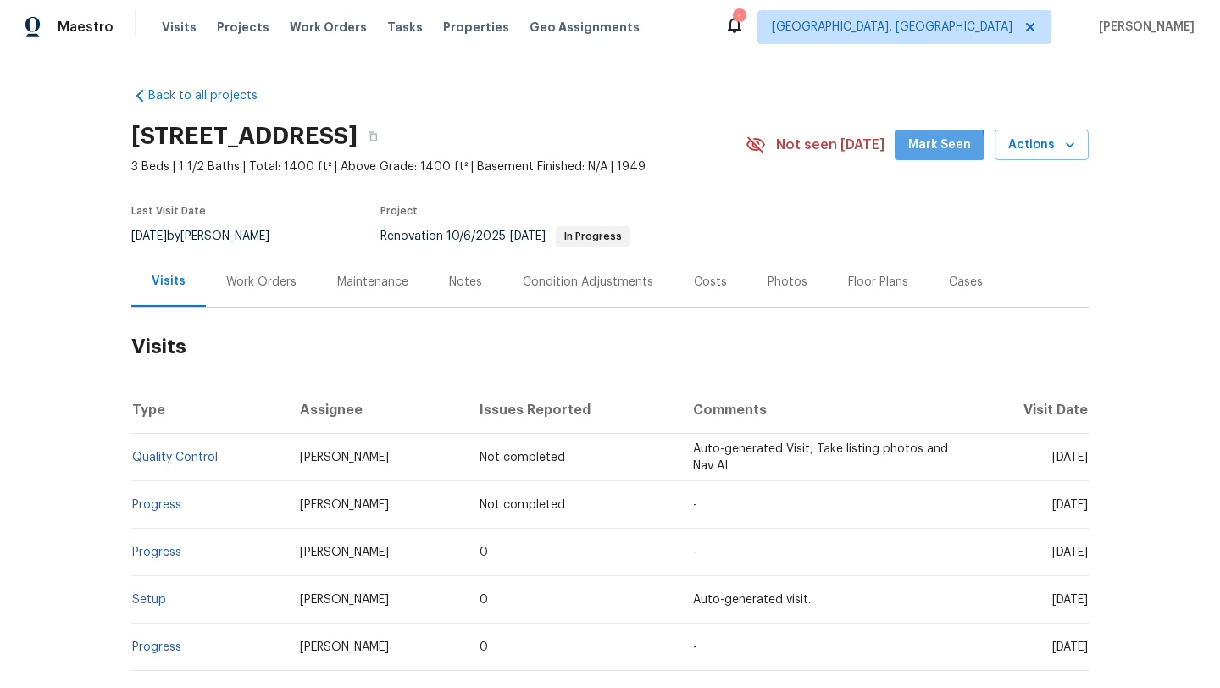
click at [907, 148] on button "Mark Seen" at bounding box center [939, 145] width 90 height 31
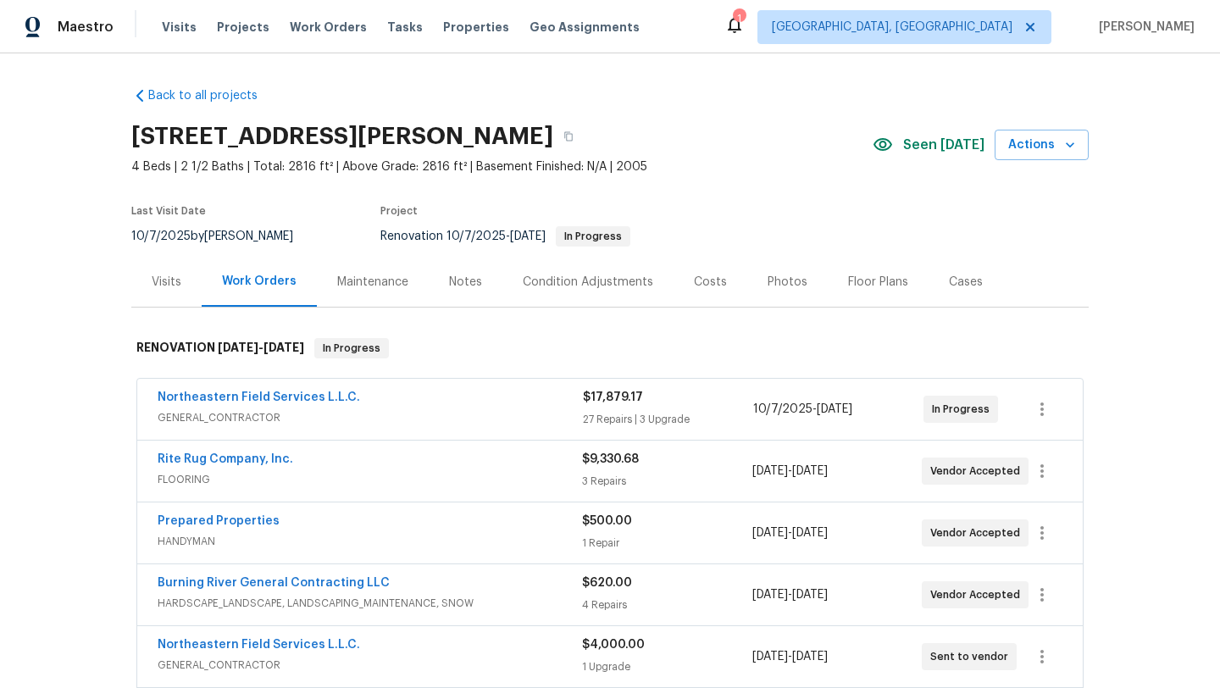
click at [169, 287] on div "Visits" at bounding box center [167, 282] width 30 height 17
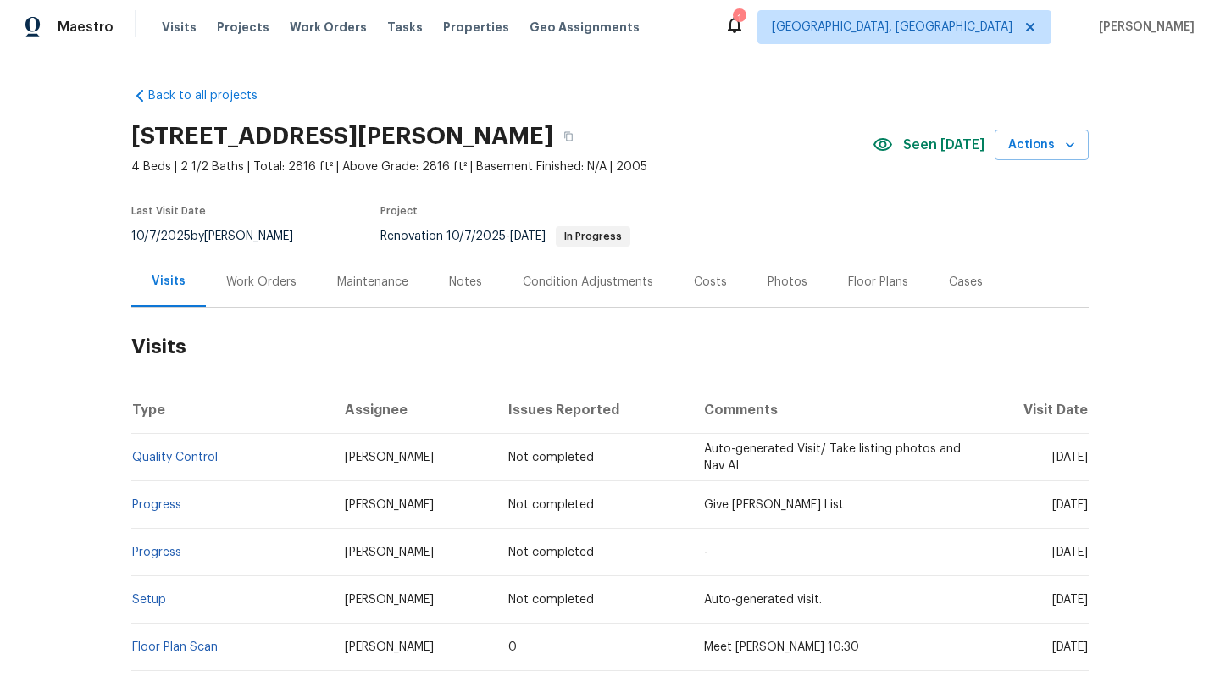
click at [248, 287] on div "Work Orders" at bounding box center [261, 282] width 70 height 17
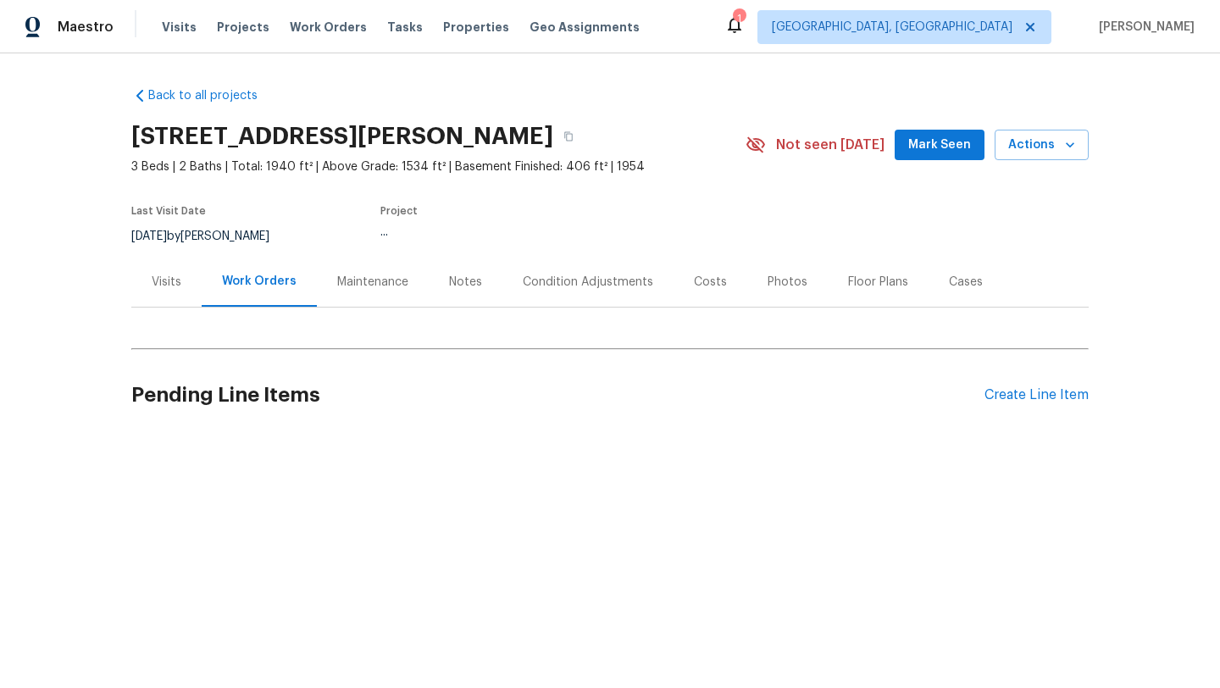
click at [158, 283] on div "Visits" at bounding box center [167, 282] width 30 height 17
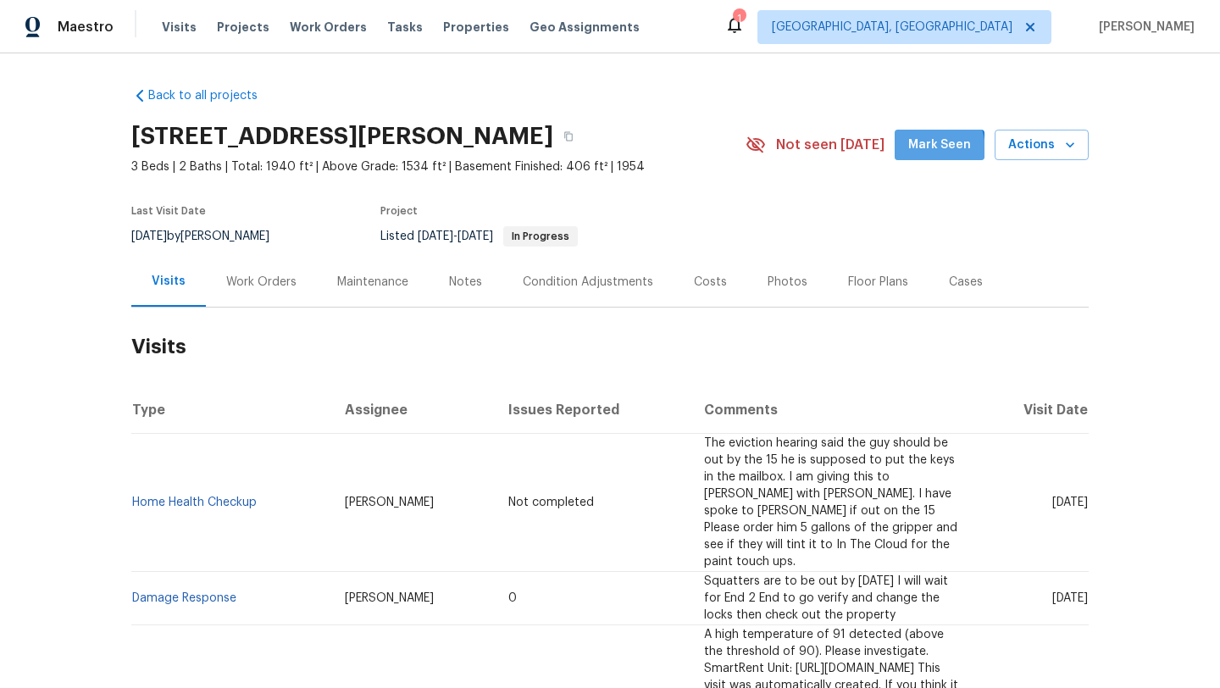
click at [926, 150] on span "Mark Seen" at bounding box center [939, 145] width 63 height 21
click at [247, 284] on div "Work Orders" at bounding box center [261, 282] width 70 height 17
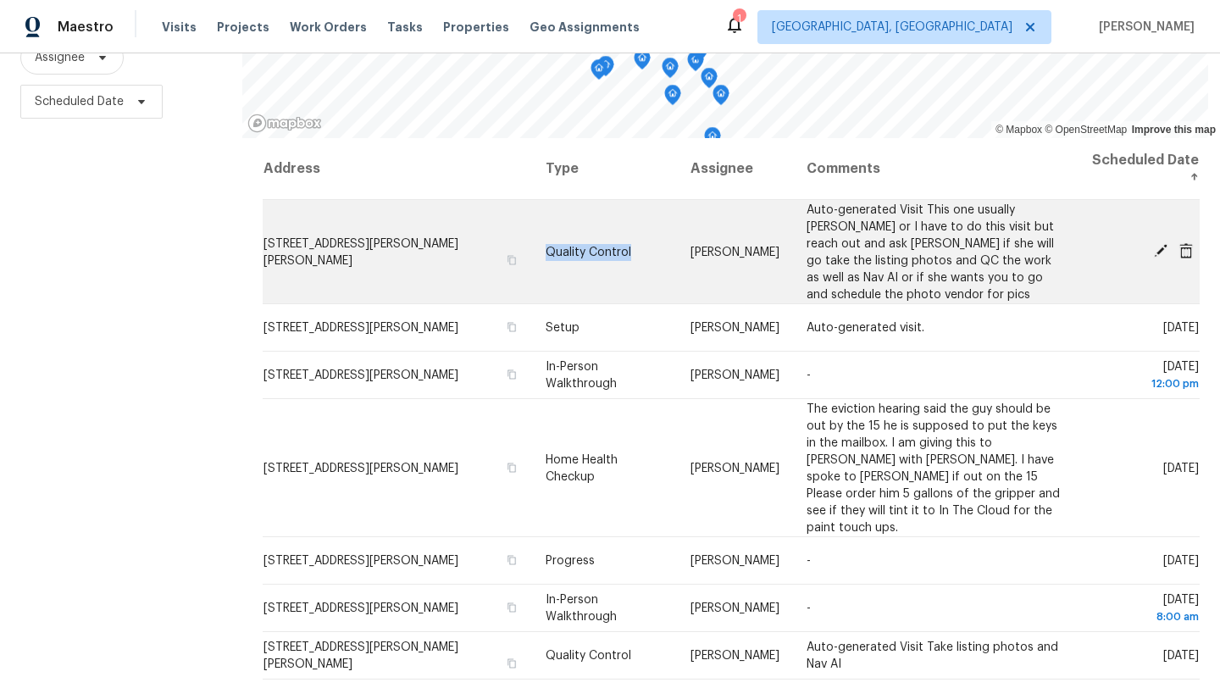
drag, startPoint x: 620, startPoint y: 206, endPoint x: 620, endPoint y: 283, distance: 77.1
click at [620, 283] on td "Quality Control" at bounding box center [604, 252] width 145 height 104
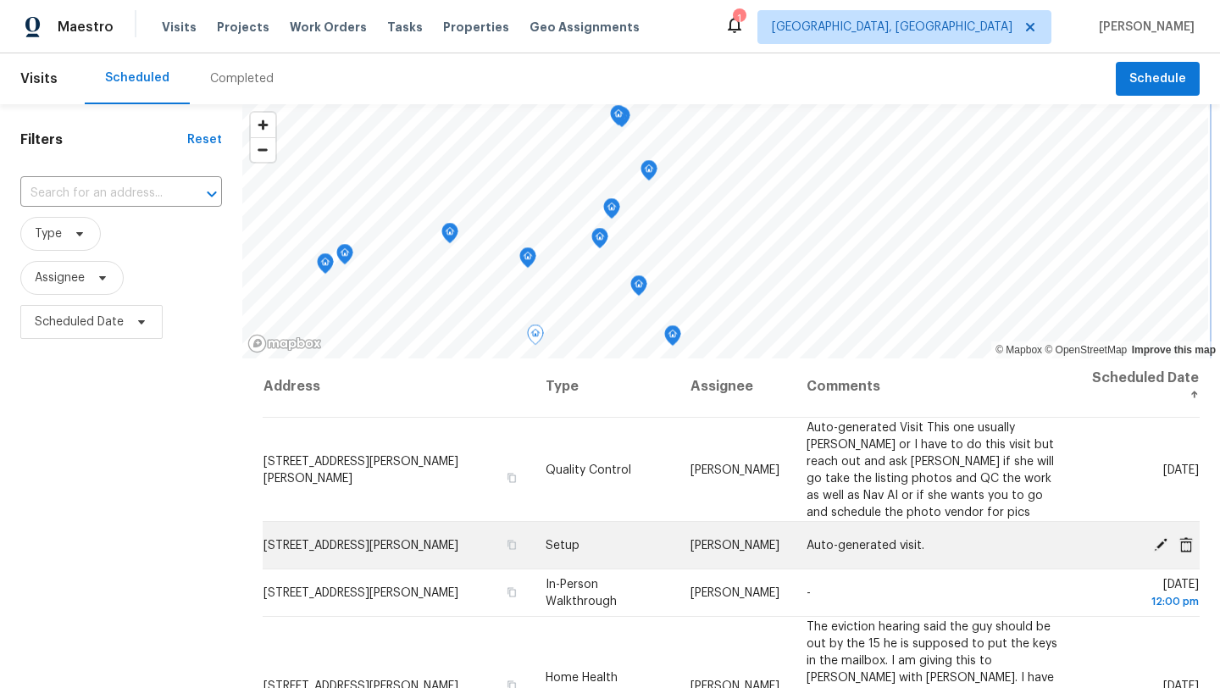
scroll to position [2, 0]
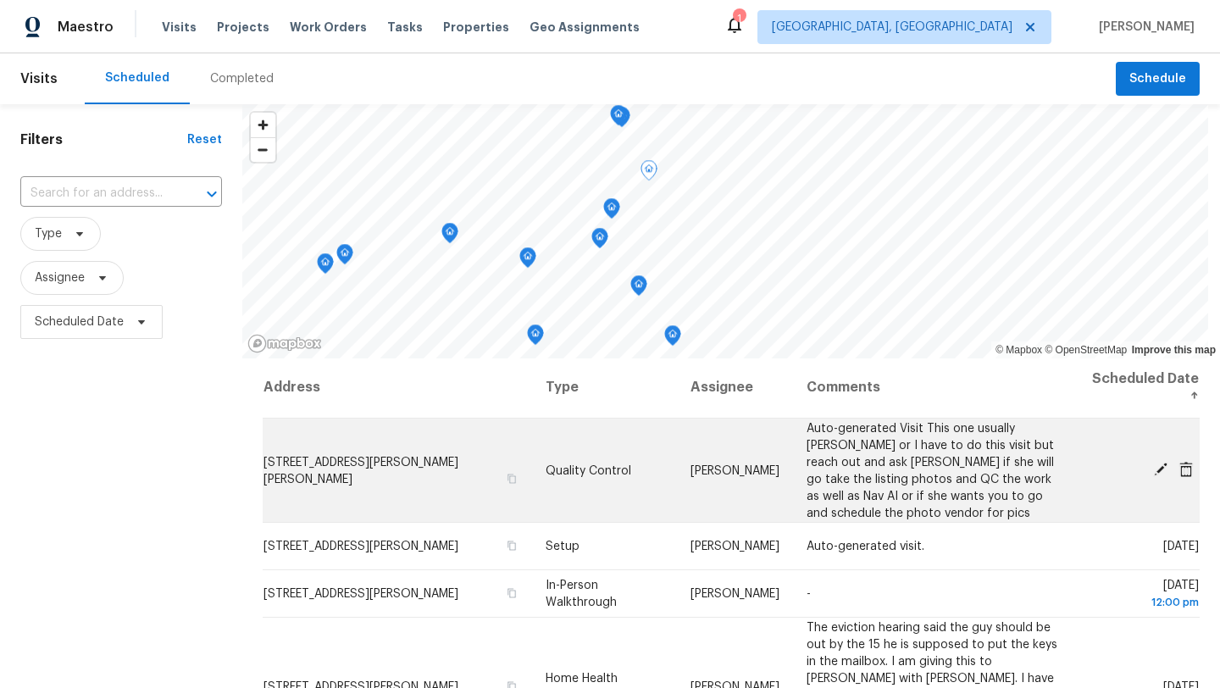
click at [1158, 468] on icon at bounding box center [1161, 469] width 14 height 14
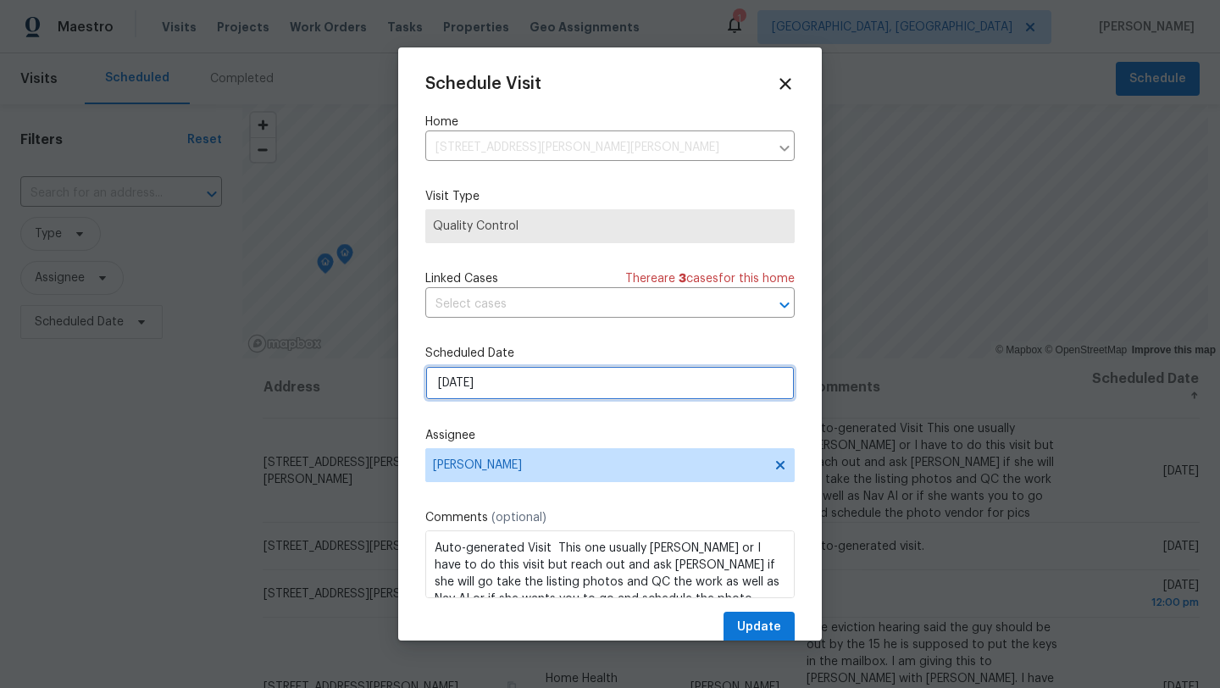
click at [496, 385] on input "10/15/2025" at bounding box center [609, 383] width 369 height 34
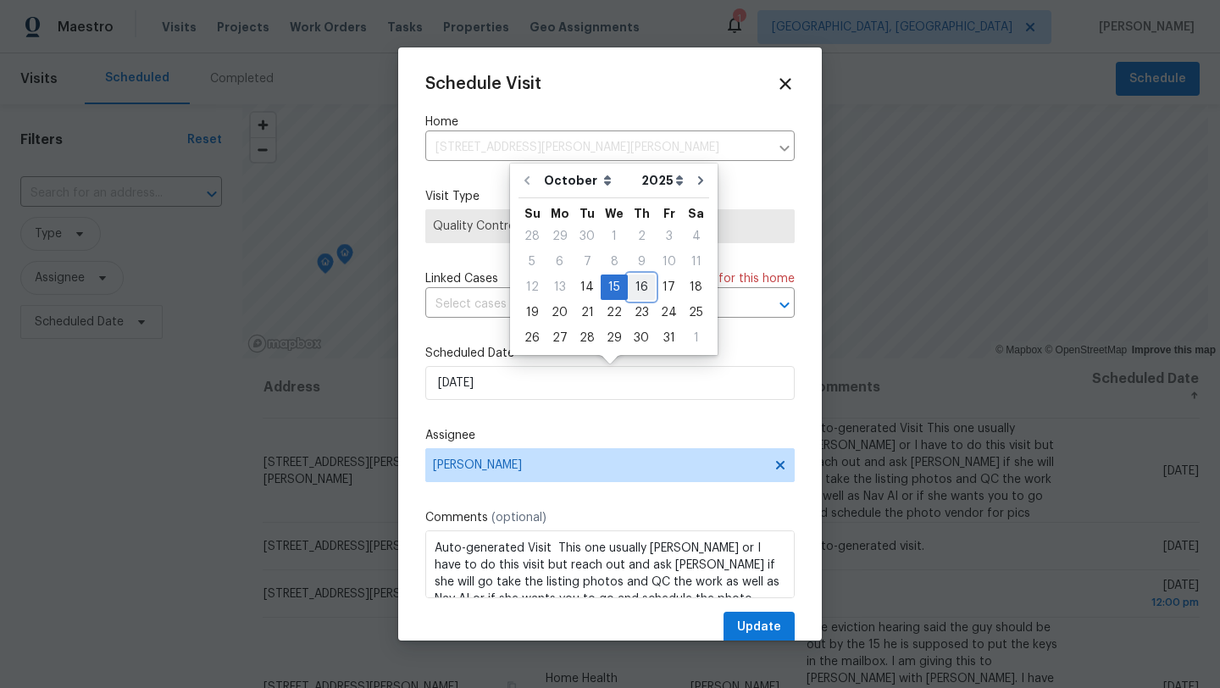
click at [637, 285] on div "16" at bounding box center [641, 287] width 27 height 24
type input "10/16/2025"
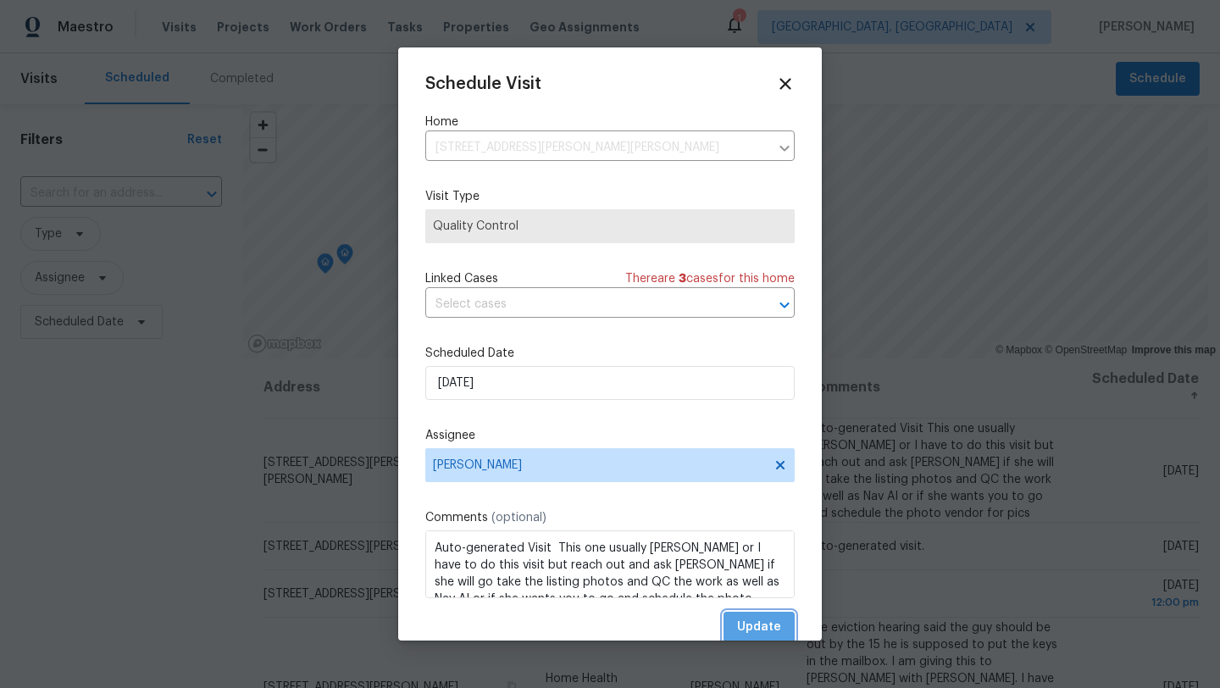
click at [741, 623] on span "Update" at bounding box center [759, 627] width 44 height 21
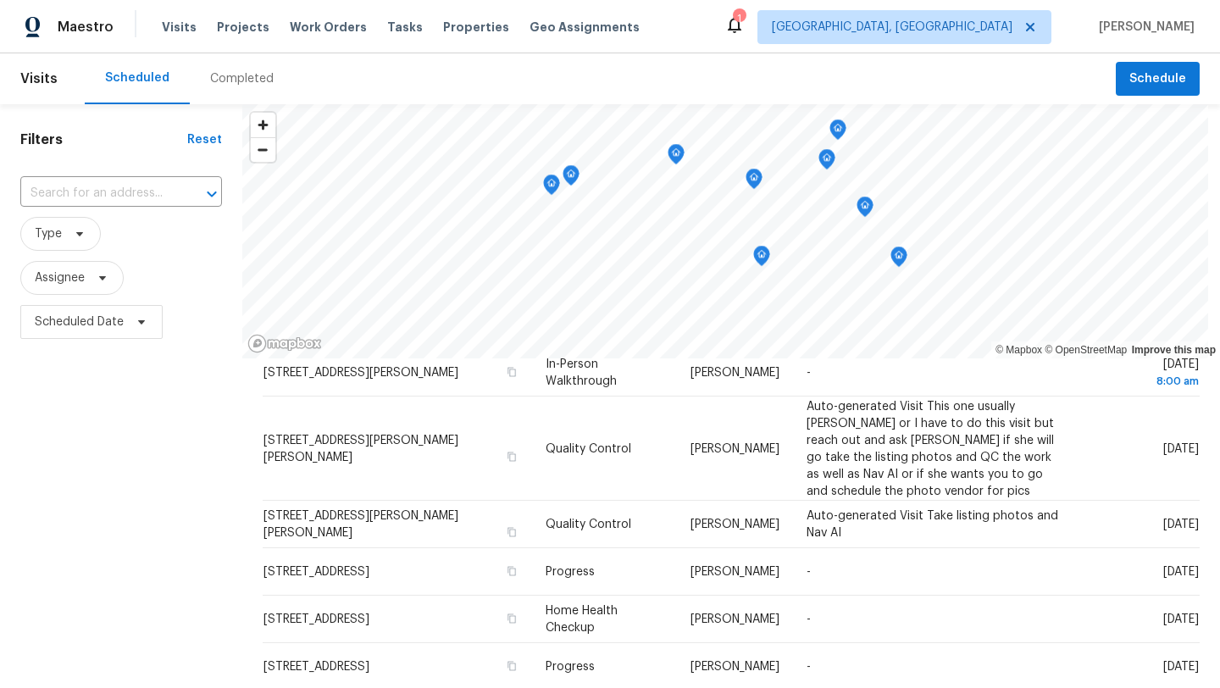
scroll to position [361, 0]
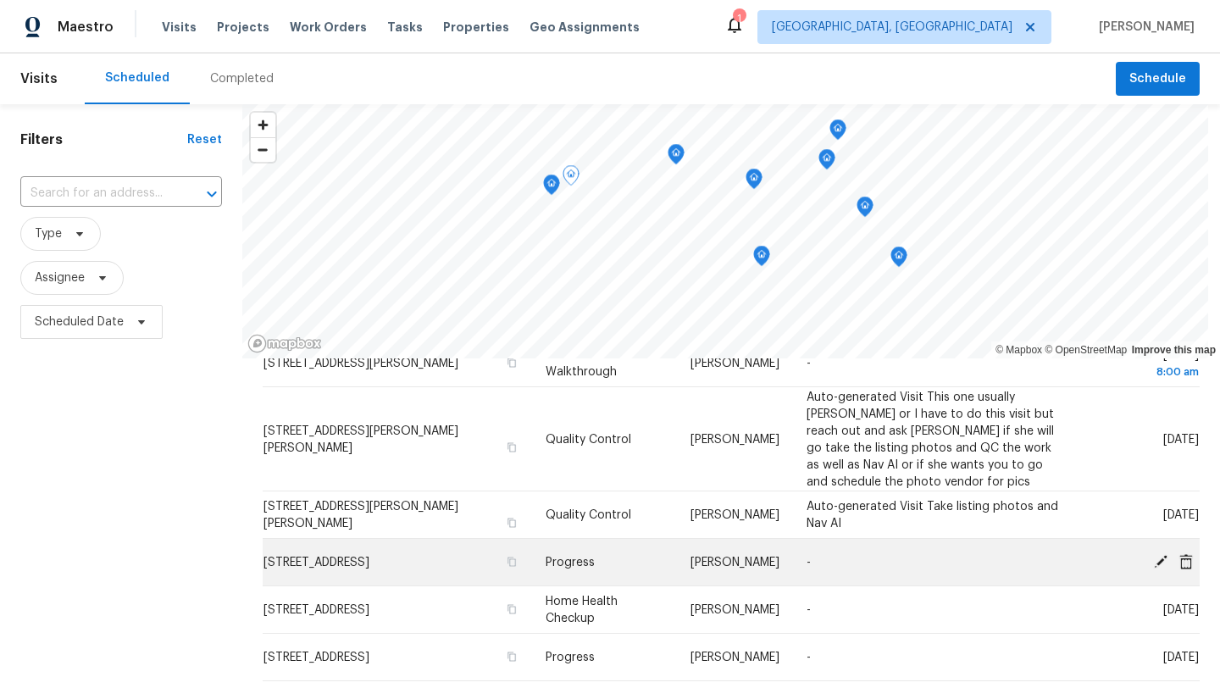
click at [1162, 554] on icon at bounding box center [1161, 561] width 14 height 14
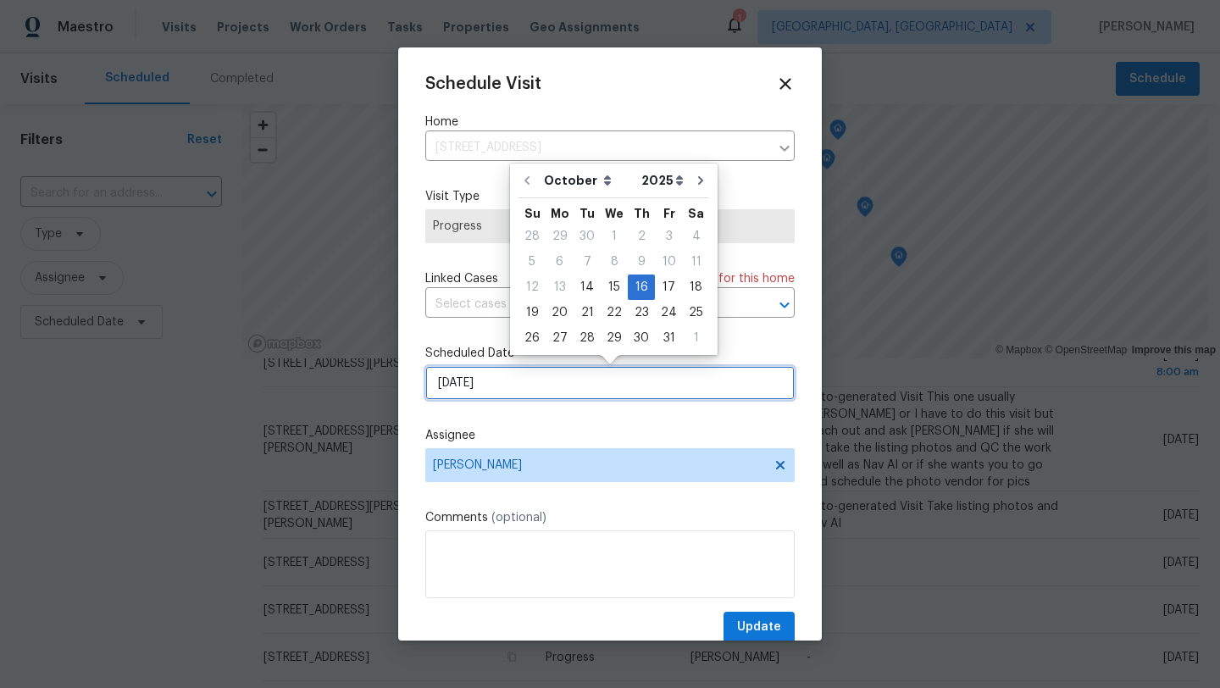
click at [496, 390] on input "10/16/2025" at bounding box center [609, 383] width 369 height 34
click at [612, 288] on div "15" at bounding box center [614, 287] width 27 height 24
type input "10/15/2025"
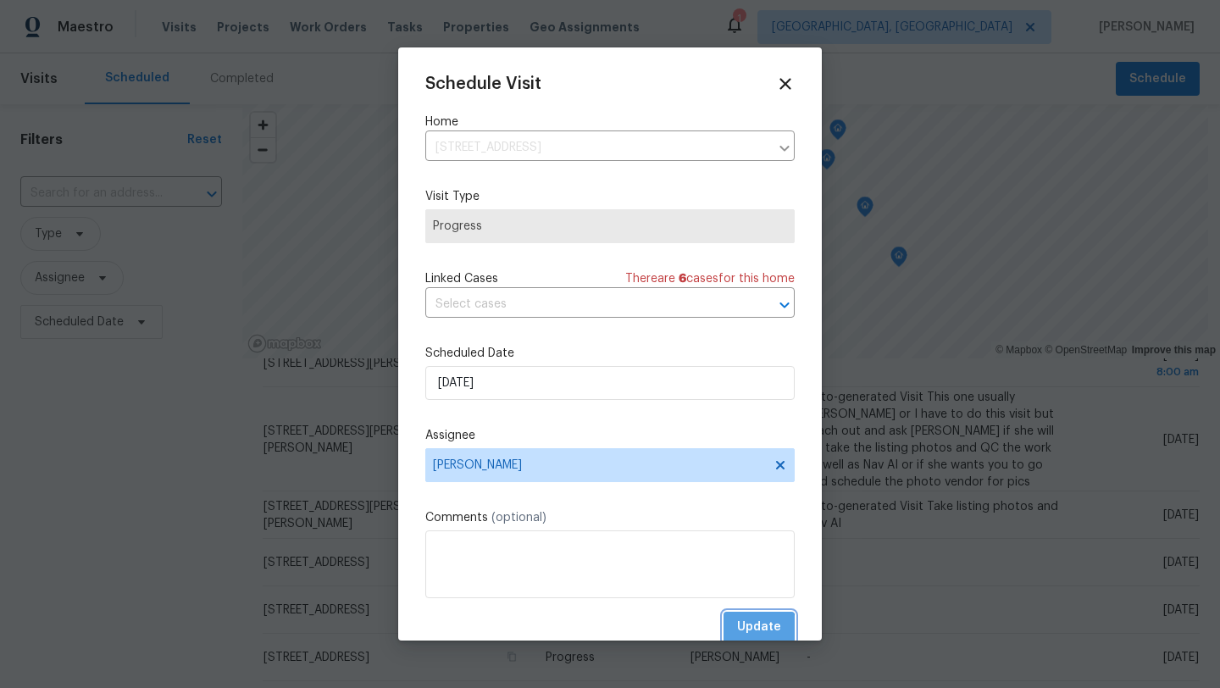
click at [748, 629] on span "Update" at bounding box center [759, 627] width 44 height 21
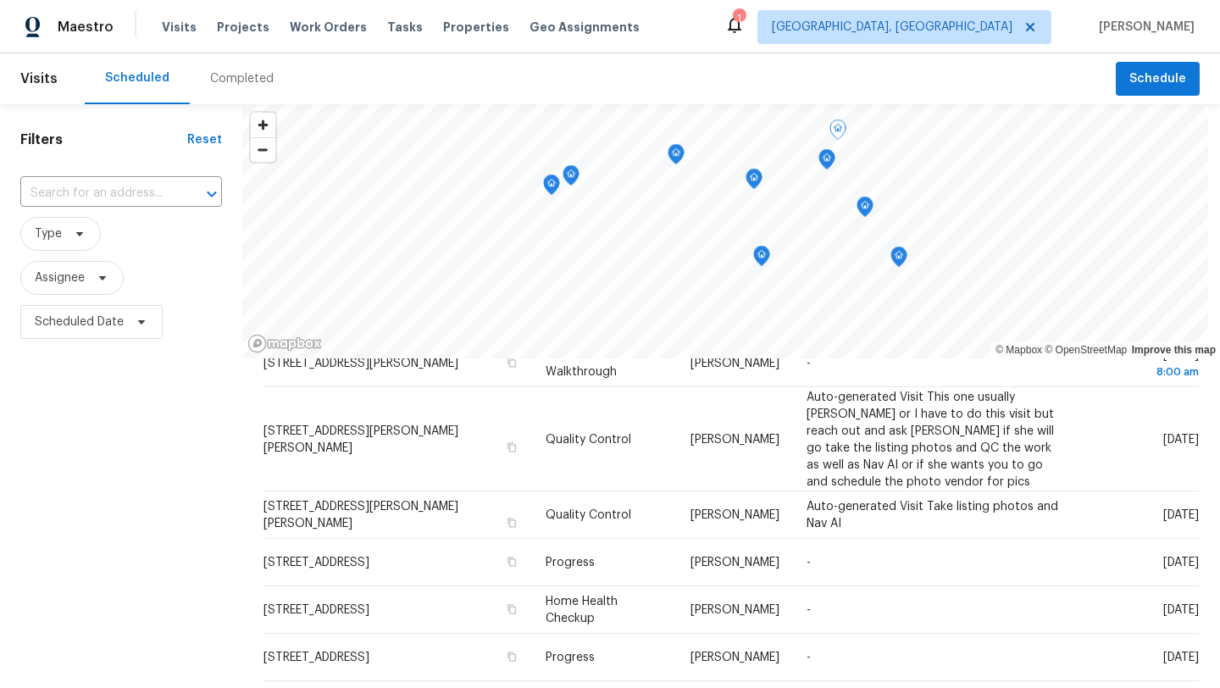
scroll to position [0, 0]
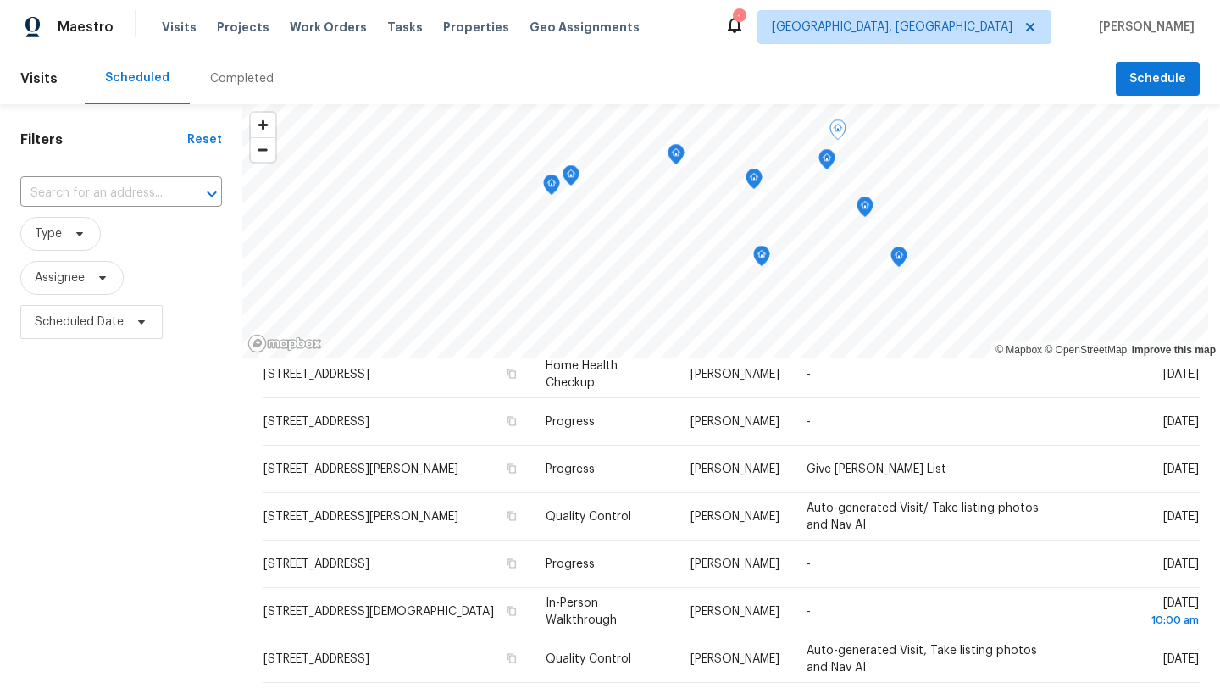
scroll to position [635, 0]
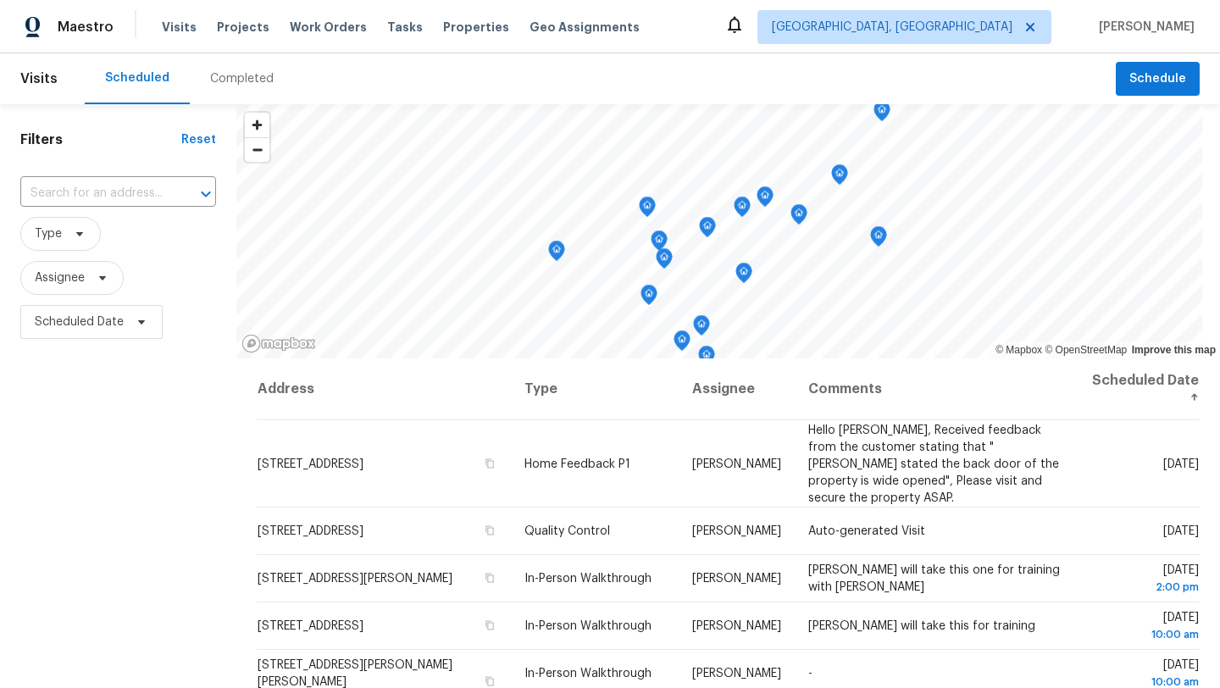
scroll to position [466, 0]
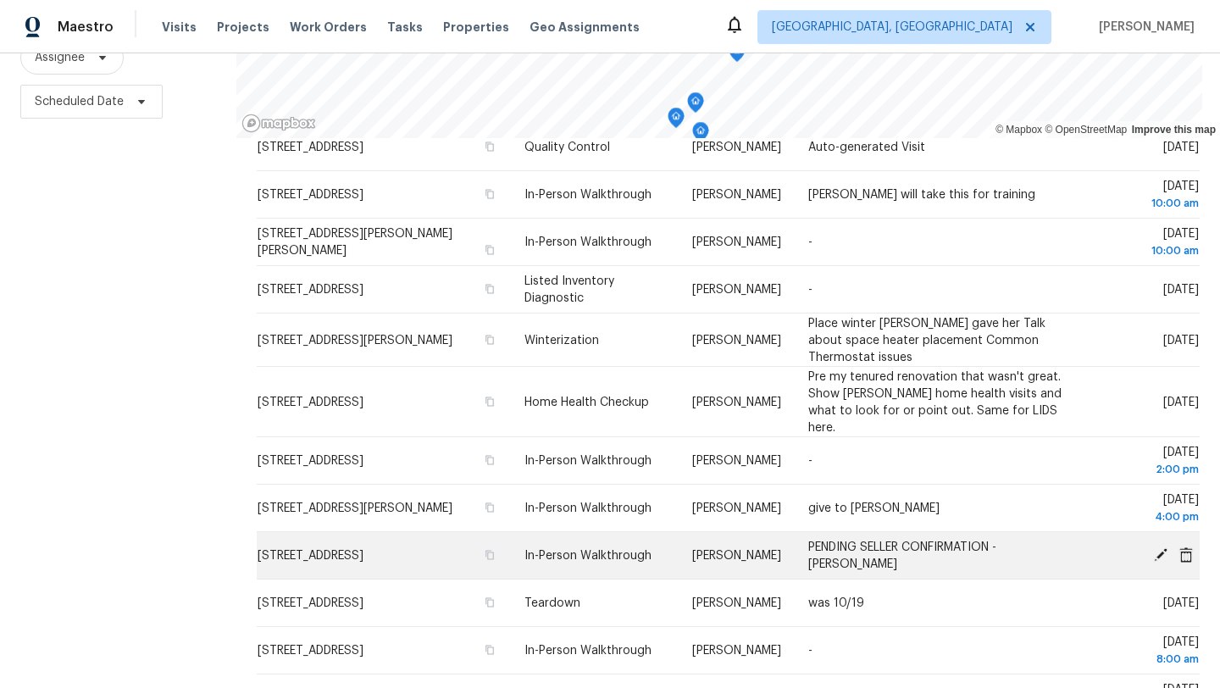
scroll to position [79, 0]
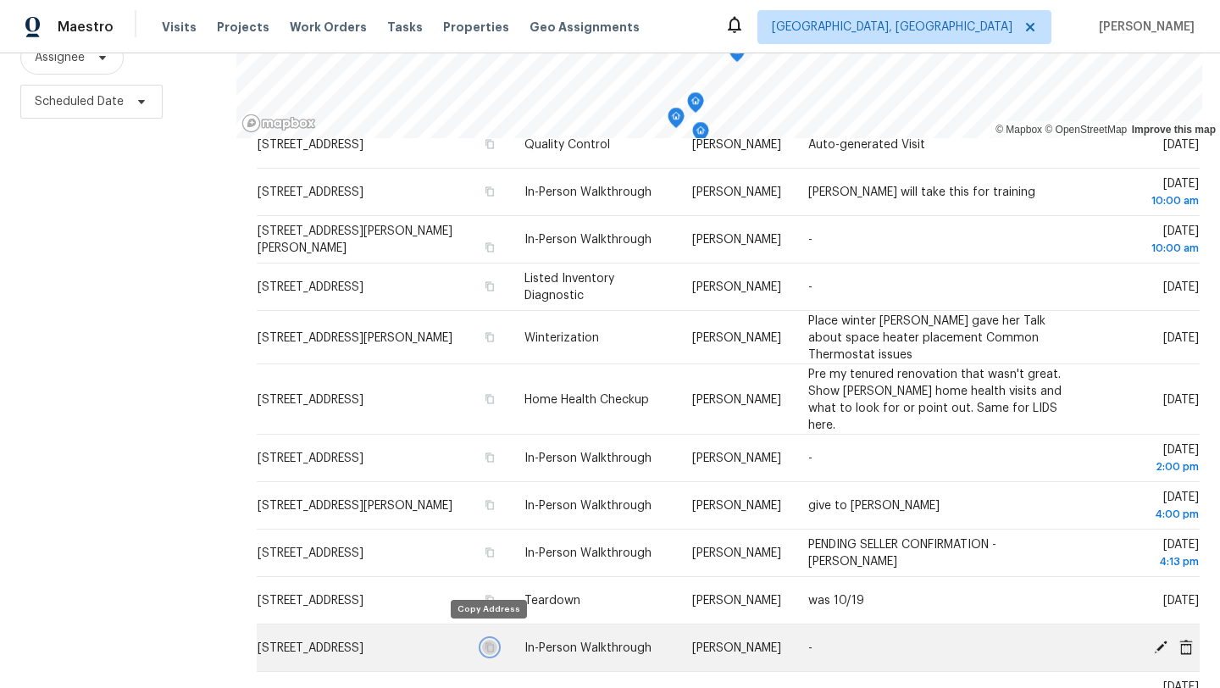
click at [484, 642] on icon "button" at bounding box center [489, 647] width 10 height 10
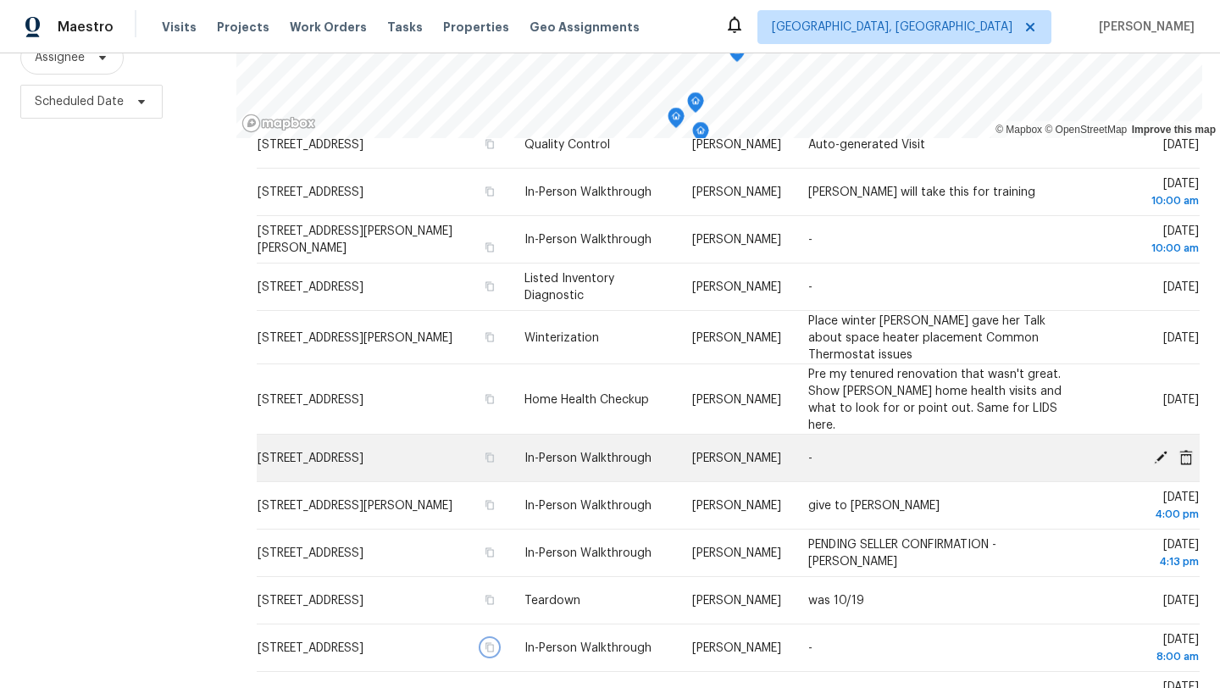
scroll to position [0, 0]
